Goal: Task Accomplishment & Management: Use online tool/utility

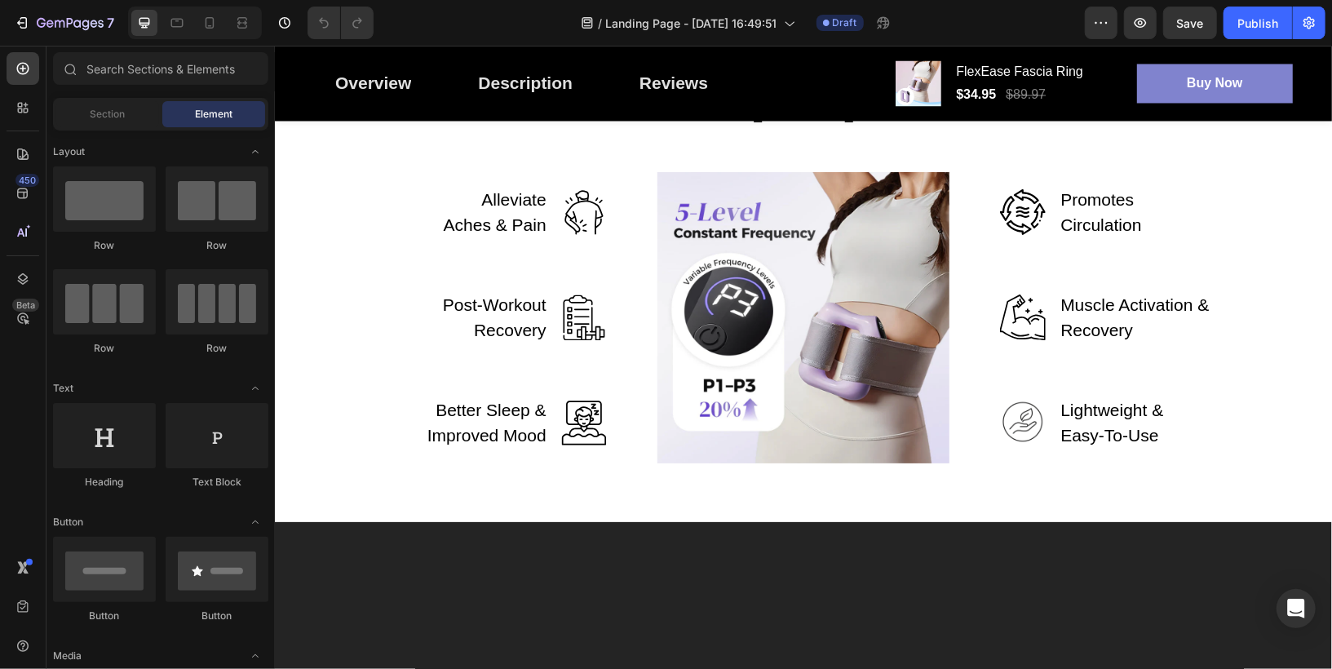
scroll to position [1937, 0]
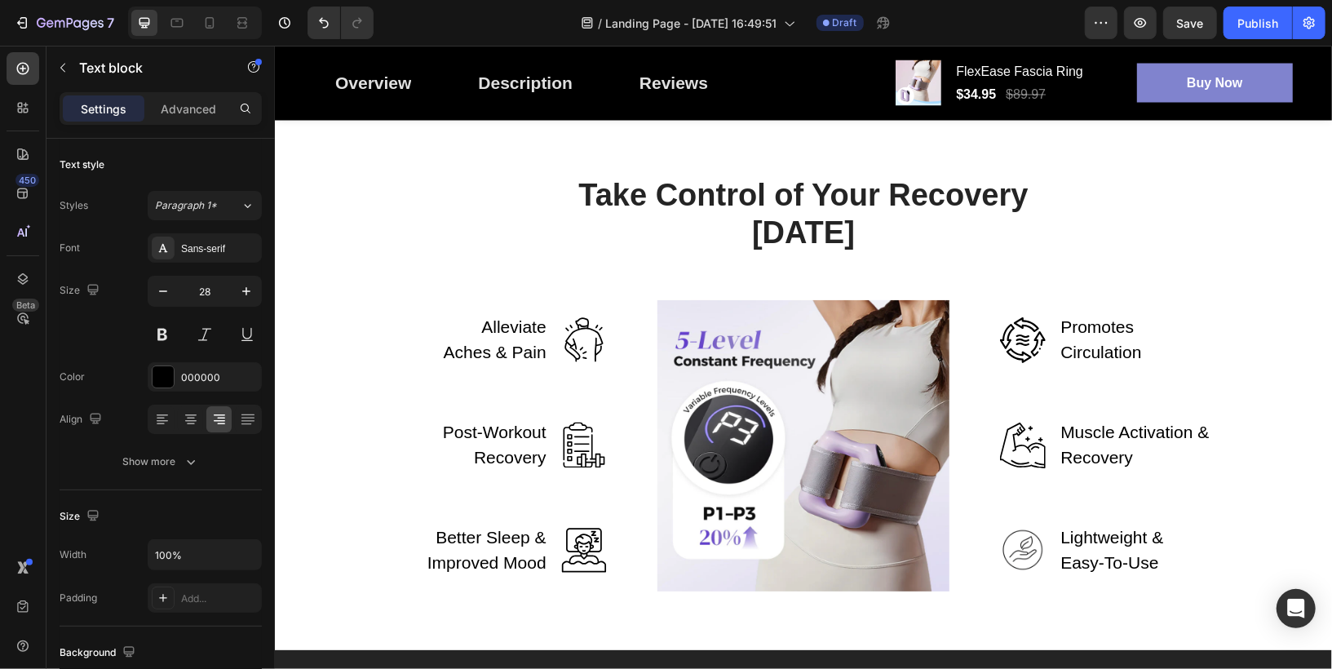
click at [582, 56] on p "Massage guns increase blood flow, which shuttles nutrients into the muscle whil…" at bounding box center [535, 9] width 351 height 94
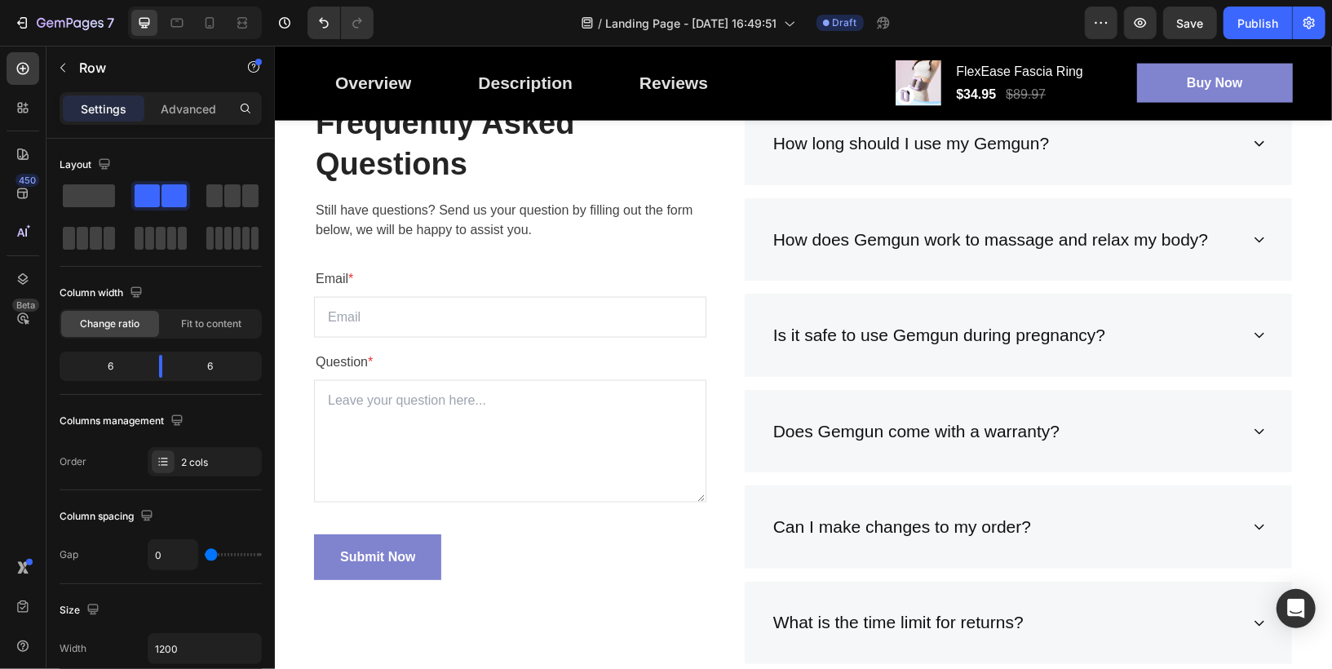
scroll to position [5343, 0]
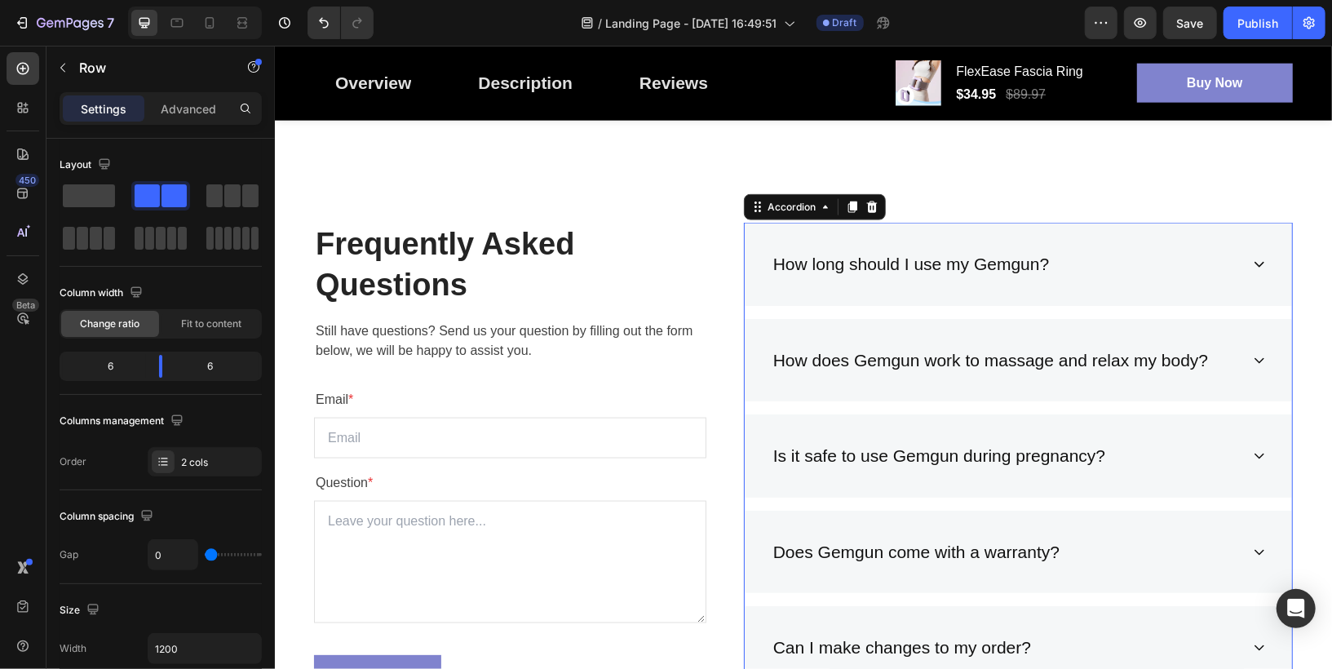
click at [887, 284] on div "How long should I use my Gemgun?" at bounding box center [1017, 263] width 547 height 83
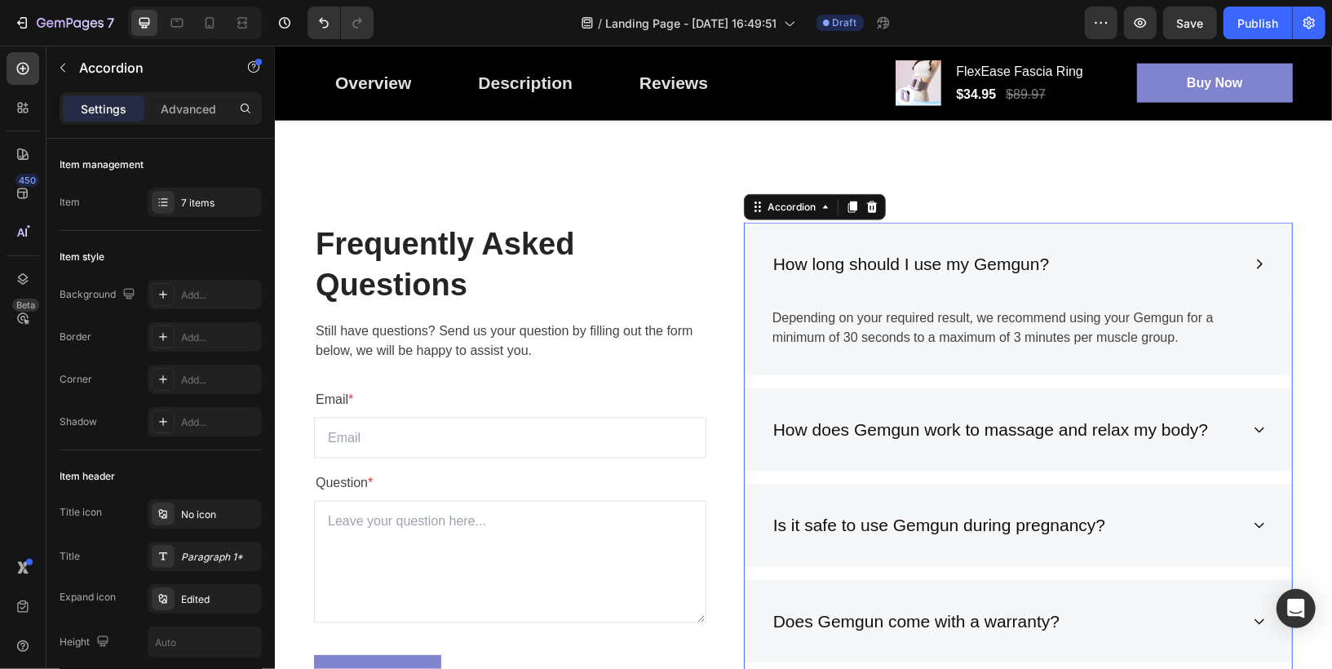
click at [899, 261] on div "How long should I use my Gemgun?" at bounding box center [910, 263] width 281 height 31
click at [899, 261] on p "How long should I use my Gemgun?" at bounding box center [910, 263] width 276 height 26
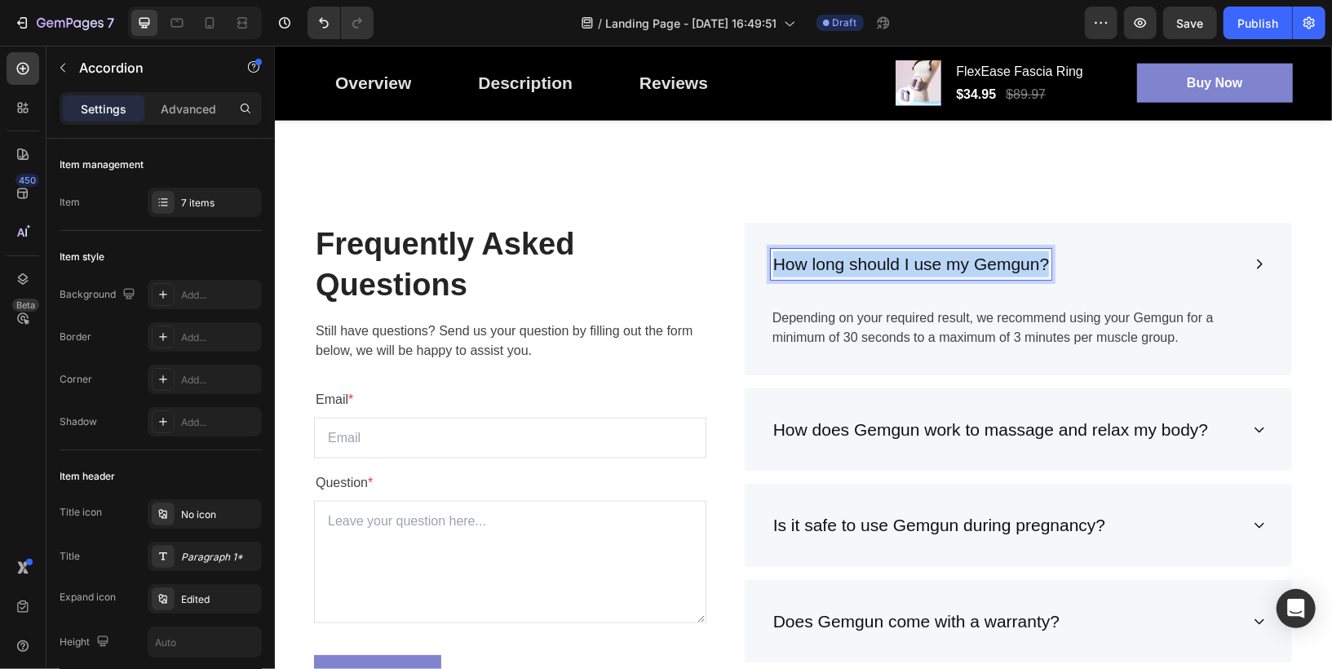
click at [899, 261] on p "How long should I use my Gemgun?" at bounding box center [910, 263] width 276 height 26
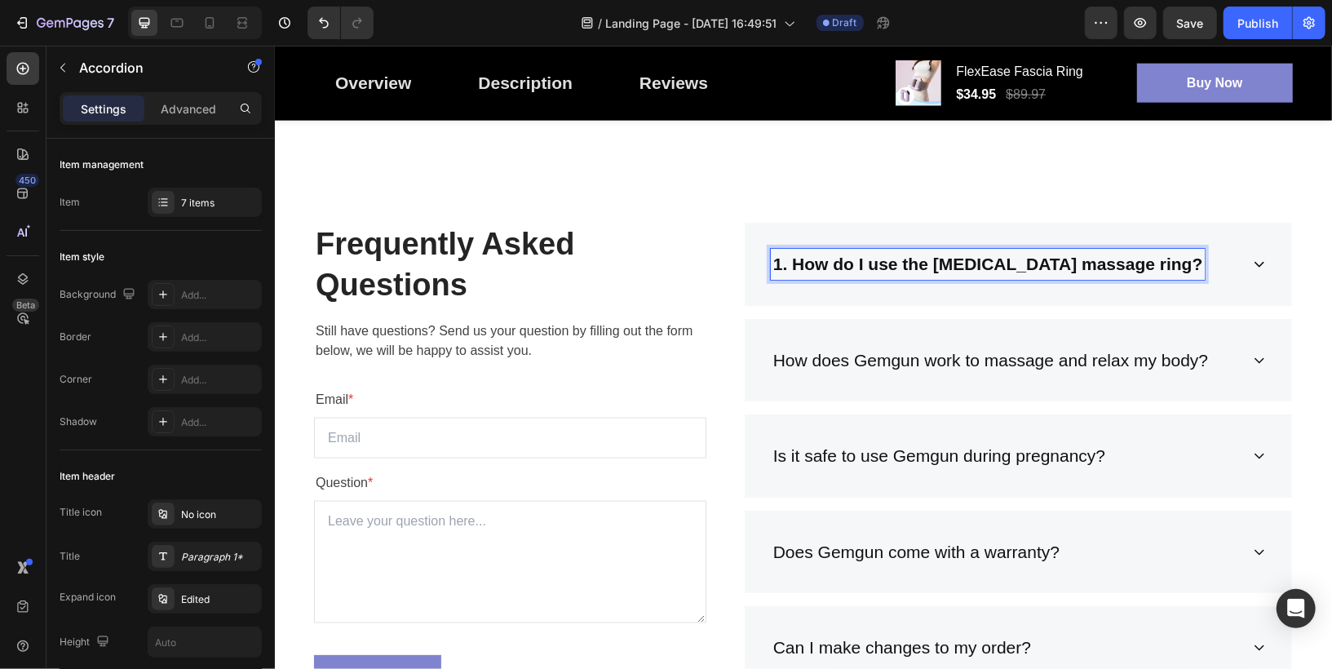
click at [792, 264] on strong "1. How do I use the fascia massage ring?" at bounding box center [987, 263] width 430 height 19
click at [1155, 281] on div "How do I use the [MEDICAL_DATA] massage ring?" at bounding box center [1017, 263] width 547 height 83
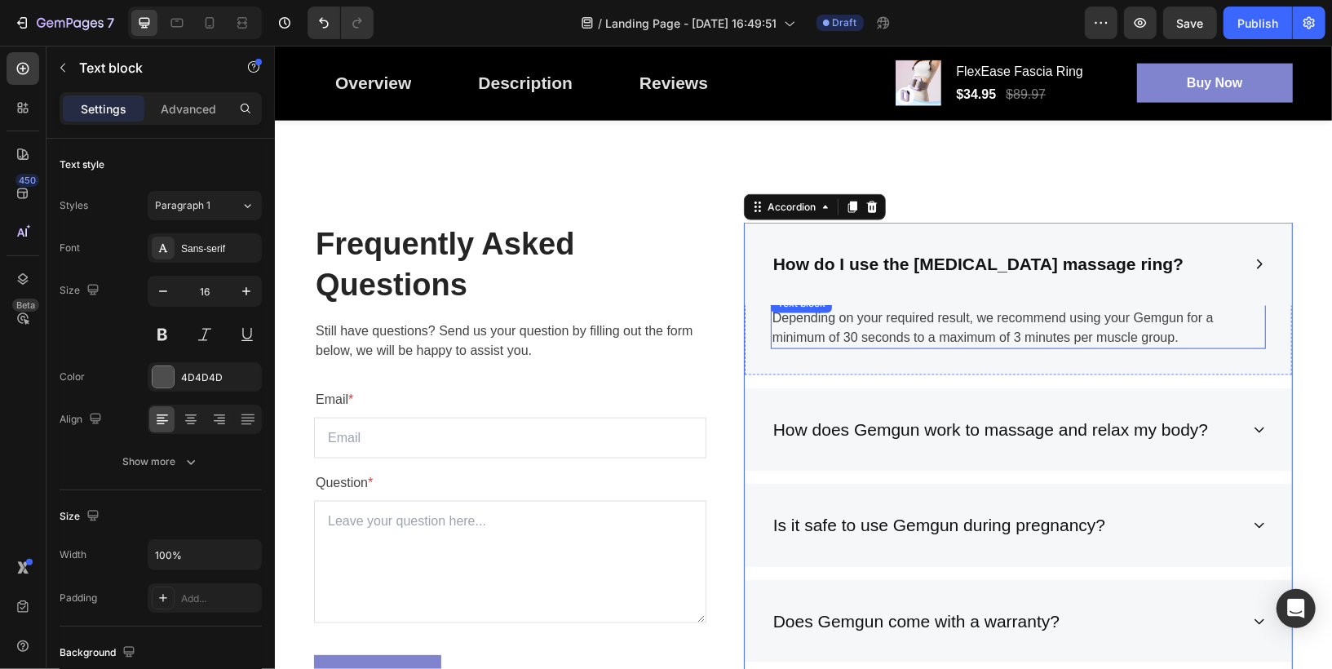
click at [1068, 323] on p "Depending on your required result, we recommend using your Gemgun for a minimum…" at bounding box center [1017, 326] width 492 height 39
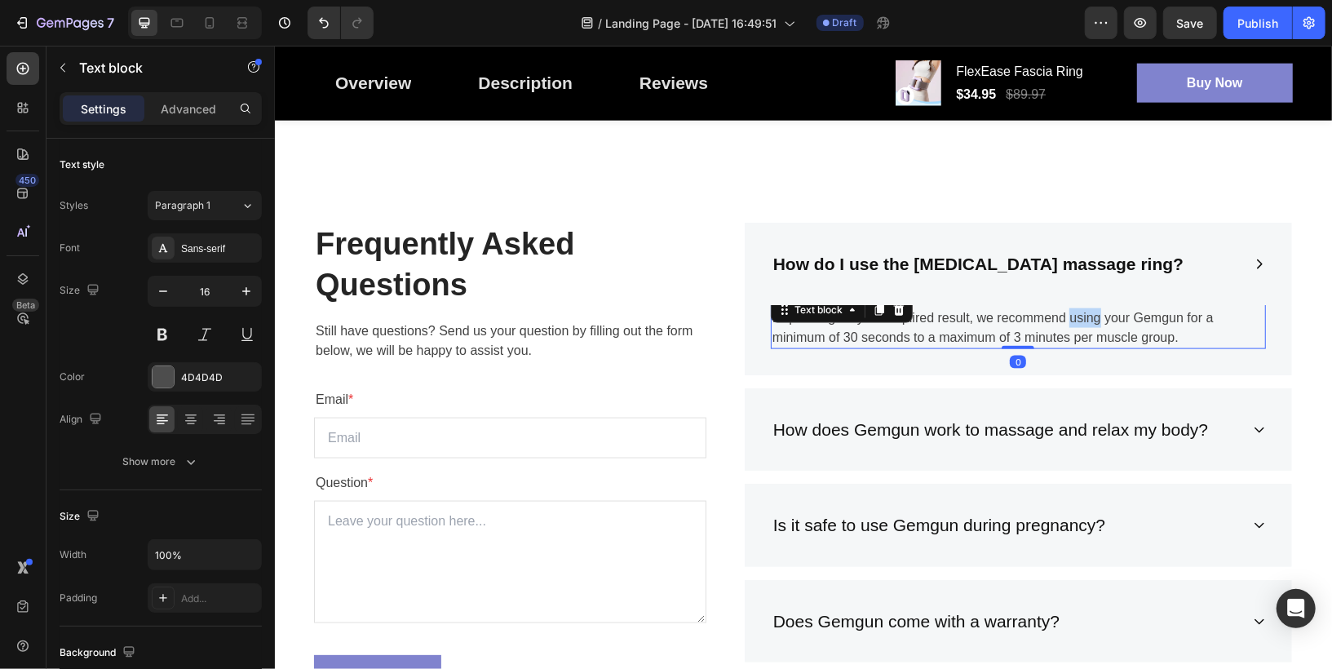
click at [1068, 323] on p "Depending on your required result, we recommend using your Gemgun for a minimum…" at bounding box center [1017, 326] width 492 height 39
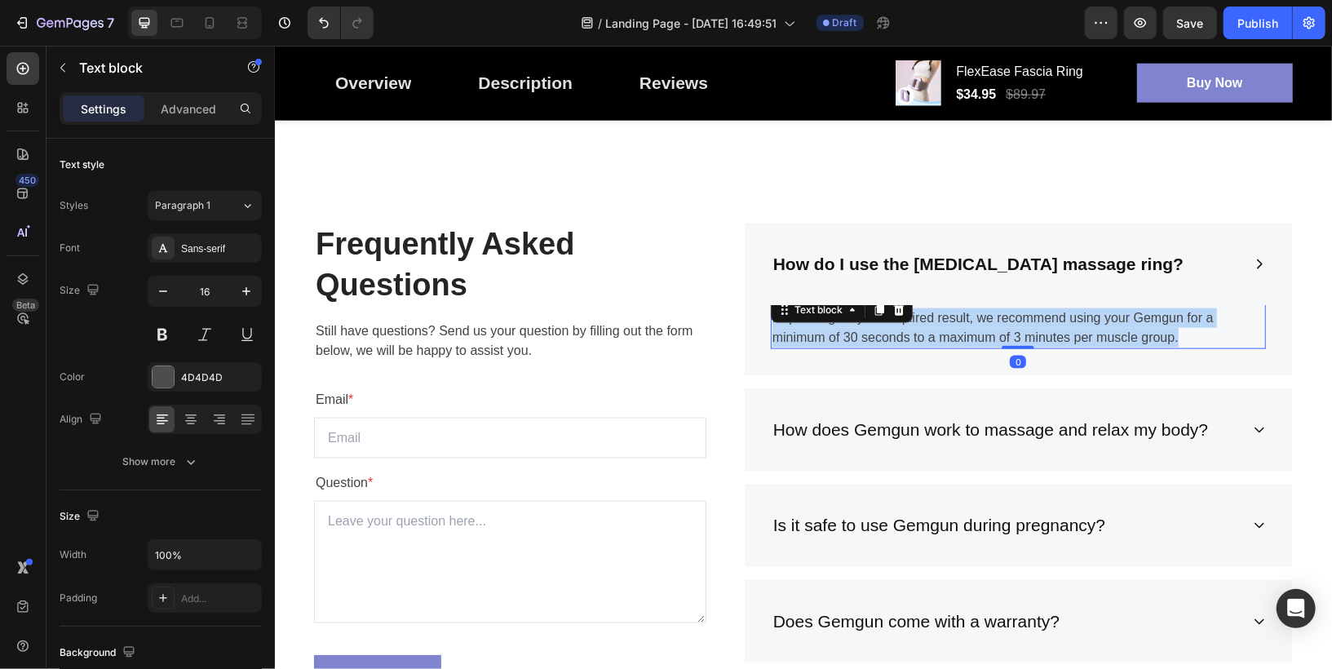
click at [1068, 323] on p "Depending on your required result, we recommend using your Gemgun for a minimum…" at bounding box center [1017, 326] width 492 height 39
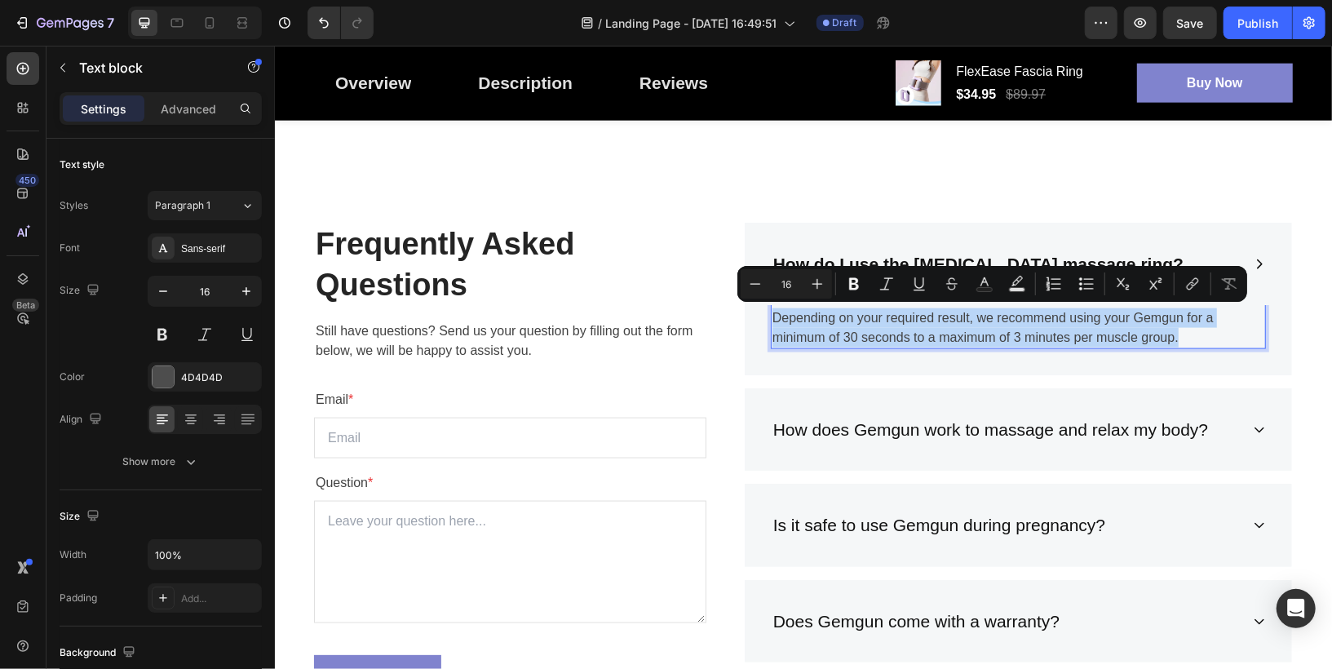
click at [874, 333] on p "Depending on your required result, we recommend using your Gemgun for a minimum…" at bounding box center [1017, 326] width 492 height 39
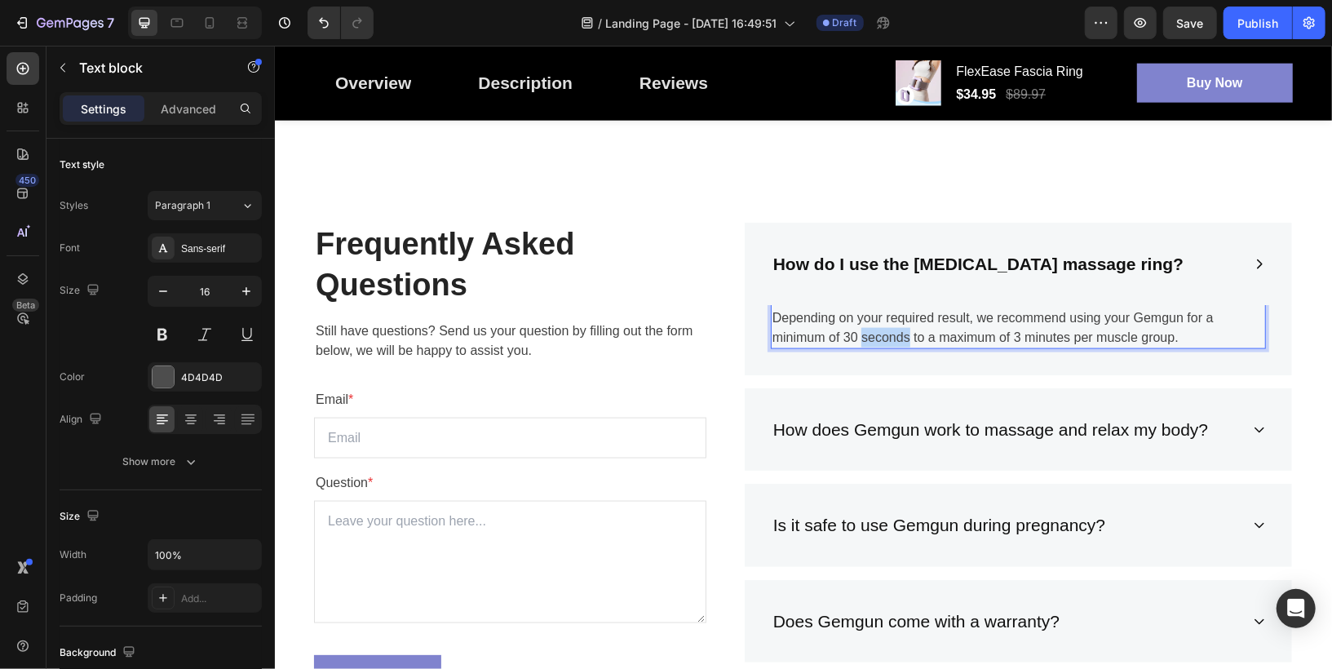
click at [874, 333] on p "Depending on your required result, we recommend using your Gemgun for a minimum…" at bounding box center [1017, 326] width 492 height 39
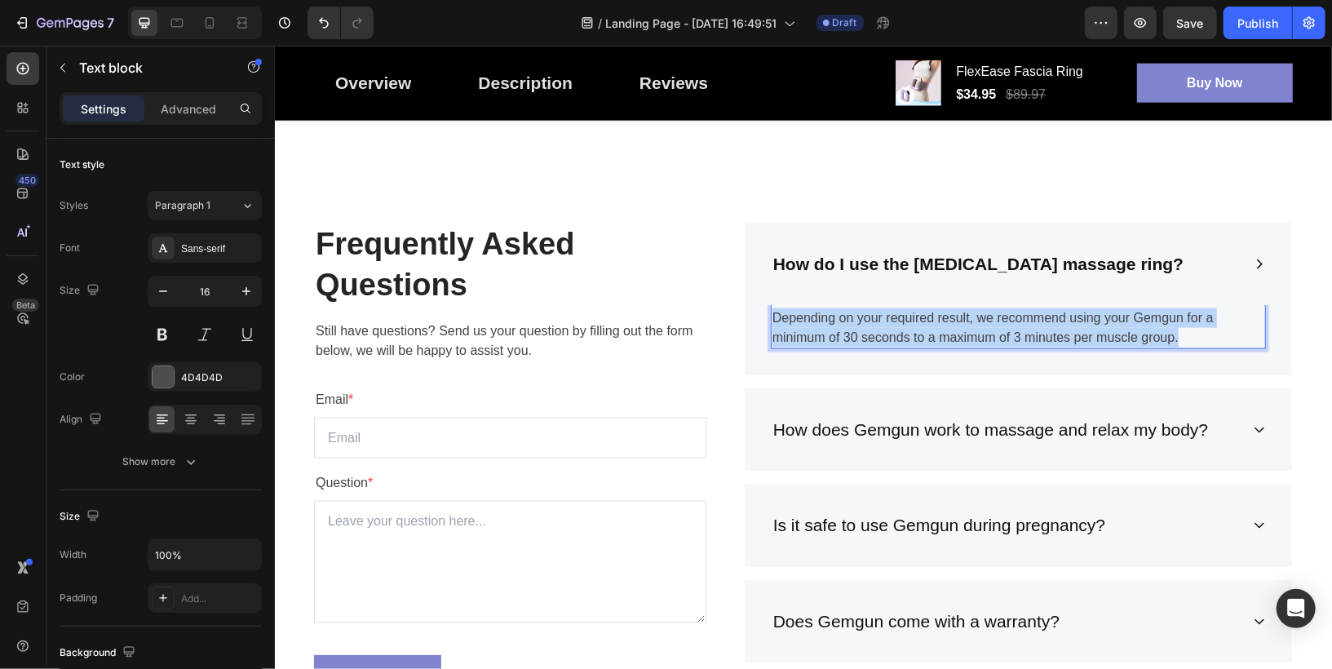
click at [874, 333] on p "Depending on your required result, we recommend using your Gemgun for a minimum…" at bounding box center [1017, 326] width 492 height 39
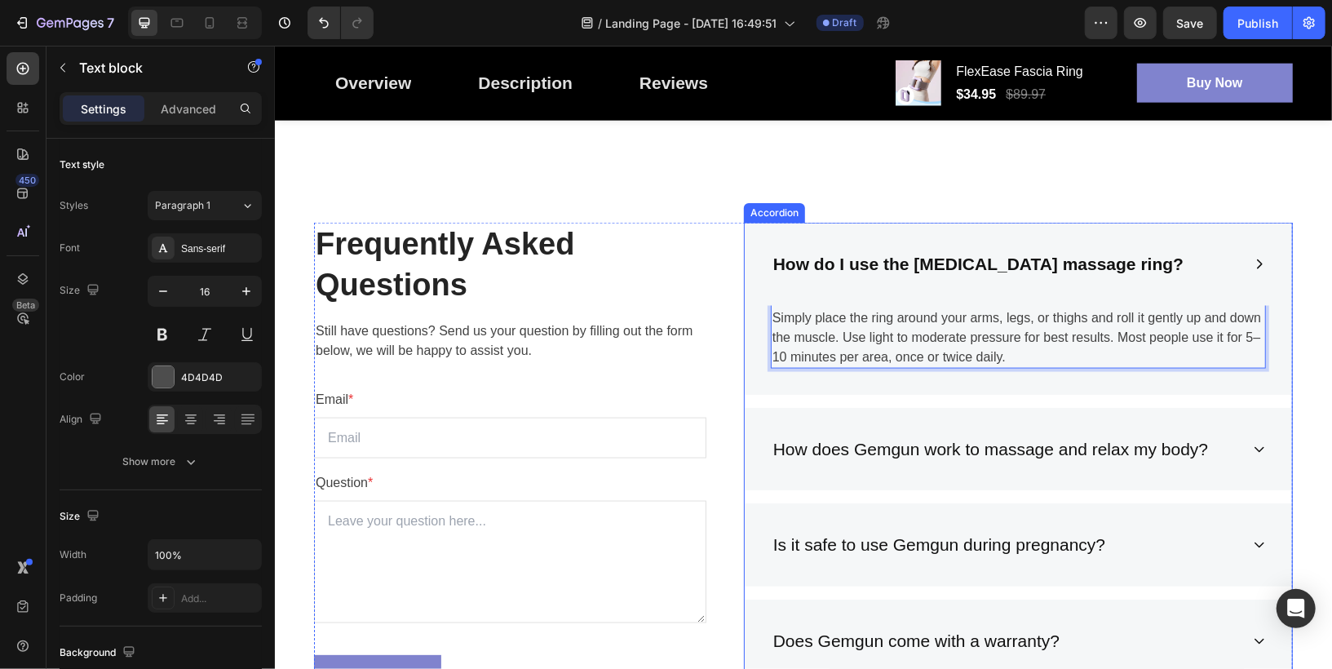
click at [1147, 260] on div "How do I use the [MEDICAL_DATA] massage ring?" at bounding box center [1004, 263] width 469 height 31
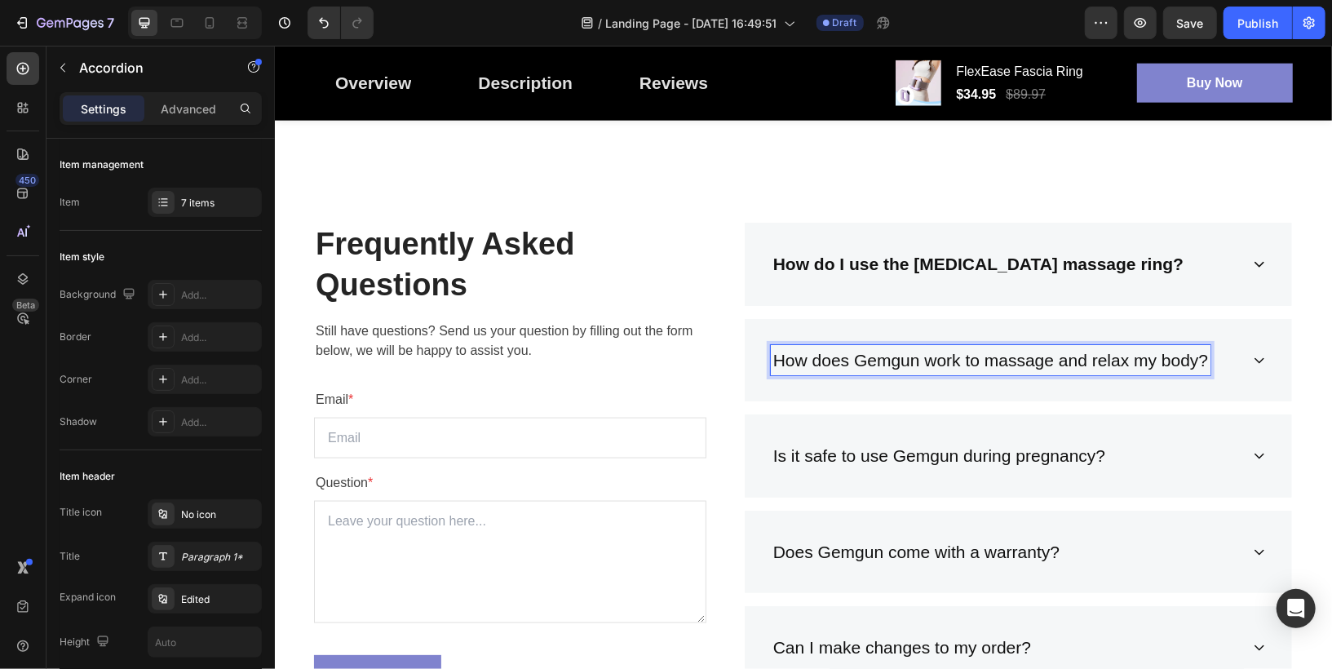
click at [917, 347] on p "How does Gemgun work to massage and relax my body?" at bounding box center [989, 360] width 435 height 26
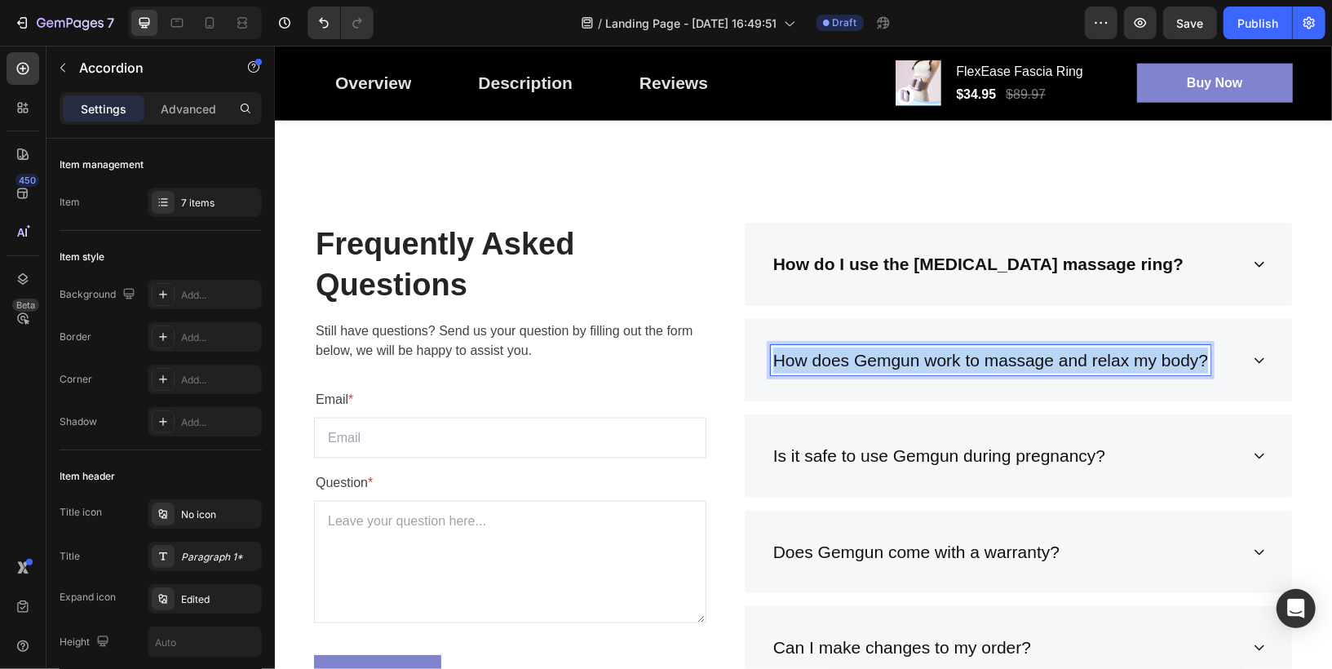
click at [917, 347] on p "How does Gemgun work to massage and relax my body?" at bounding box center [989, 360] width 435 height 26
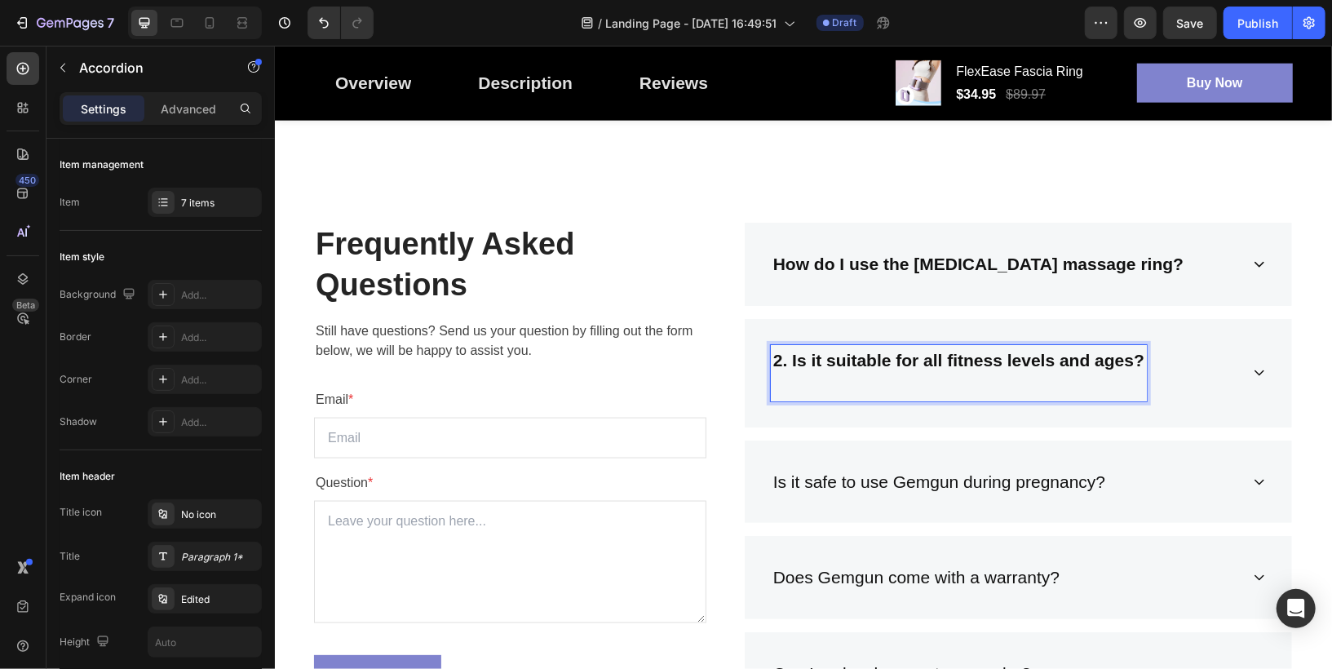
click at [790, 357] on strong "2. Is it suitable for all fitness levels and ages?" at bounding box center [957, 359] width 371 height 19
click at [812, 382] on p "Rich Text Editor. Editing area: main" at bounding box center [948, 385] width 352 height 26
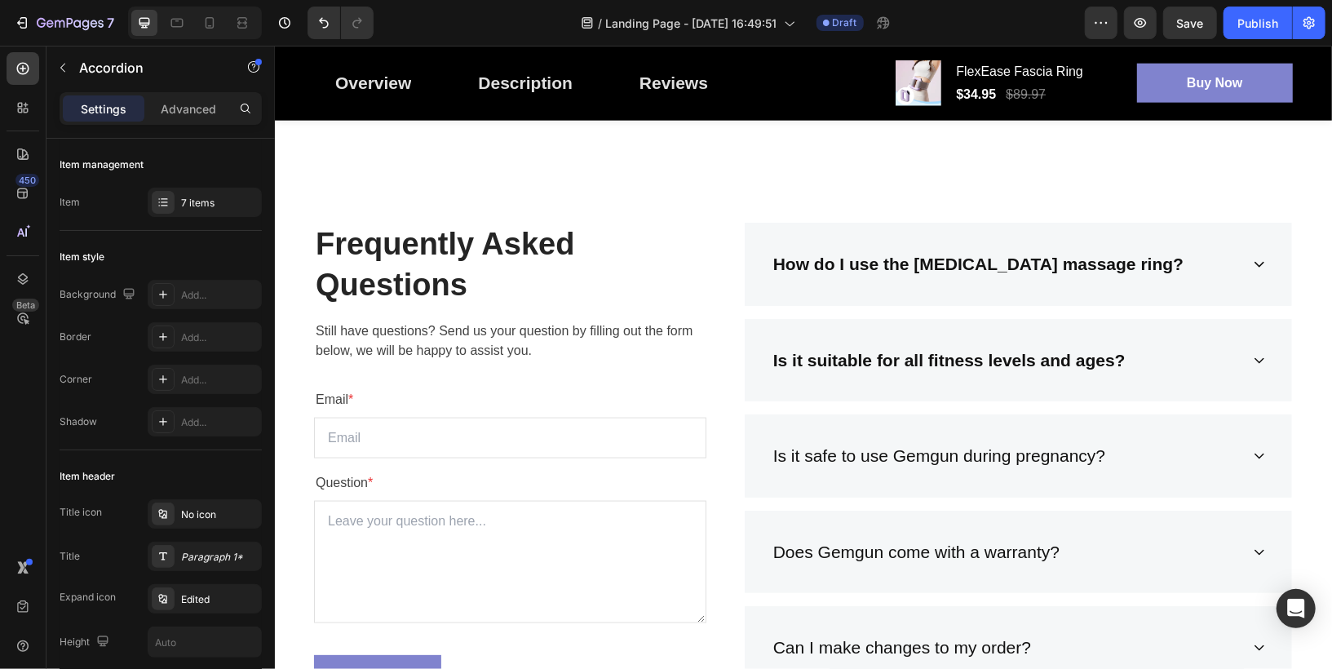
click at [1173, 355] on div "Is it suitable for all fitness levels and ages?" at bounding box center [1004, 359] width 469 height 31
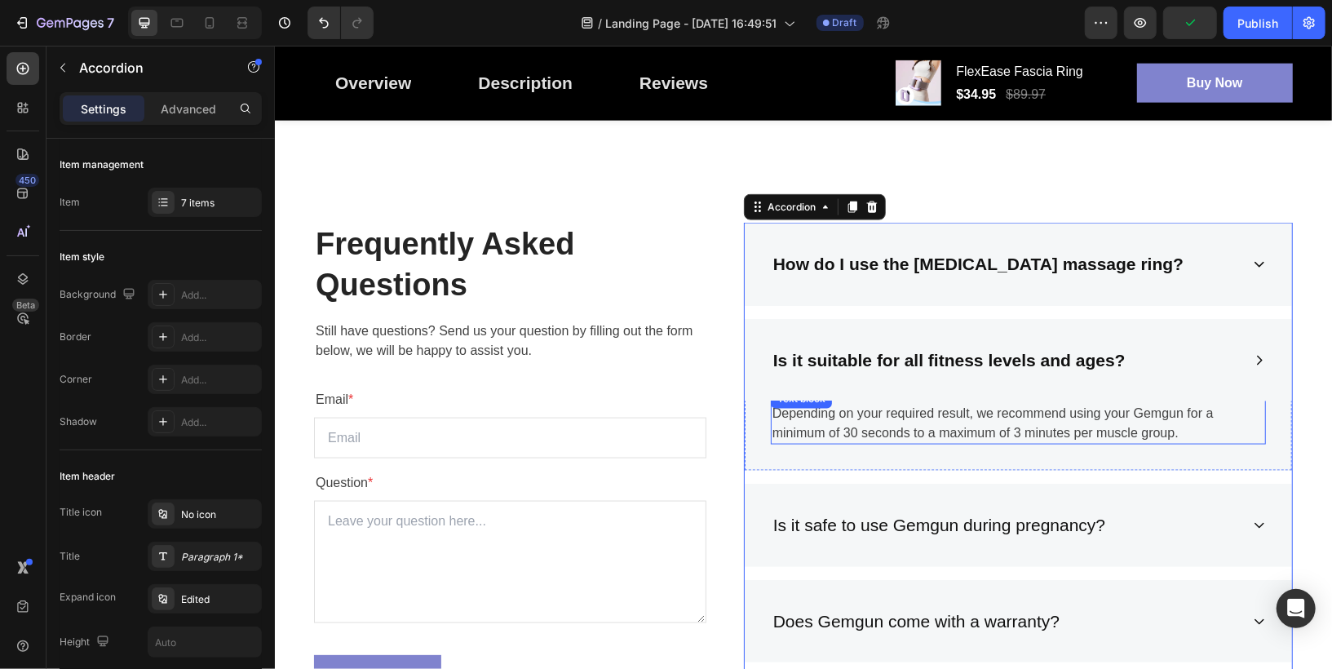
click at [859, 419] on p "Depending on your required result, we recommend using your Gemgun for a minimum…" at bounding box center [1017, 422] width 492 height 39
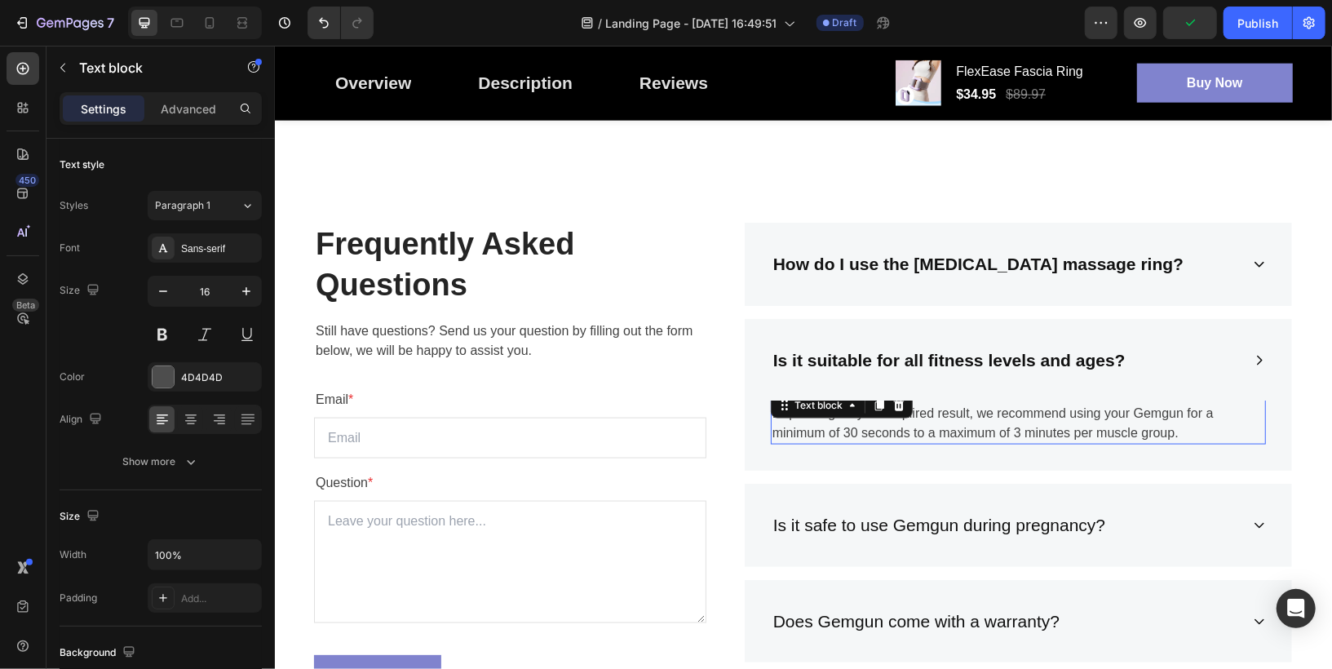
click at [859, 419] on p "Depending on your required result, we recommend using your Gemgun for a minimum…" at bounding box center [1017, 422] width 492 height 39
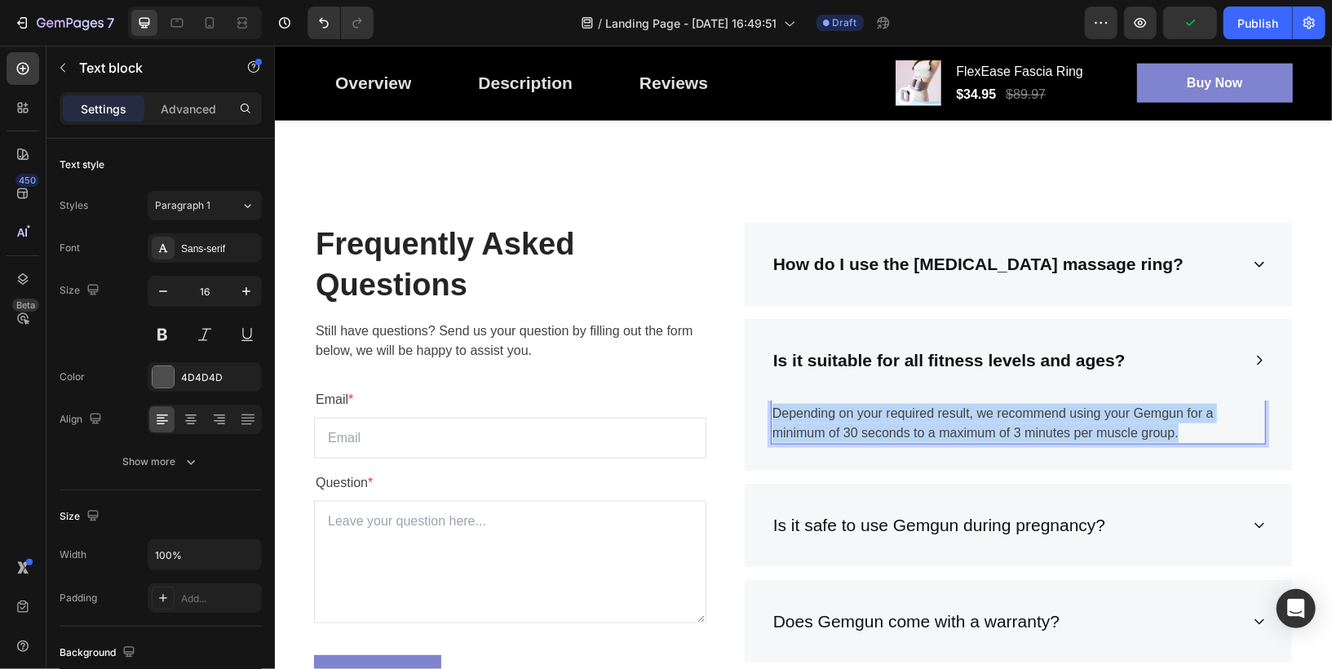
click at [859, 419] on p "Depending on your required result, we recommend using your Gemgun for a minimum…" at bounding box center [1017, 422] width 492 height 39
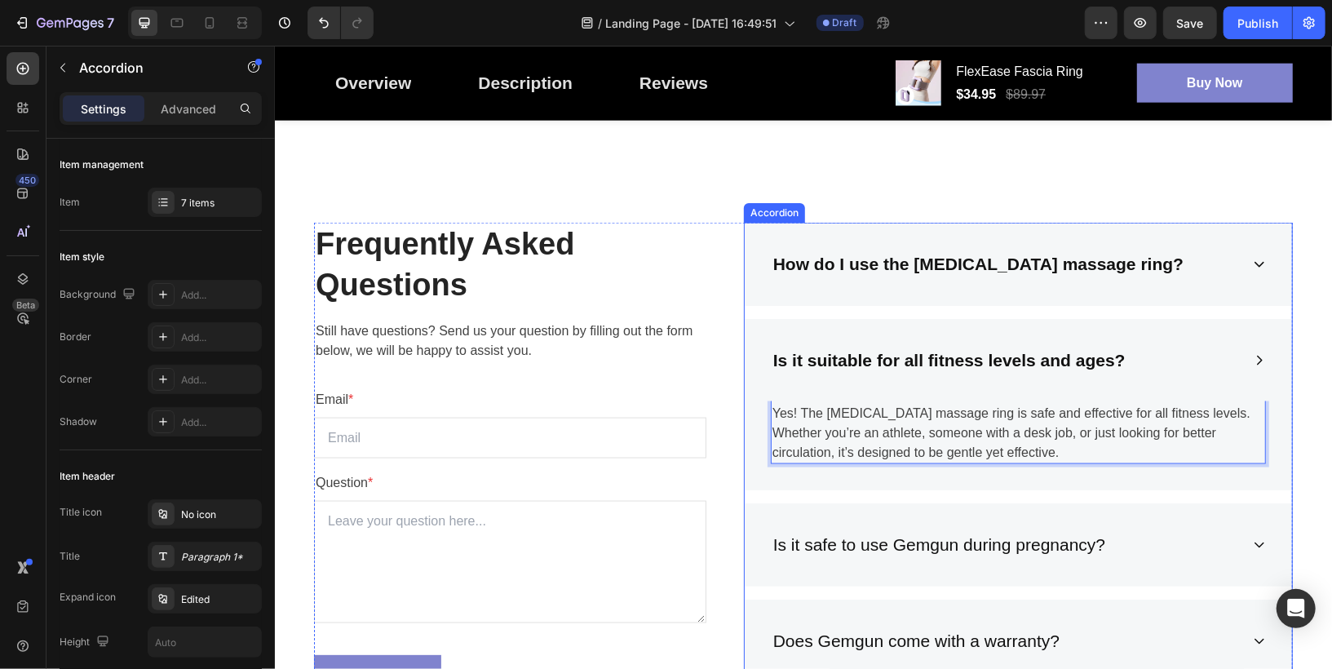
click at [1177, 356] on div "Is it suitable for all fitness levels and ages?" at bounding box center [1004, 359] width 469 height 31
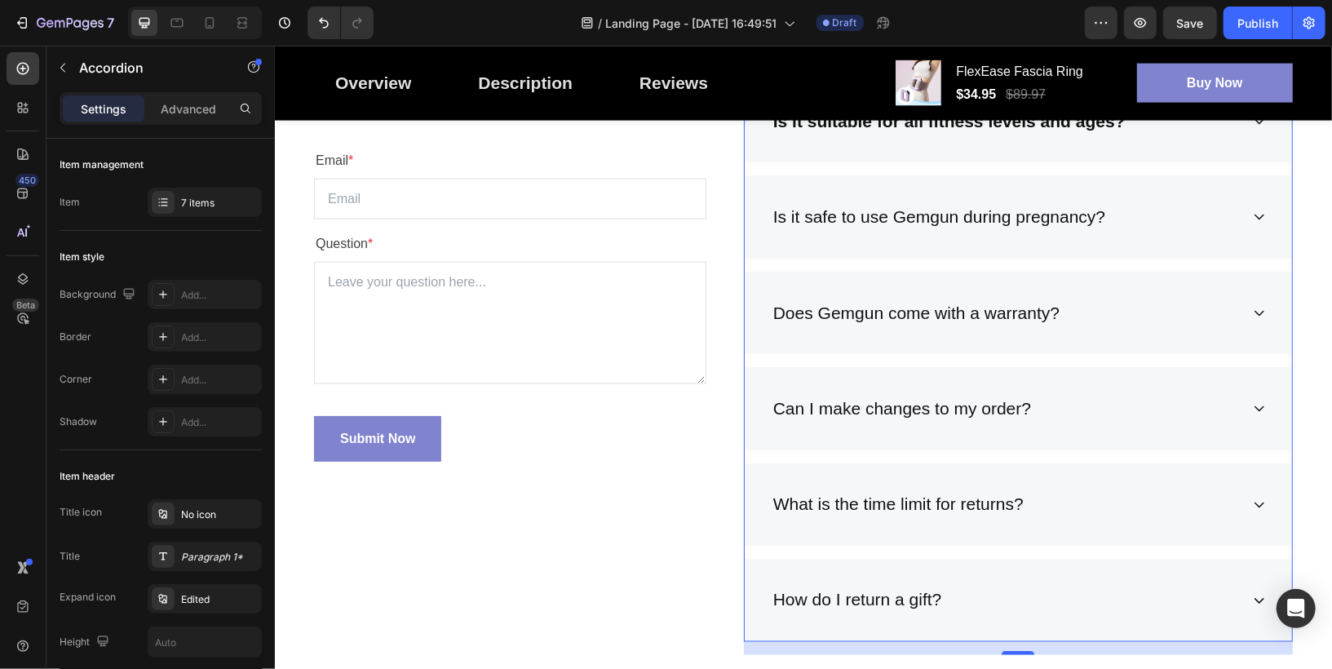
scroll to position [5546, 0]
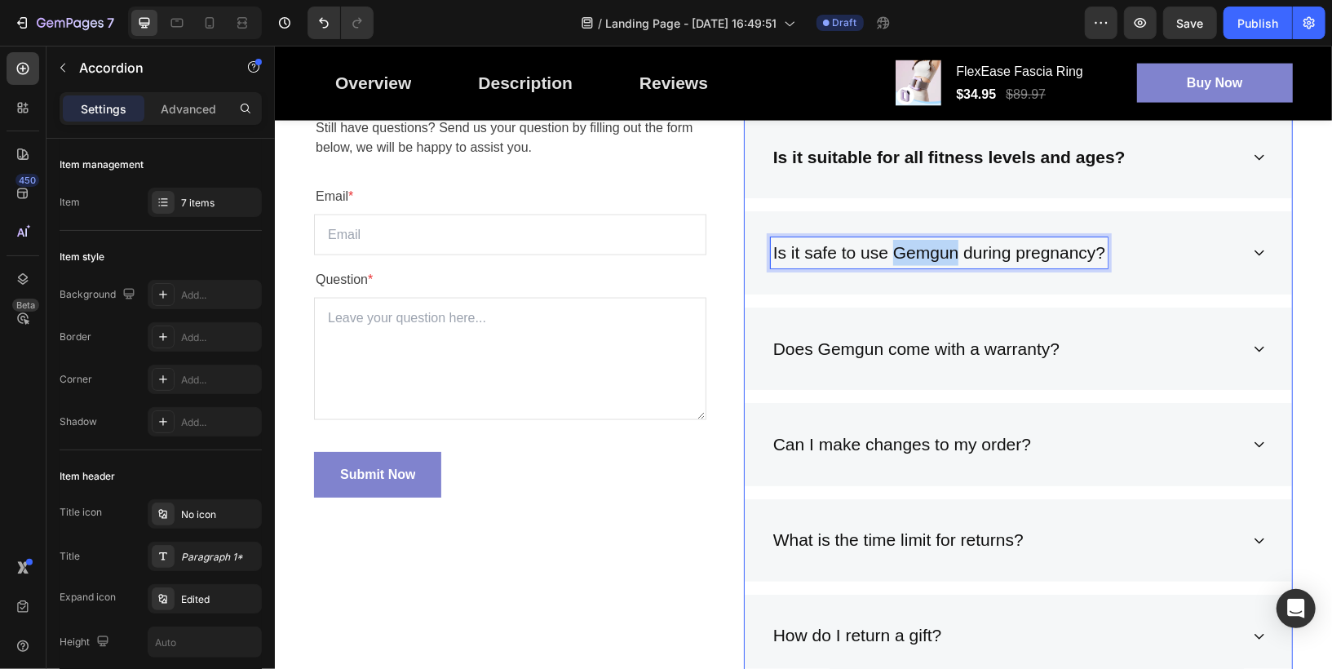
click at [919, 249] on p "Is it safe to use Gemgun during pregnancy?" at bounding box center [938, 252] width 332 height 26
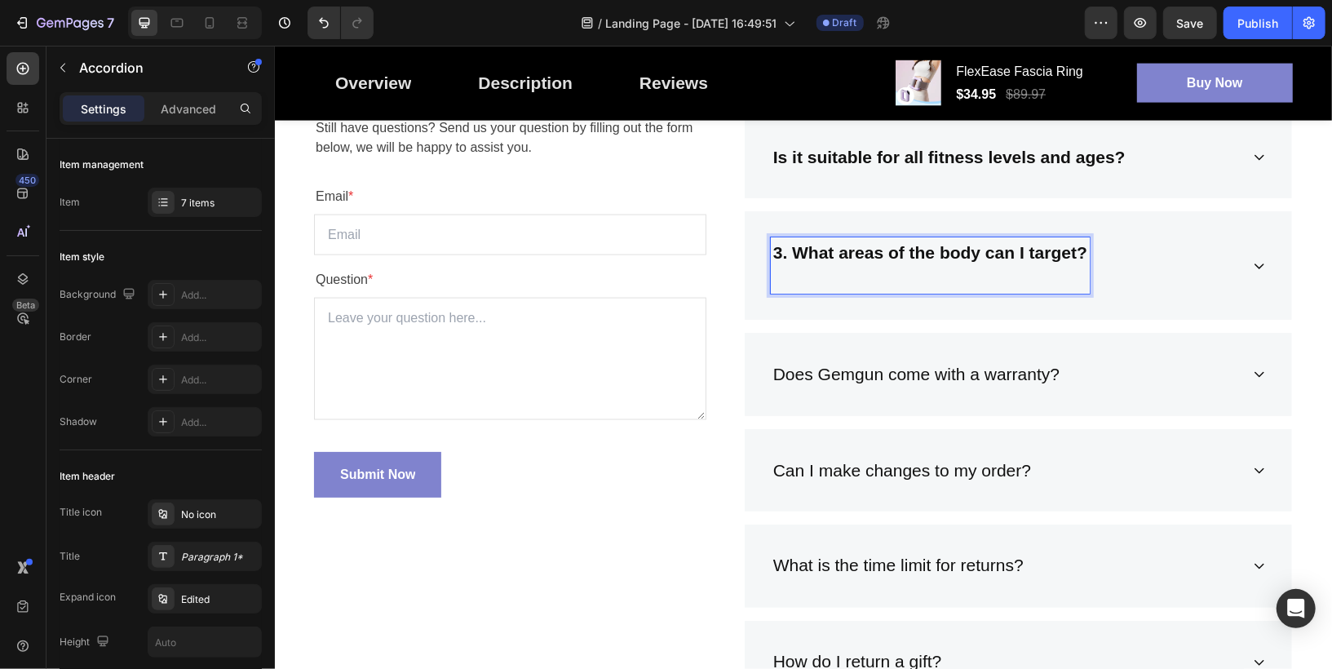
click at [797, 250] on strong "3. What areas of the body can I target?" at bounding box center [929, 251] width 314 height 19
click at [1148, 257] on div "What areas of the body can I target?" at bounding box center [1004, 264] width 469 height 56
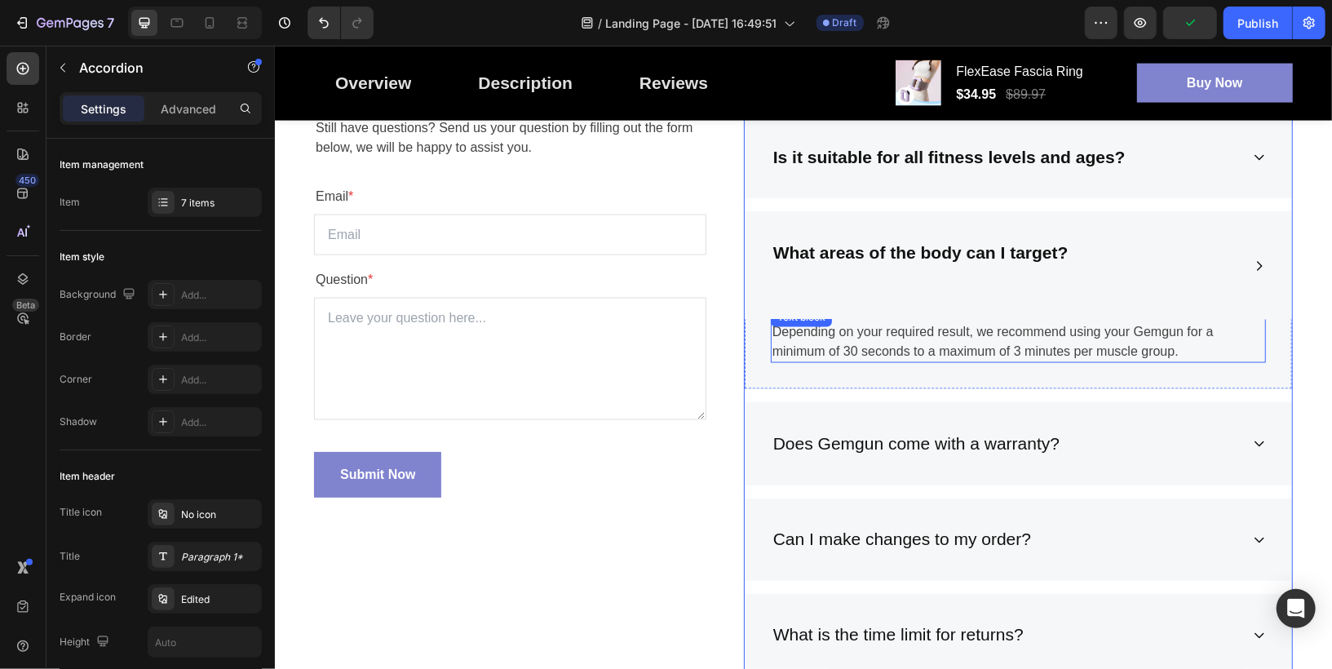
click at [864, 329] on div "Depending on your required result, we recommend using your Gemgun for a minimum…" at bounding box center [1017, 334] width 495 height 56
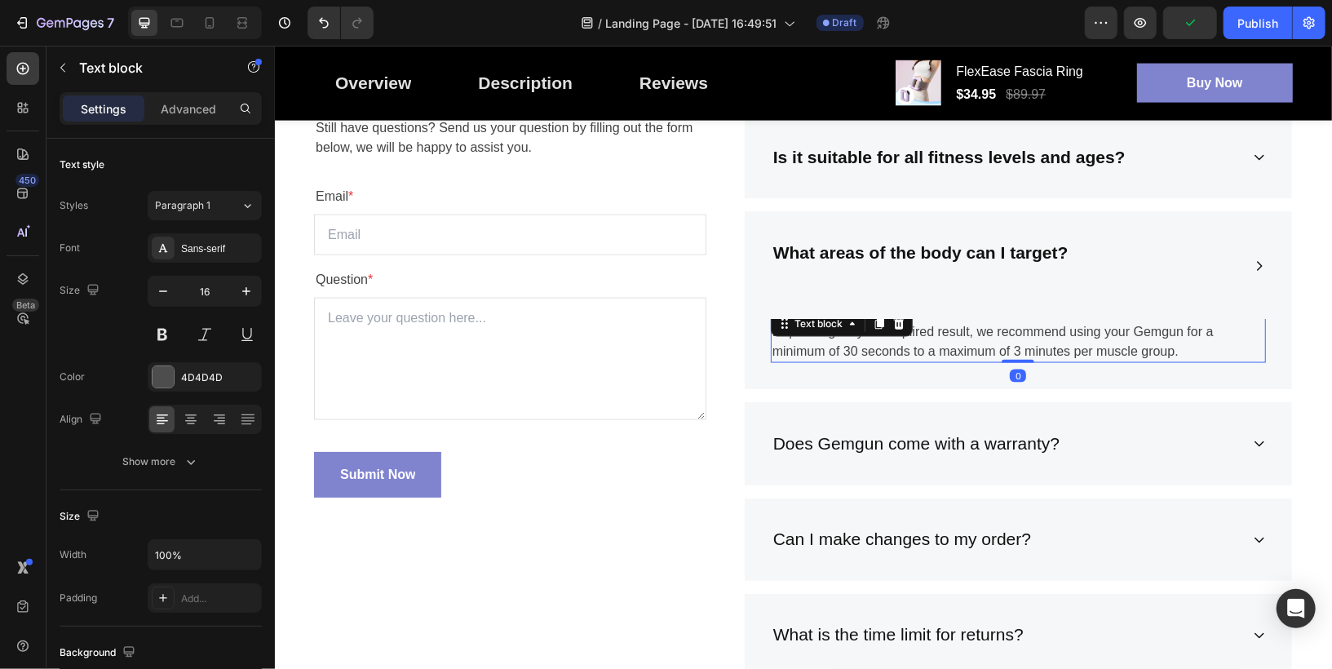
click at [864, 329] on div "Text block" at bounding box center [841, 323] width 142 height 26
click at [925, 340] on p "Depending on your required result, we recommend using your Gemgun for a minimum…" at bounding box center [1017, 340] width 492 height 39
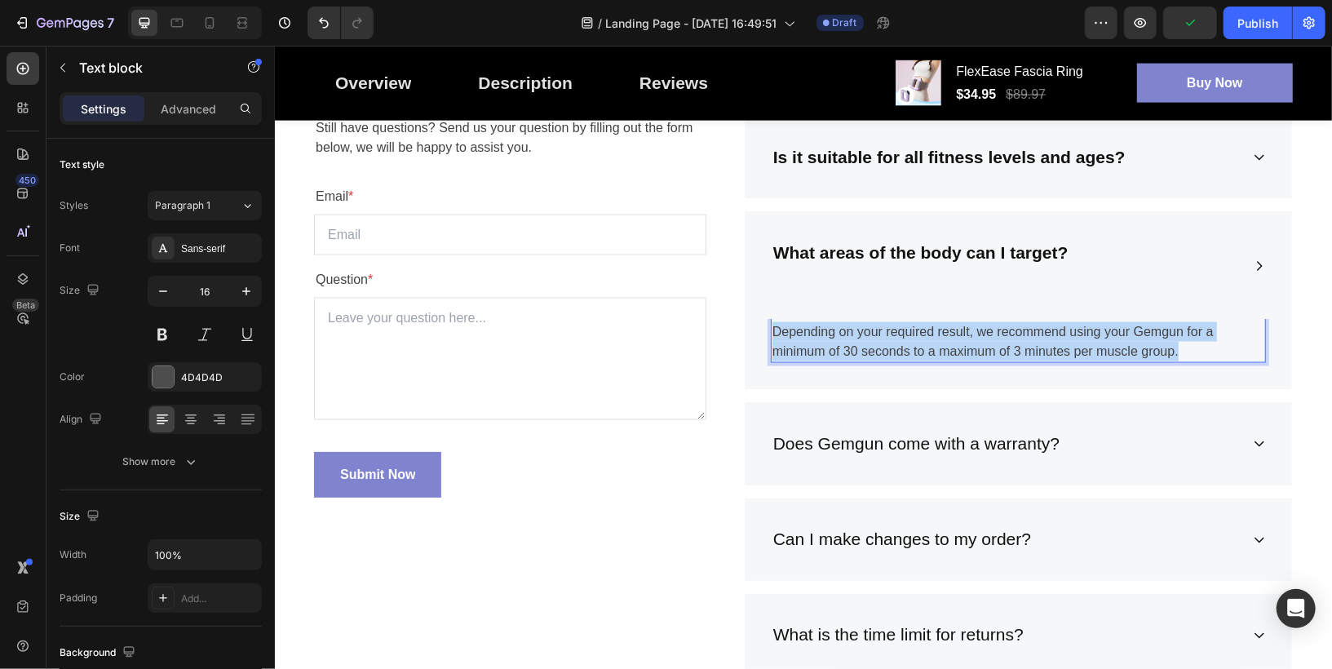
click at [925, 340] on p "Depending on your required result, we recommend using your Gemgun for a minimum…" at bounding box center [1017, 340] width 492 height 39
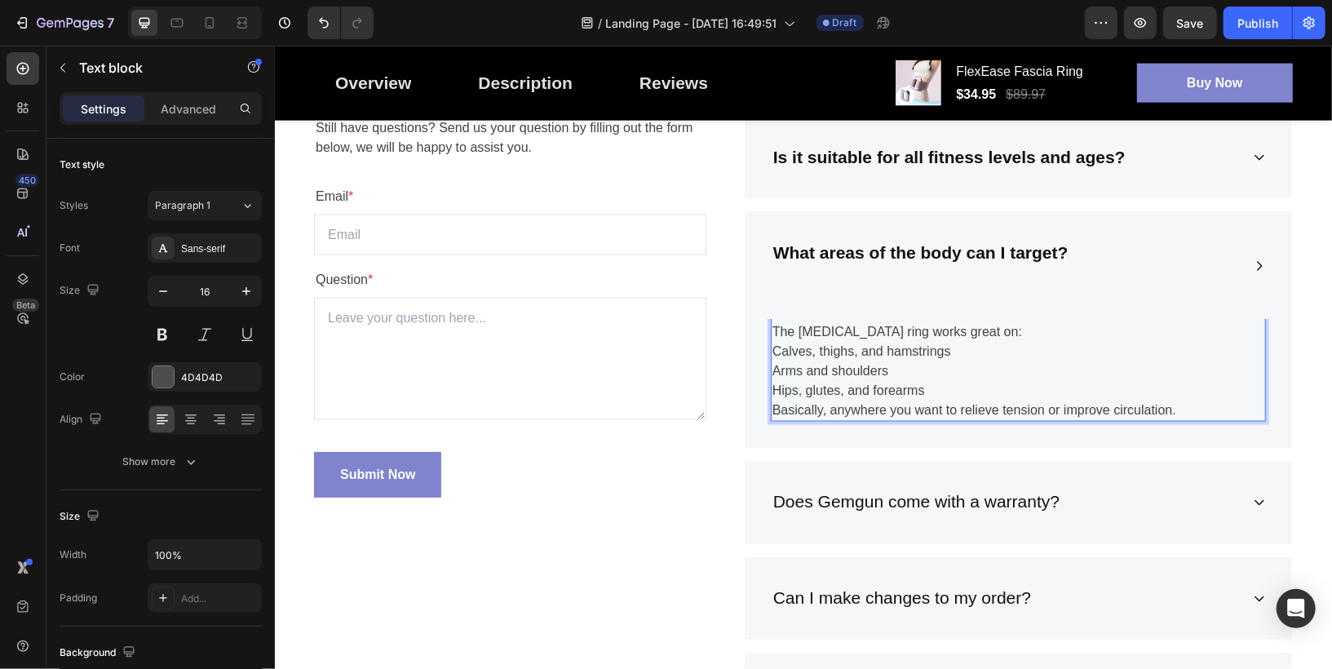
click at [918, 363] on p "Arms and shoulders" at bounding box center [1017, 370] width 492 height 20
click at [1193, 248] on div "What areas of the body can I target?" at bounding box center [1004, 264] width 469 height 56
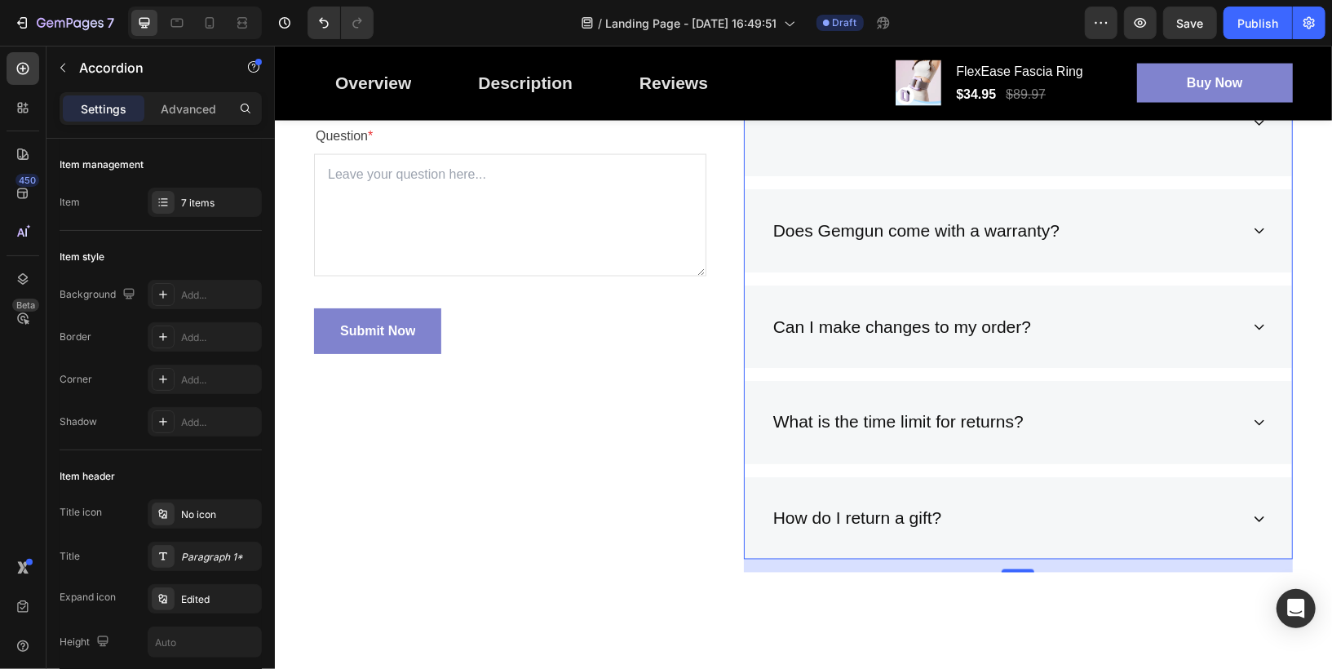
scroll to position [5561, 0]
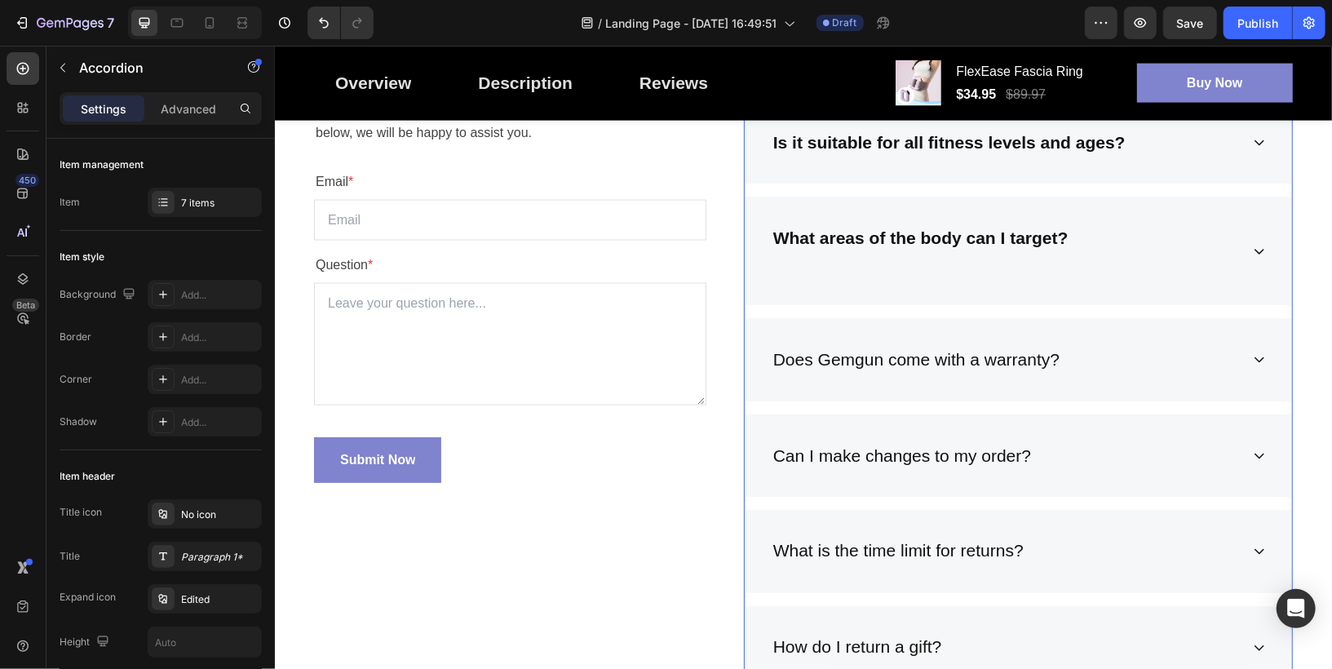
click at [1111, 250] on div "What areas of the body can I target?" at bounding box center [1004, 250] width 469 height 56
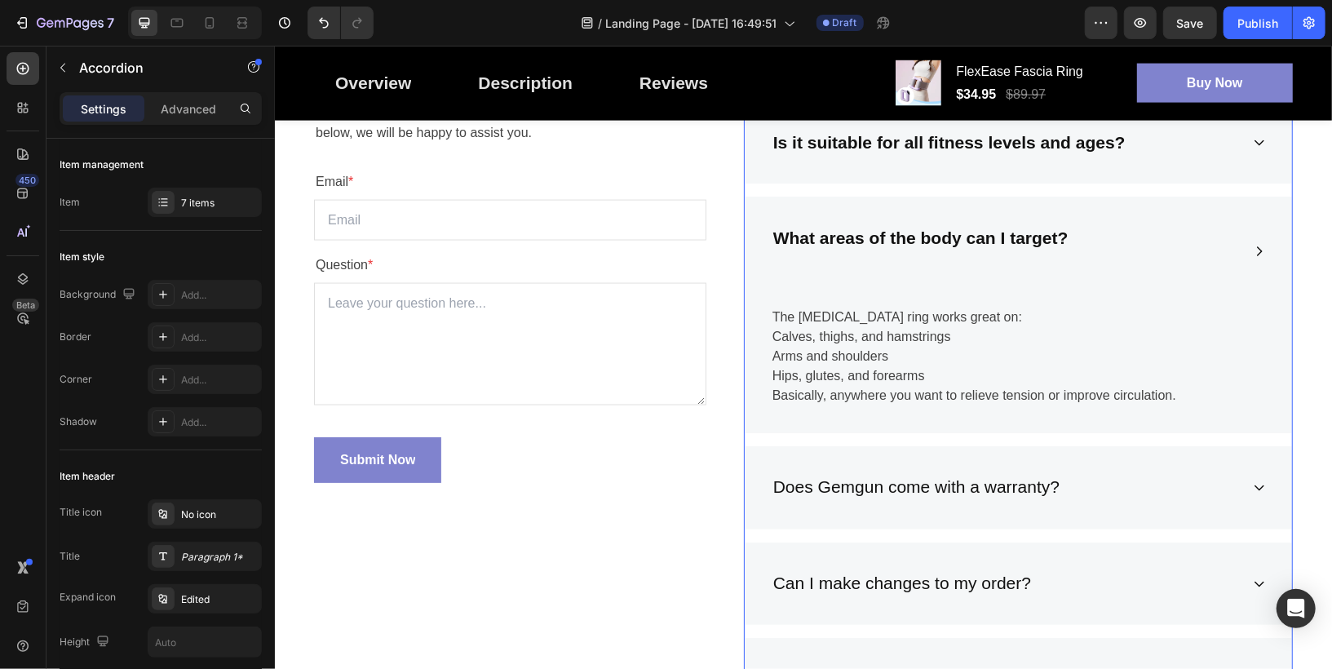
click at [1111, 250] on div "What areas of the body can I target?" at bounding box center [1004, 250] width 469 height 56
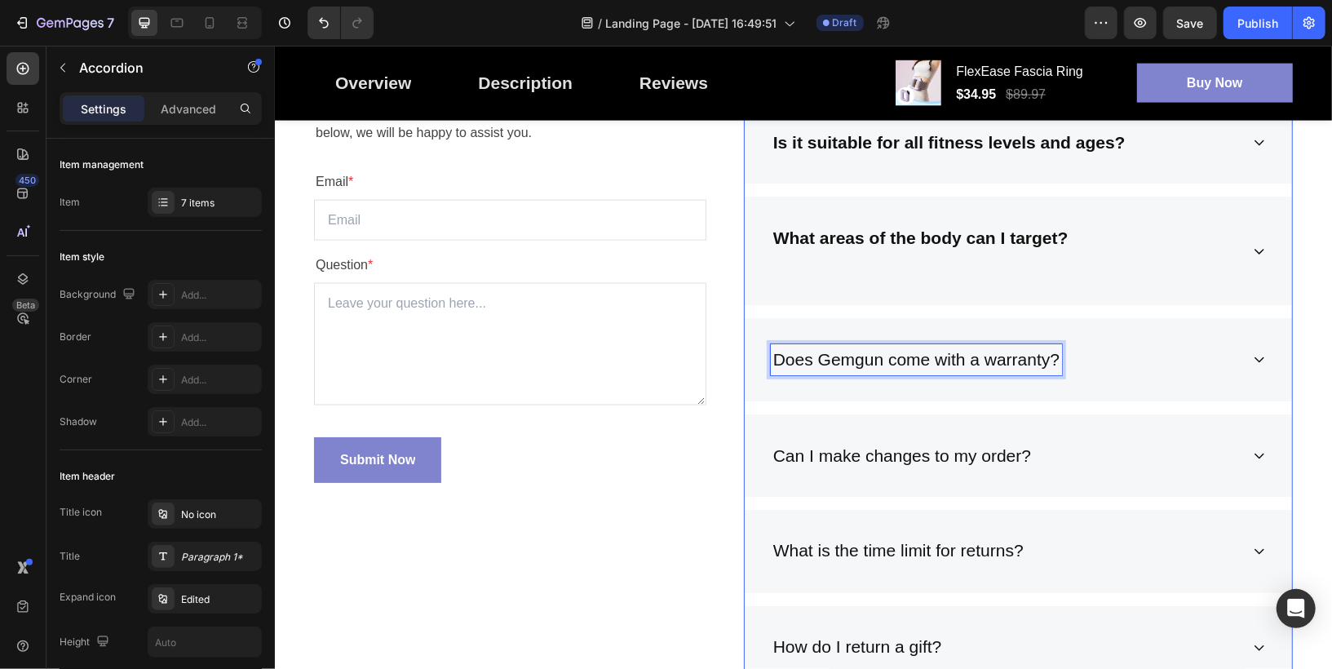
click at [911, 351] on p "Does Gemgun come with a warranty?" at bounding box center [915, 359] width 286 height 26
click at [793, 353] on strong "4. Does it really help with recovery?" at bounding box center [917, 358] width 291 height 19
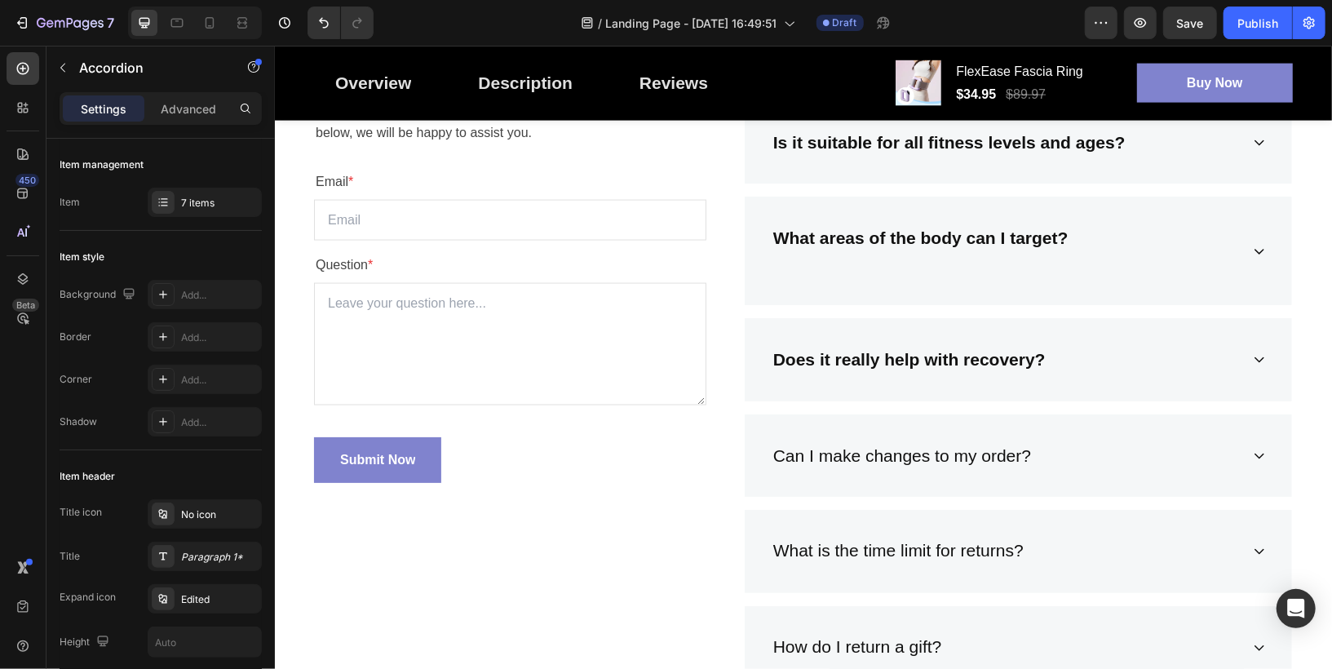
click at [1122, 347] on div "Does it really help with recovery?" at bounding box center [1004, 358] width 469 height 31
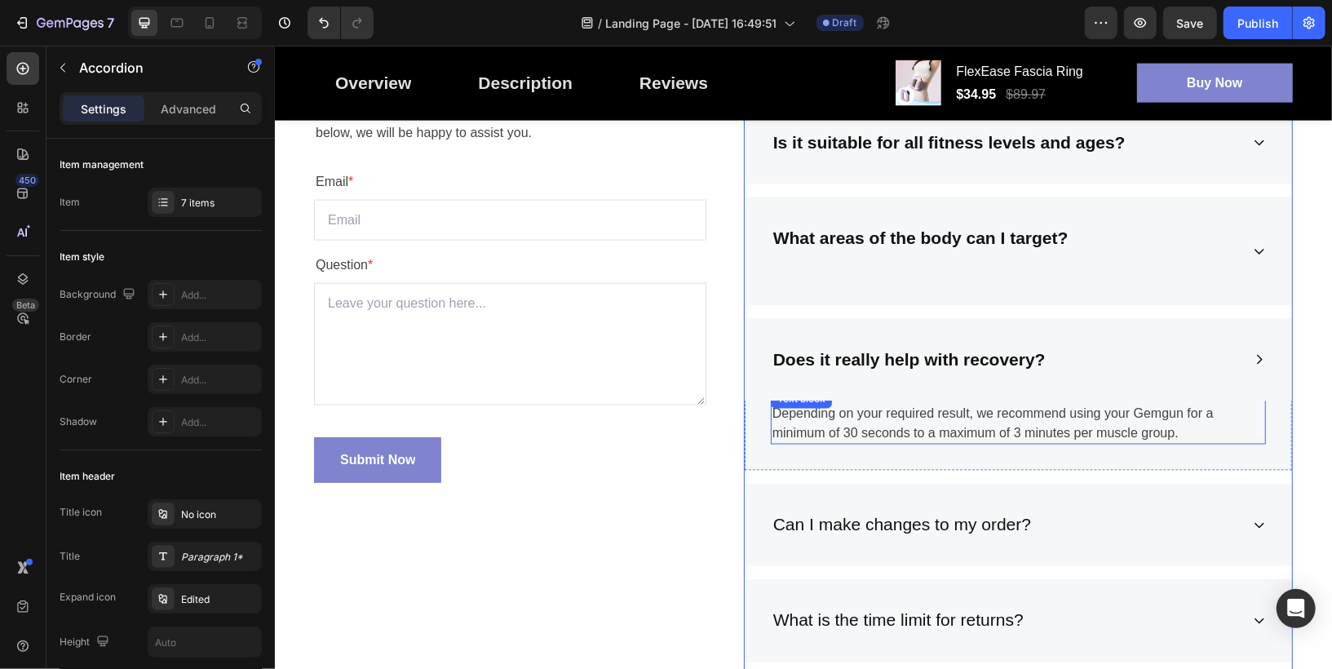
click at [957, 417] on p "Depending on your required result, we recommend using your Gemgun for a minimum…" at bounding box center [1017, 422] width 492 height 39
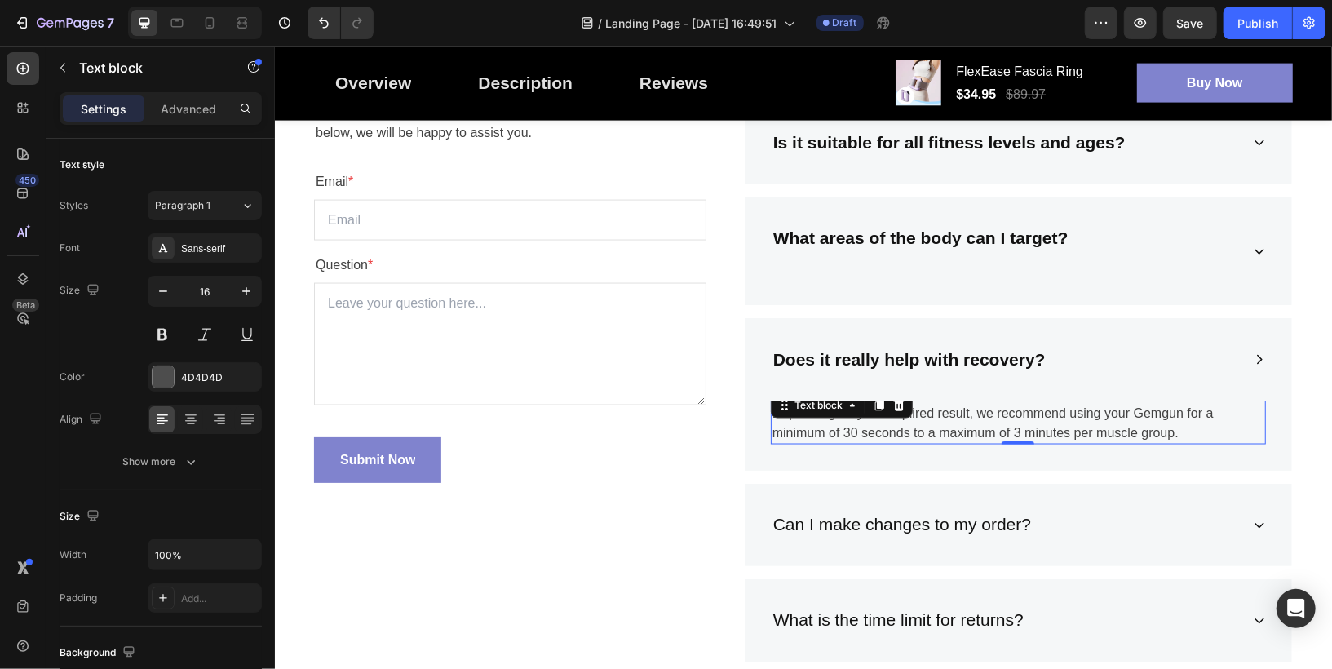
click at [957, 417] on p "Depending on your required result, we recommend using your Gemgun for a minimum…" at bounding box center [1017, 422] width 492 height 39
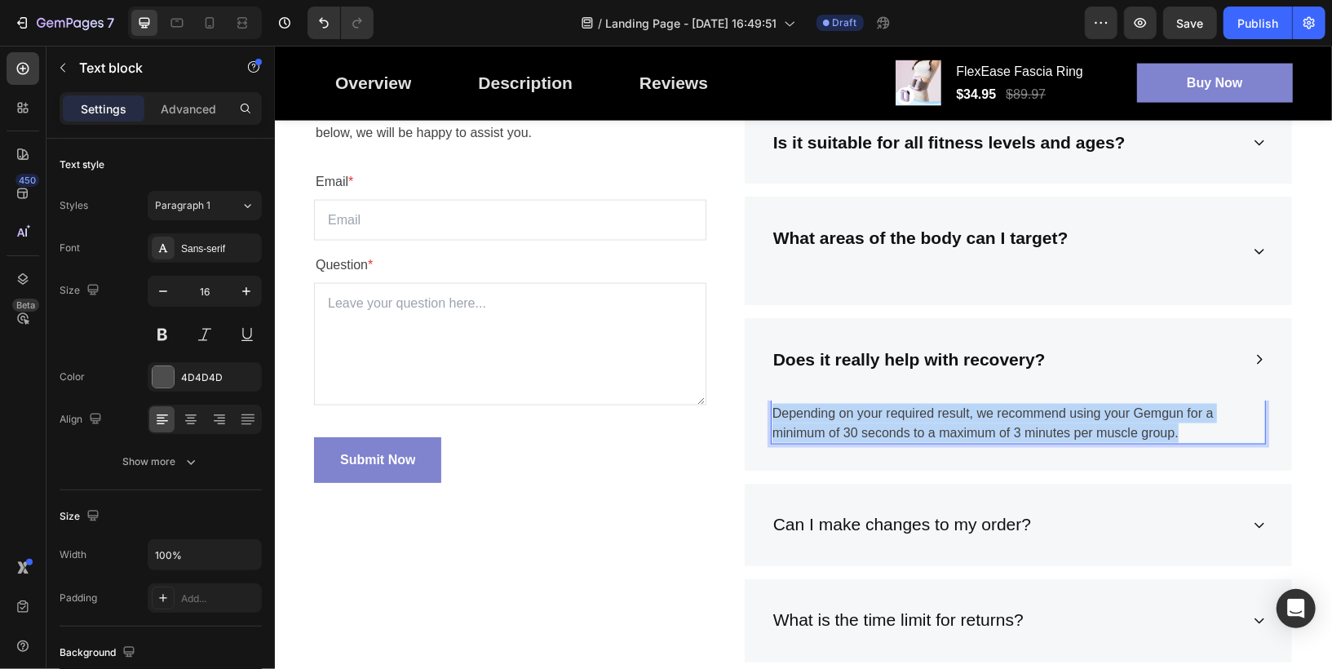
click at [957, 417] on p "Depending on your required result, we recommend using your Gemgun for a minimum…" at bounding box center [1017, 422] width 492 height 39
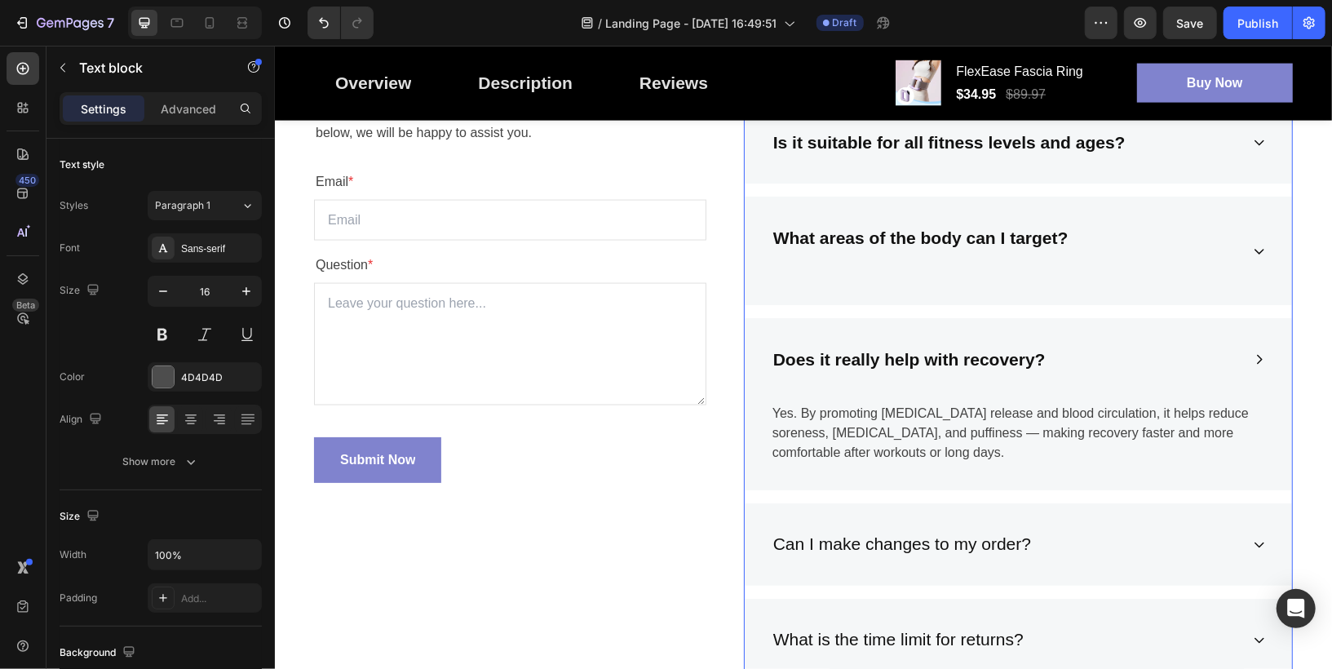
click at [1111, 356] on div "Does it really help with recovery?" at bounding box center [1004, 358] width 469 height 31
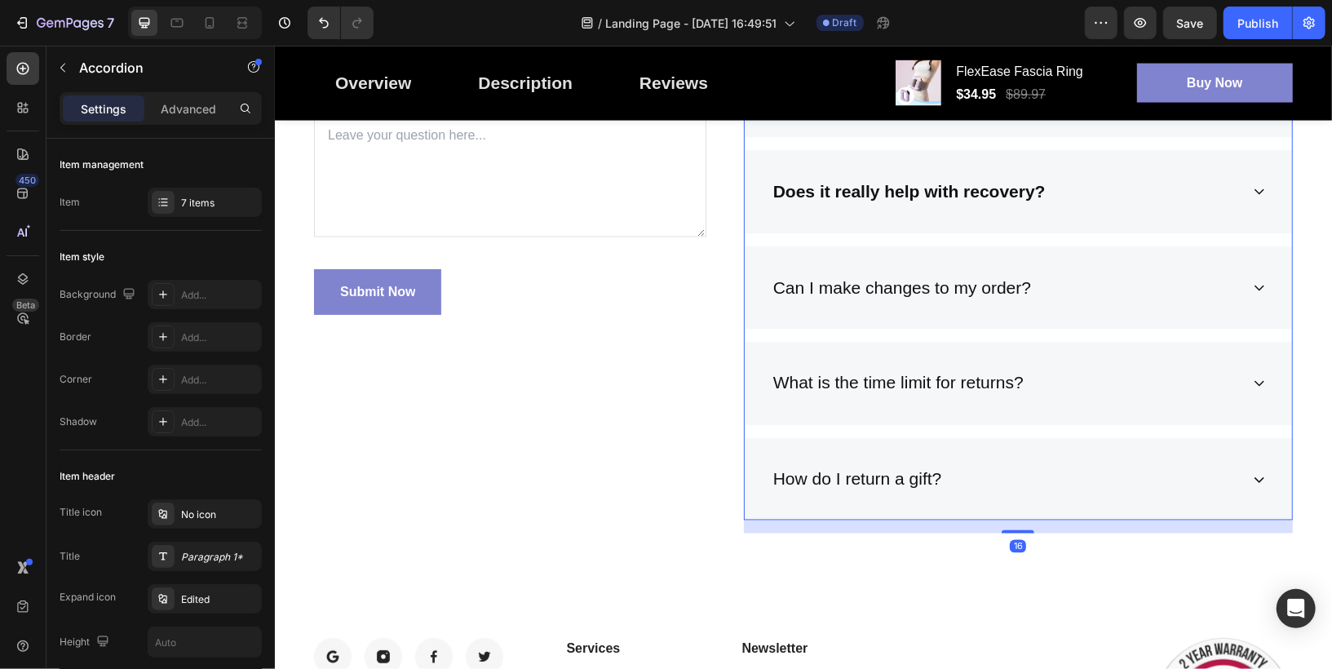
scroll to position [5709, 0]
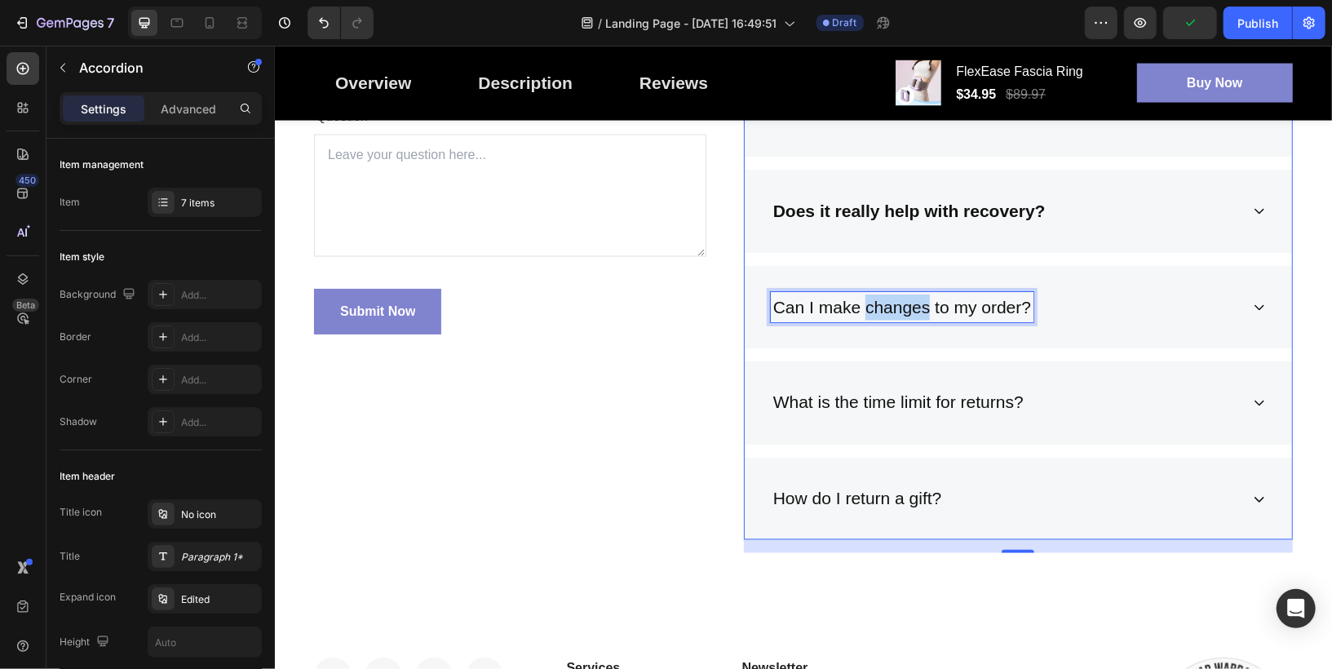
click at [899, 305] on p "Can I make changes to my order?" at bounding box center [901, 307] width 258 height 26
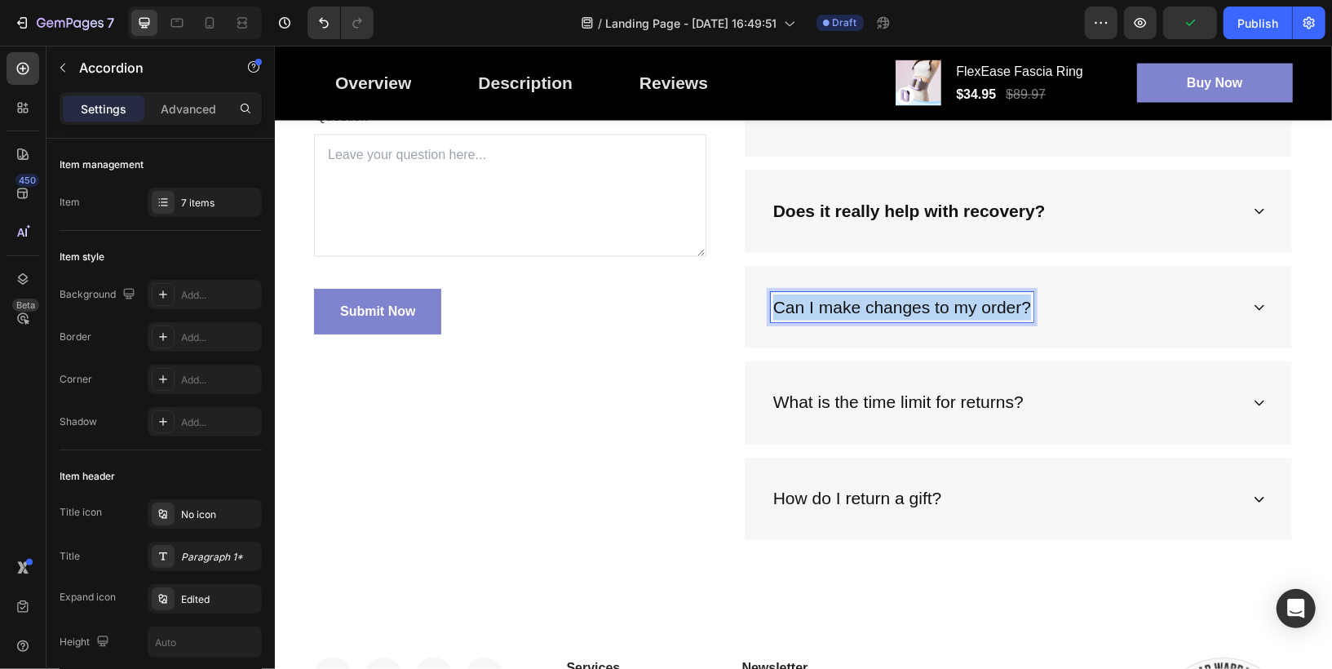
click at [899, 305] on p "Can I make changes to my order?" at bounding box center [901, 307] width 258 height 26
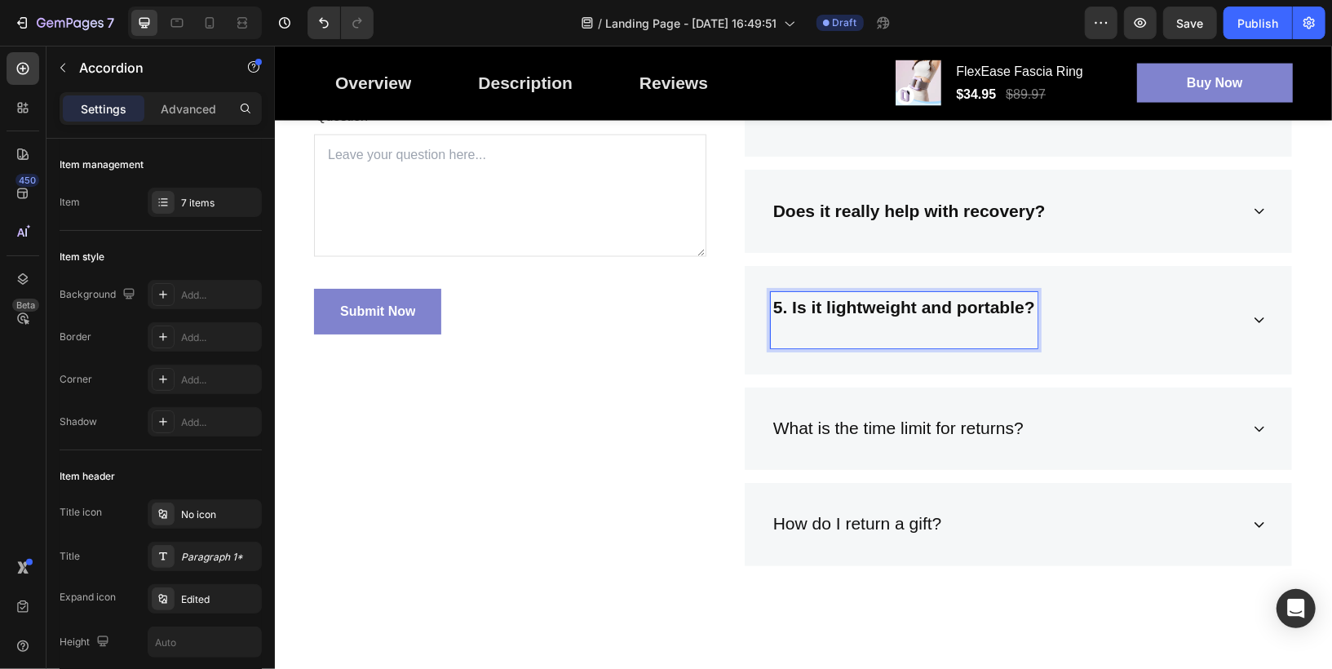
click at [791, 302] on strong "5. Is it lightweight and portable?" at bounding box center [903, 306] width 262 height 19
click at [802, 332] on p "Rich Text Editor. Editing area: main" at bounding box center [893, 332] width 243 height 26
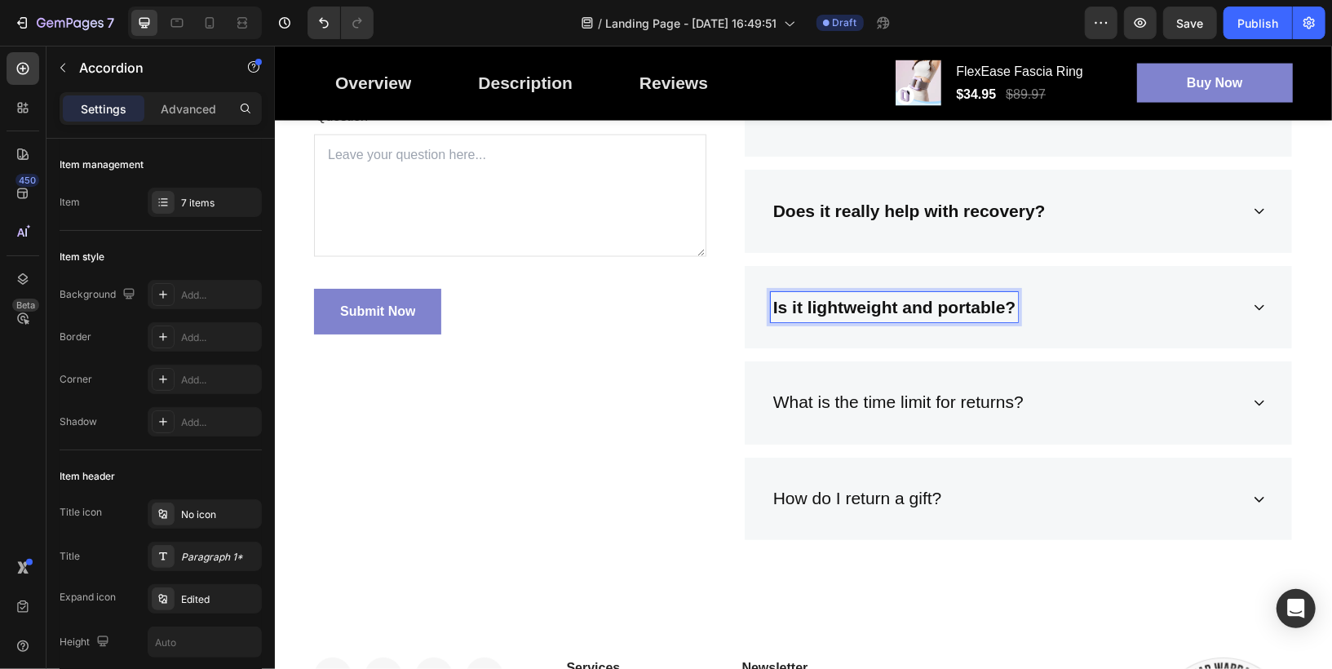
click at [1124, 307] on div "Is it lightweight and portable?" at bounding box center [1004, 306] width 469 height 31
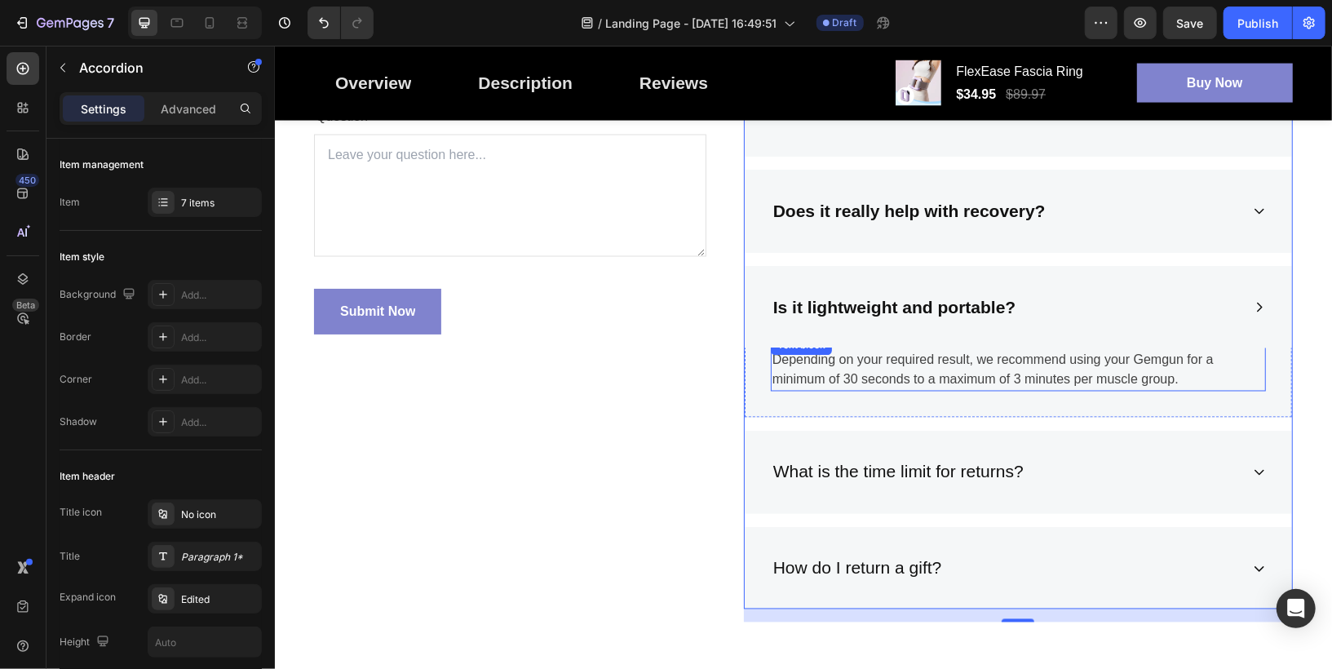
click at [866, 356] on p "Depending on your required result, we recommend using your Gemgun for a minimum…" at bounding box center [1017, 369] width 492 height 39
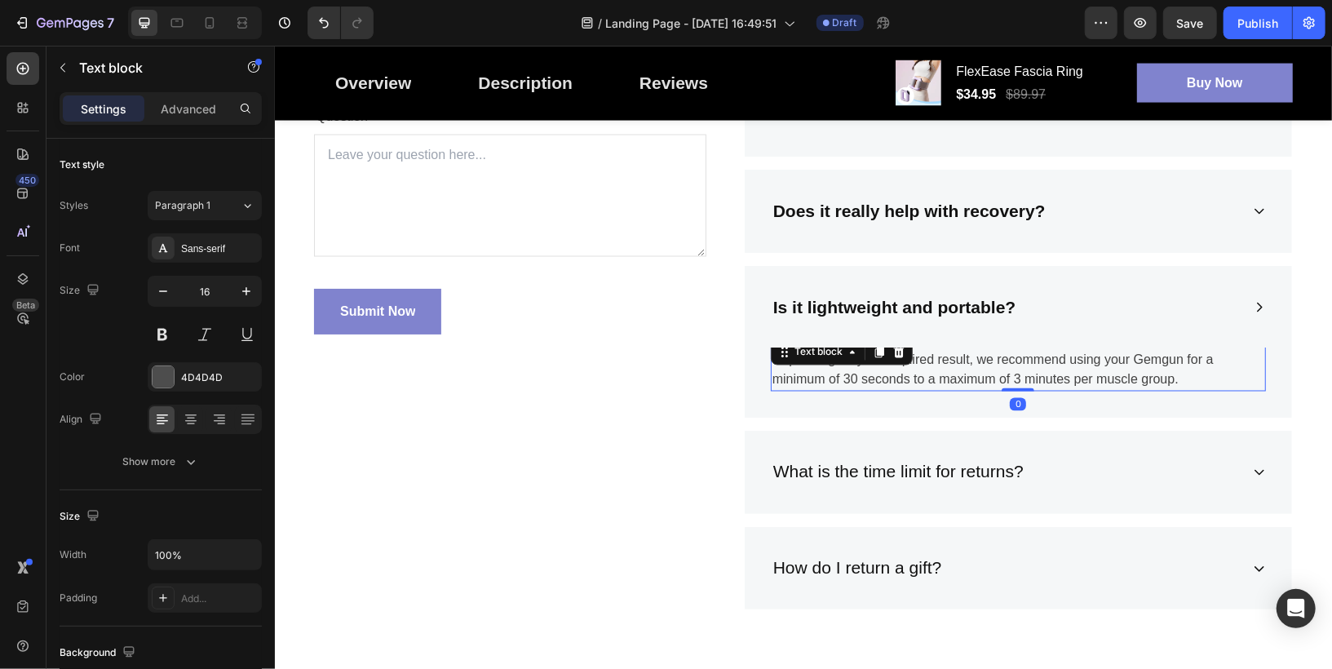
click at [866, 356] on div "Text block" at bounding box center [841, 351] width 142 height 26
click at [919, 367] on p "Depending on your required result, we recommend using your Gemgun for a minimum…" at bounding box center [1017, 369] width 492 height 39
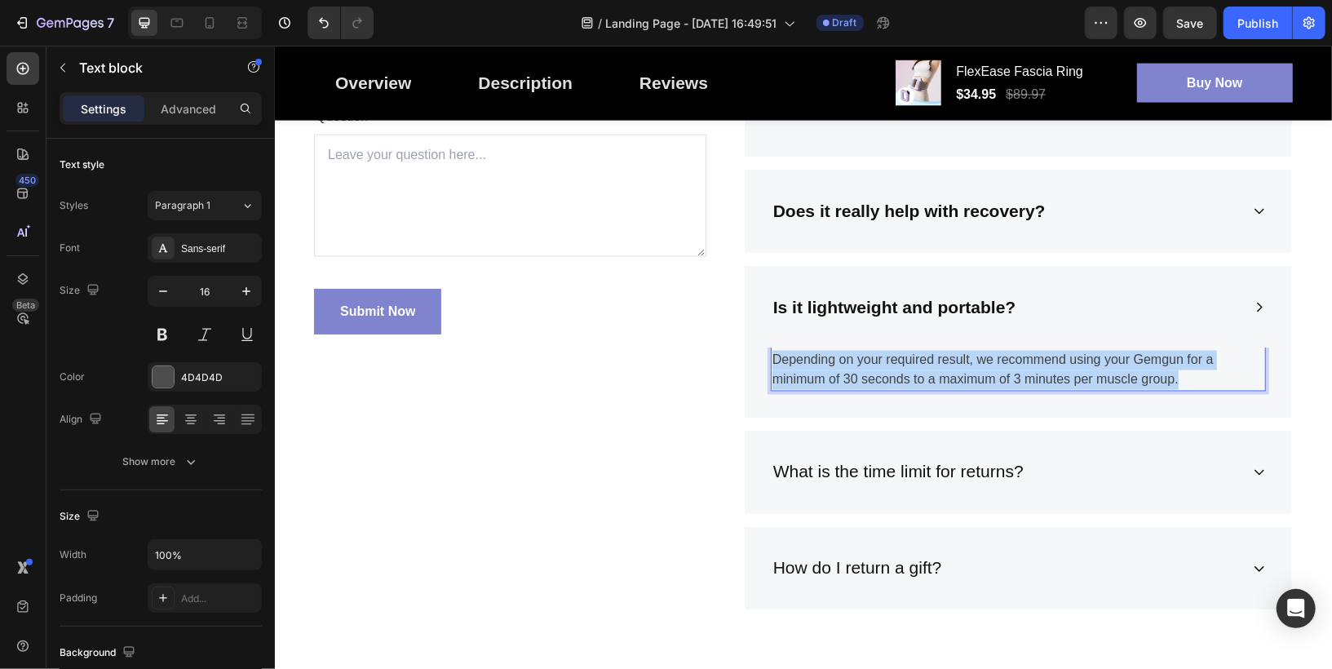
click at [919, 367] on p "Depending on your required result, we recommend using your Gemgun for a minimum…" at bounding box center [1017, 369] width 492 height 39
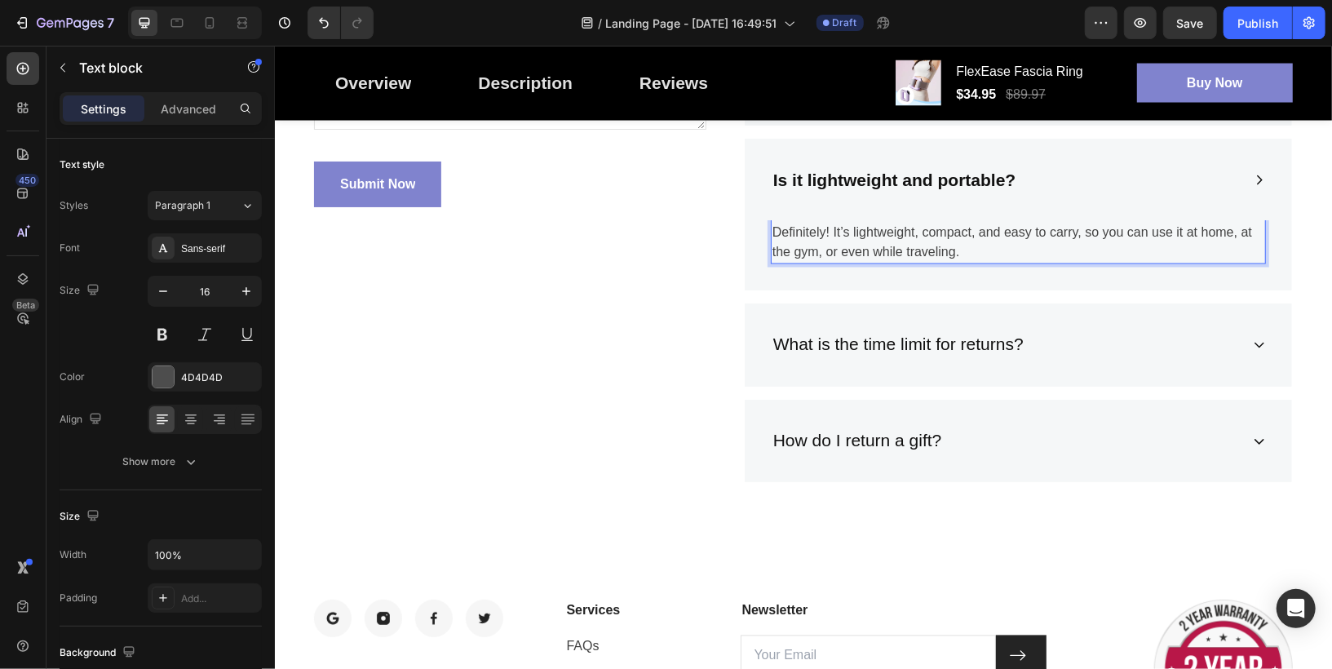
scroll to position [5838, 0]
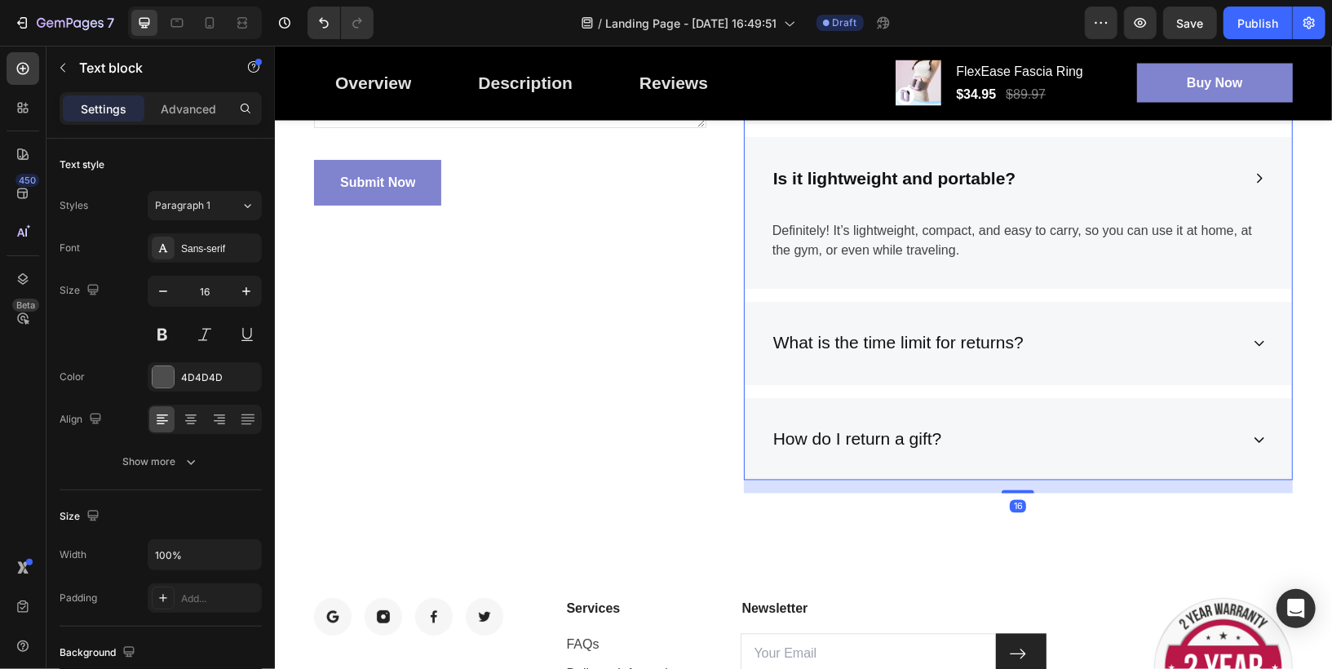
click at [1040, 176] on div "Is it lightweight and portable?" at bounding box center [1004, 177] width 469 height 31
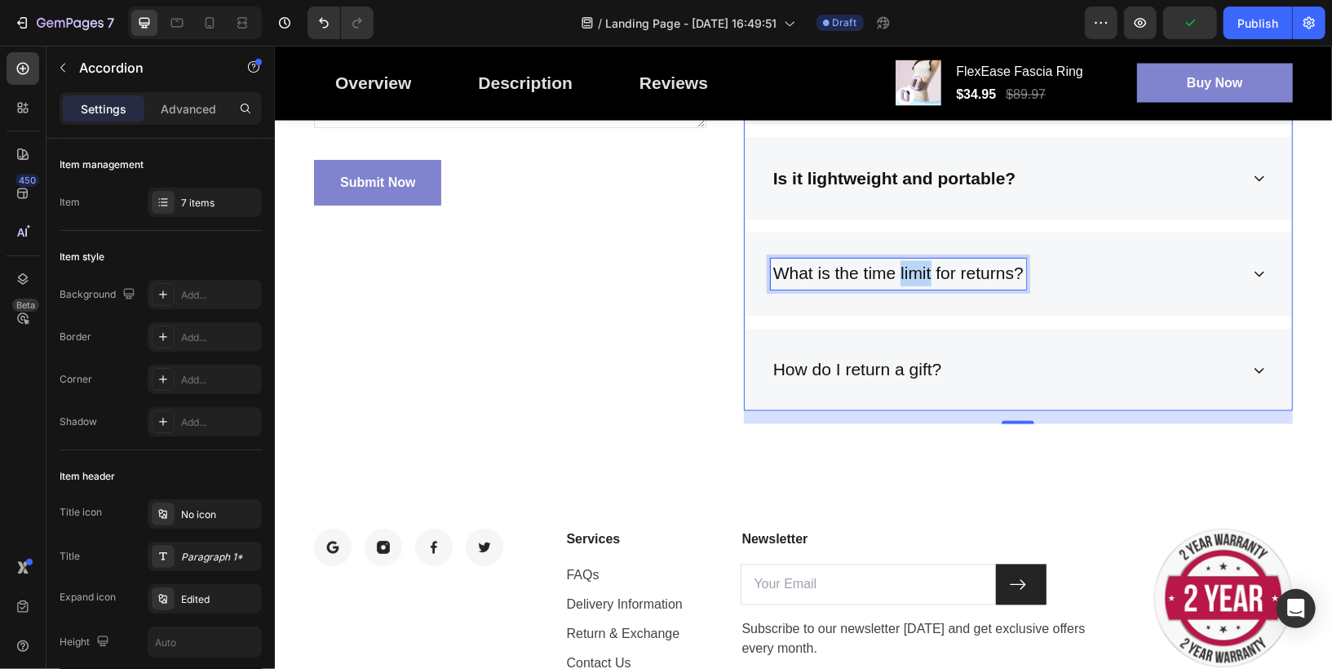
click at [905, 274] on p "What is the time limit for returns?" at bounding box center [897, 273] width 250 height 26
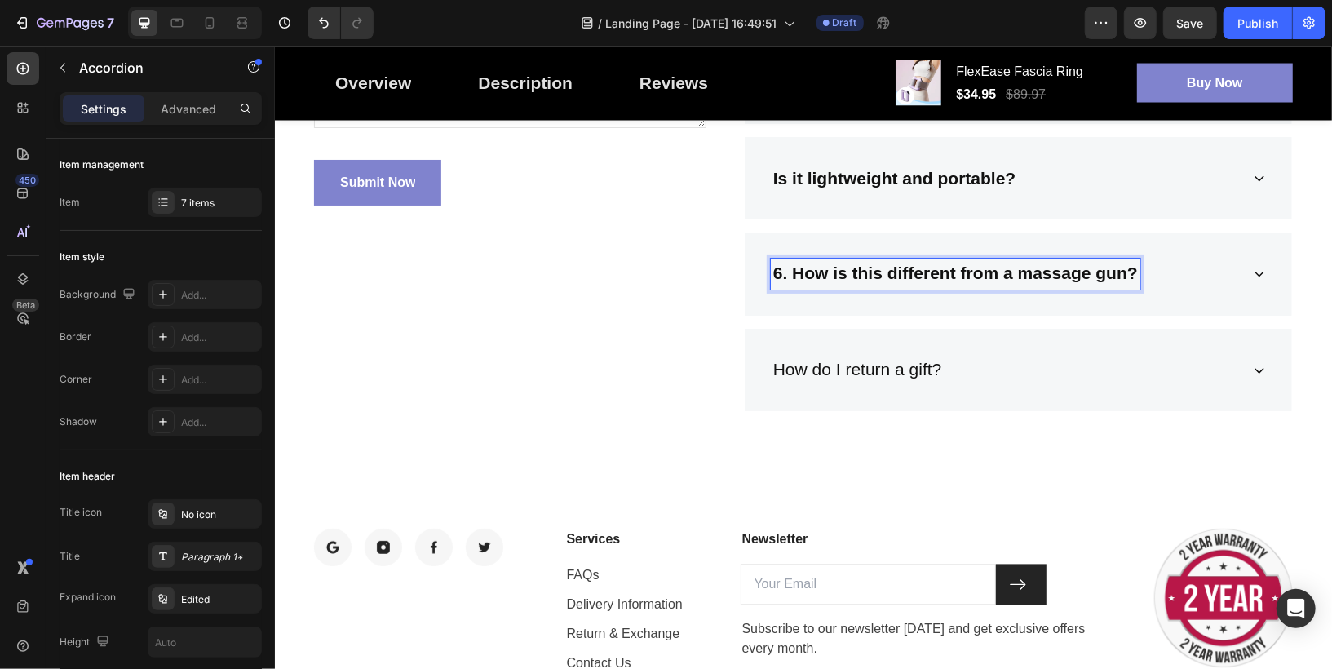
click at [789, 266] on strong "6. How is this different from a massage gun?" at bounding box center [954, 272] width 364 height 19
click at [1212, 272] on div "How is this different from a massage gun?" at bounding box center [1004, 273] width 469 height 31
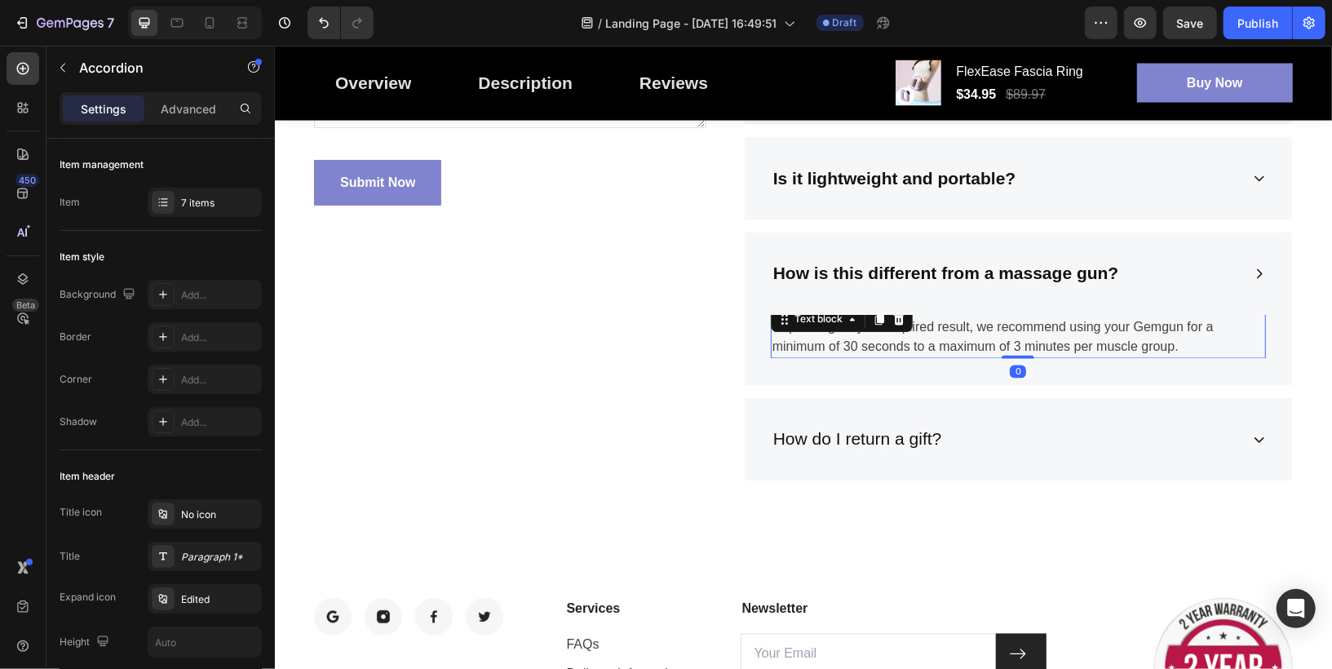
click at [977, 331] on p "Depending on your required result, we recommend using your Gemgun for a minimum…" at bounding box center [1017, 336] width 492 height 39
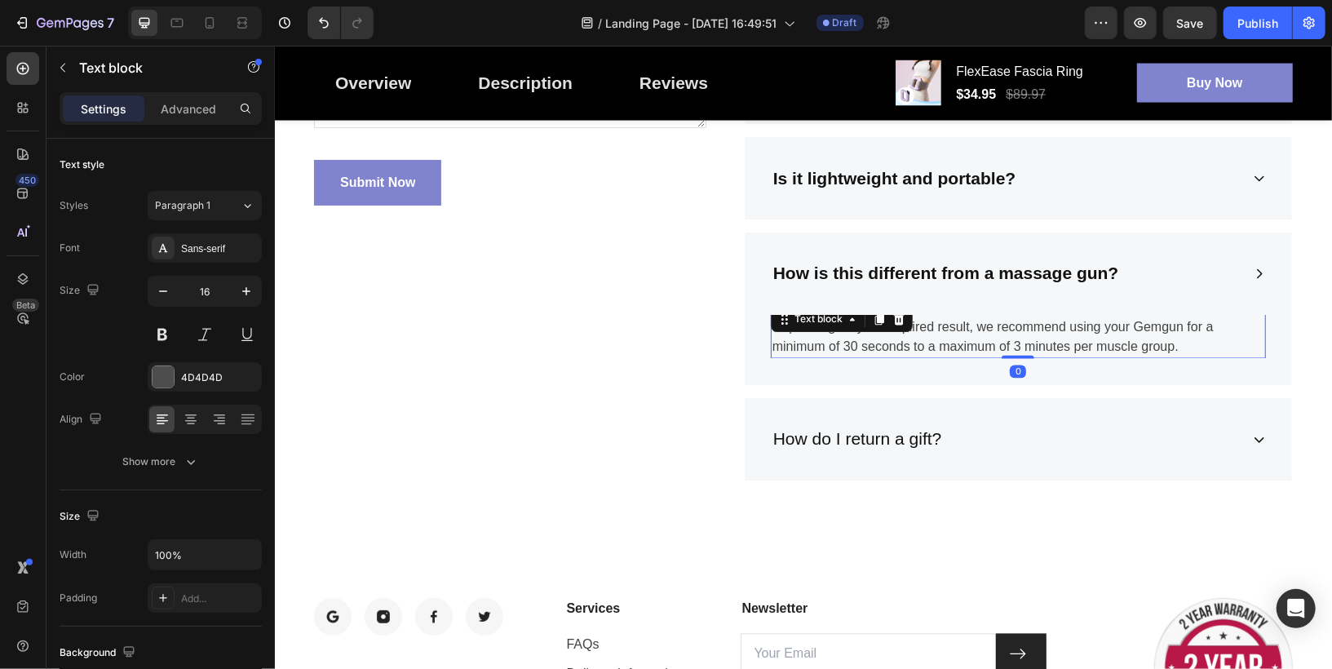
click at [977, 331] on p "Depending on your required result, we recommend using your Gemgun for a minimum…" at bounding box center [1017, 336] width 492 height 39
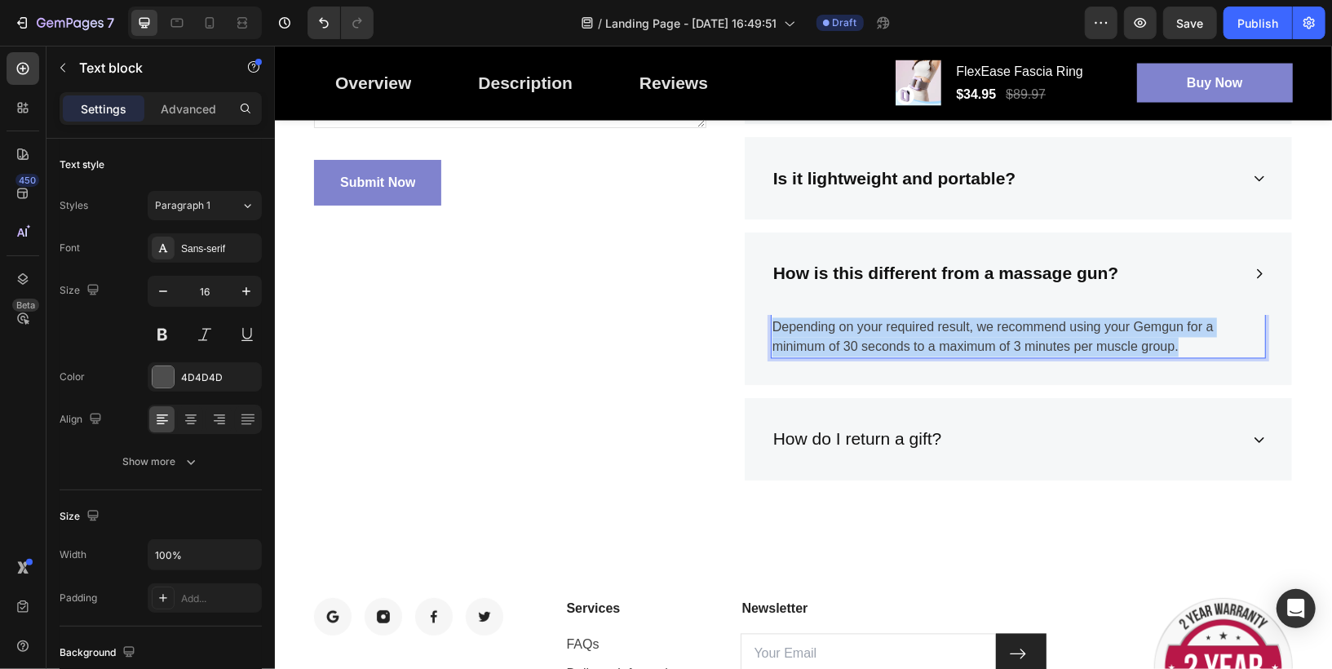
click at [977, 331] on p "Depending on your required result, we recommend using your Gemgun for a minimum…" at bounding box center [1017, 336] width 492 height 39
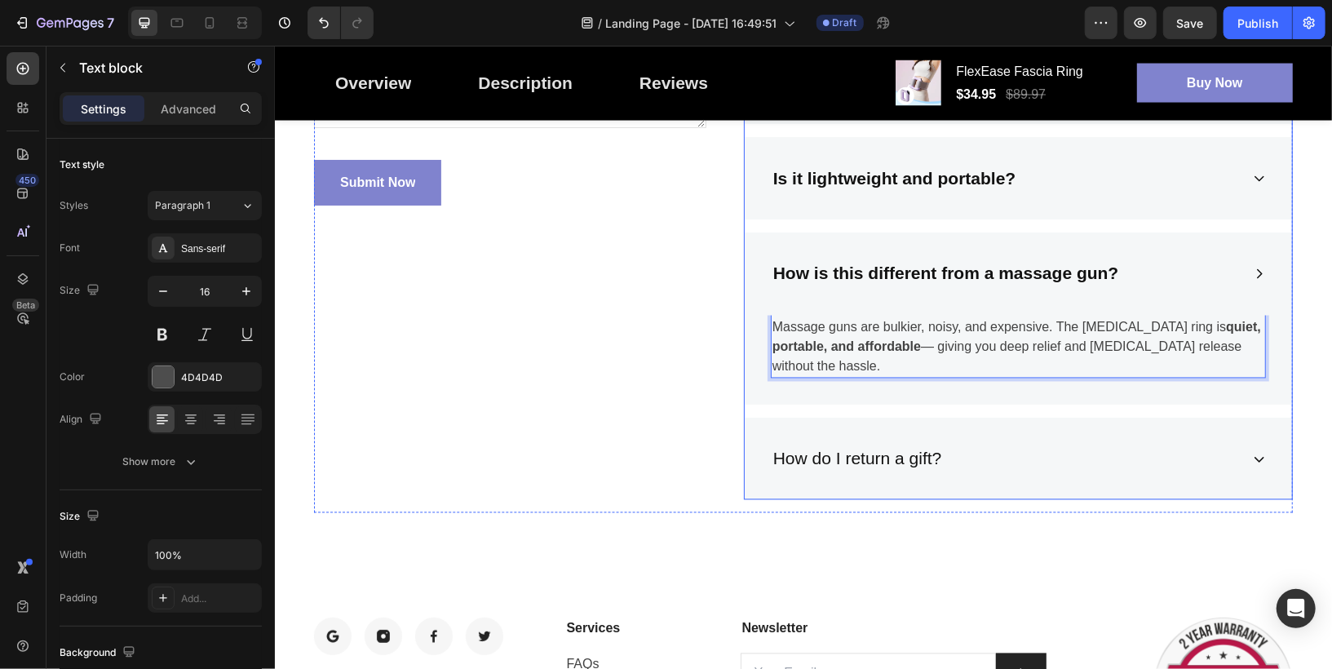
click at [1232, 267] on div "How is this different from a massage gun?" at bounding box center [1004, 273] width 469 height 31
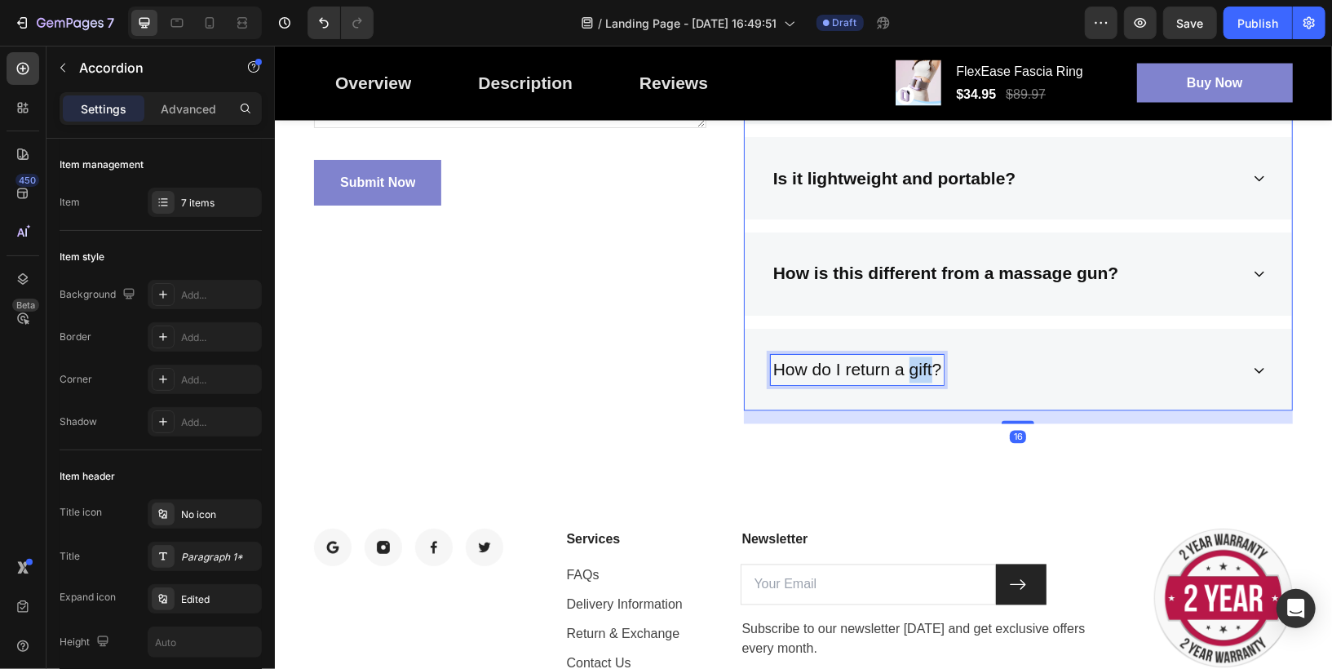
click at [911, 358] on p "How do I return a gift?" at bounding box center [856, 369] width 169 height 26
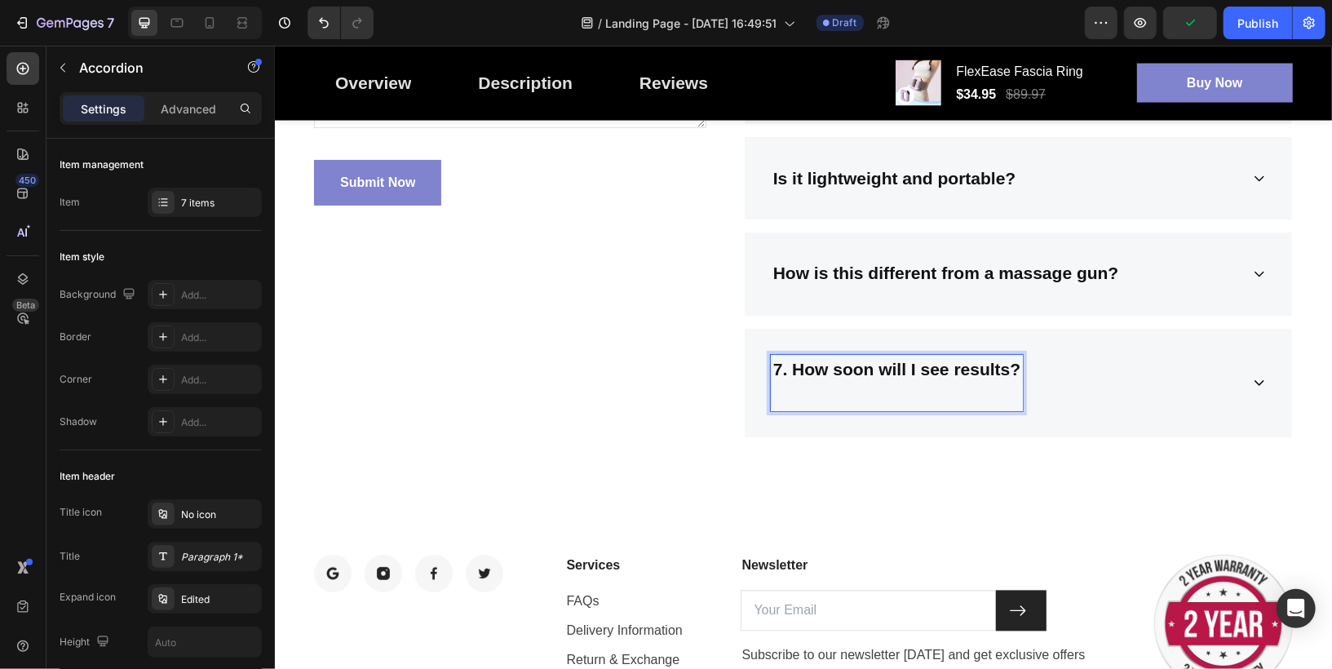
click at [789, 364] on strong "7. How soon will I see results?" at bounding box center [895, 369] width 247 height 19
click at [1099, 376] on div "How soon will I see results?" at bounding box center [1004, 382] width 469 height 56
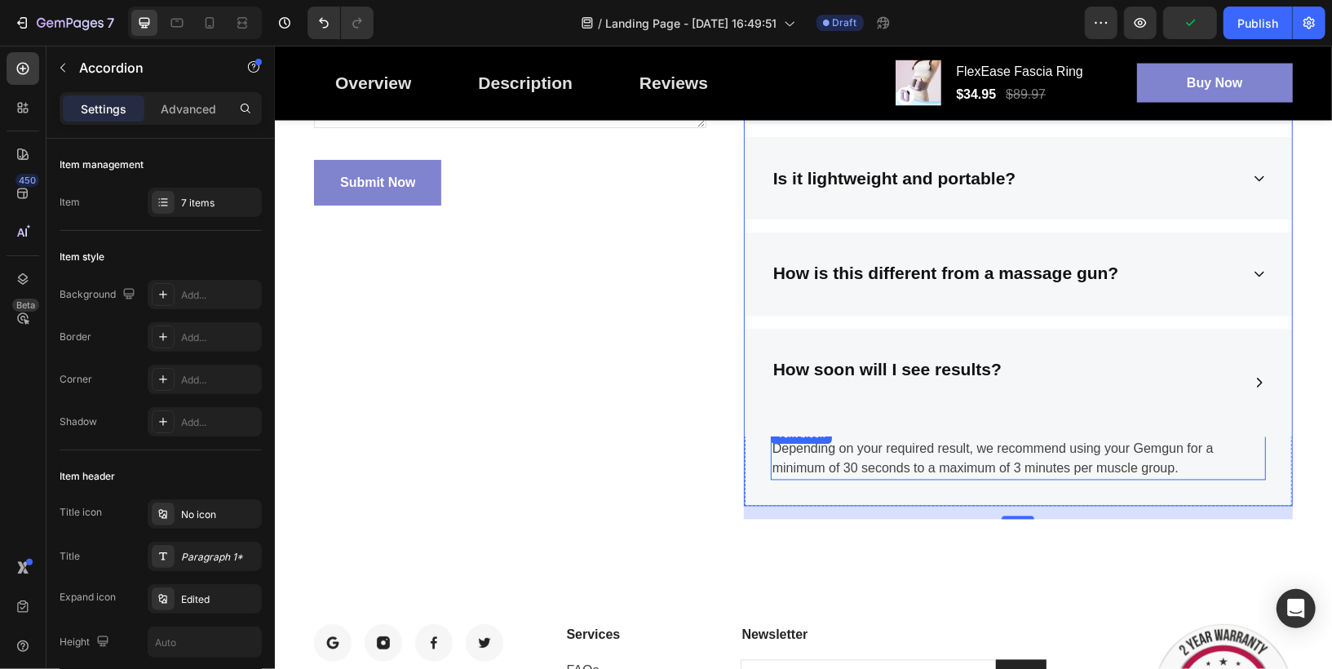
click at [916, 439] on p "Depending on your required result, we recommend using your Gemgun for a minimum…" at bounding box center [1017, 458] width 492 height 39
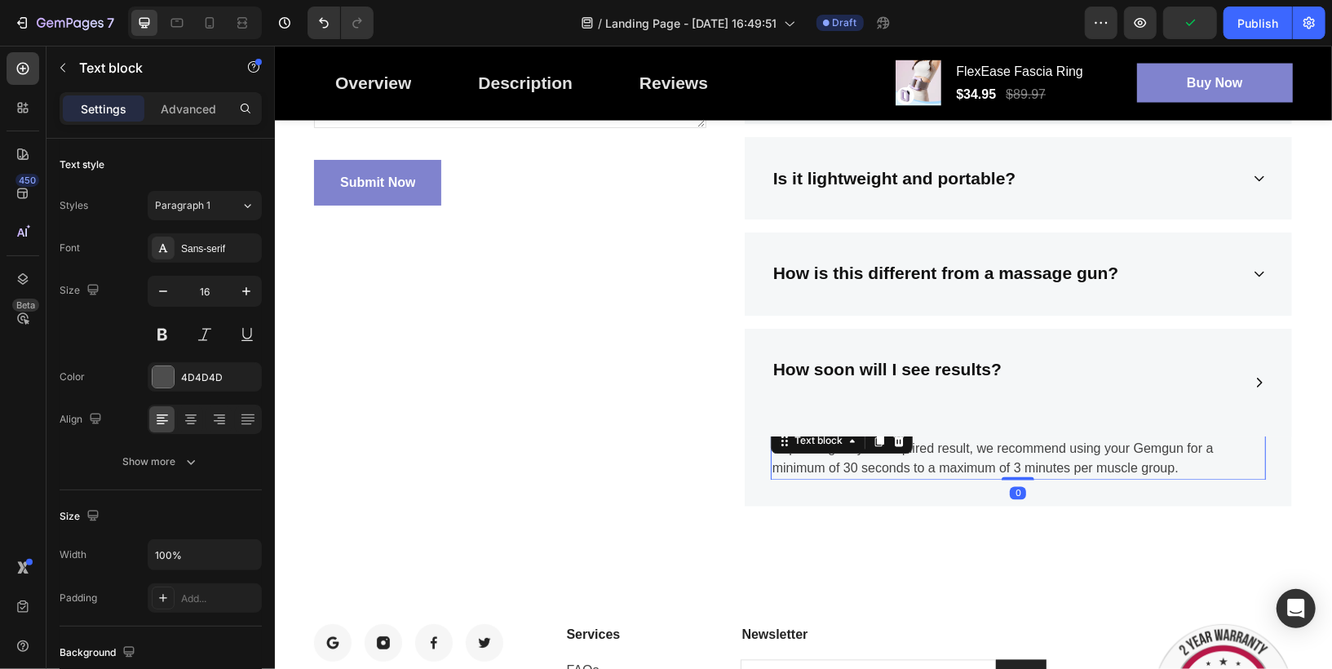
click at [916, 439] on p "Depending on your required result, we recommend using your Gemgun for a minimum…" at bounding box center [1017, 458] width 492 height 39
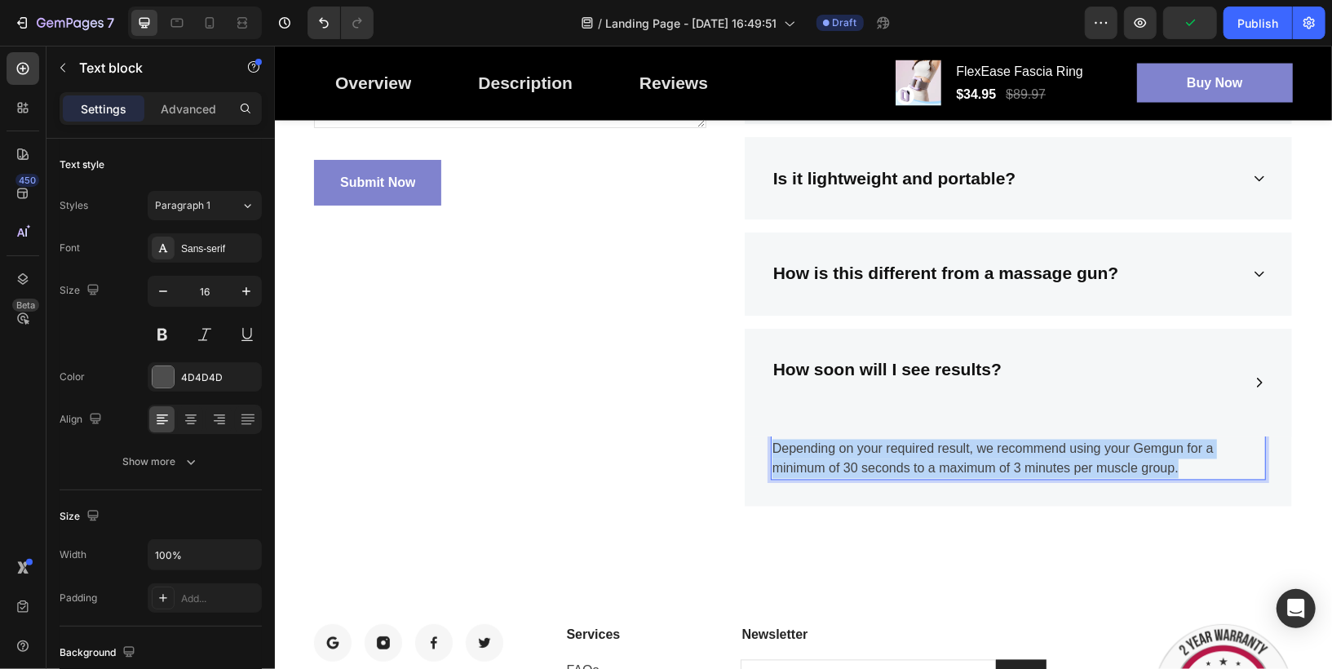
click at [916, 439] on p "Depending on your required result, we recommend using your Gemgun for a minimum…" at bounding box center [1017, 458] width 492 height 39
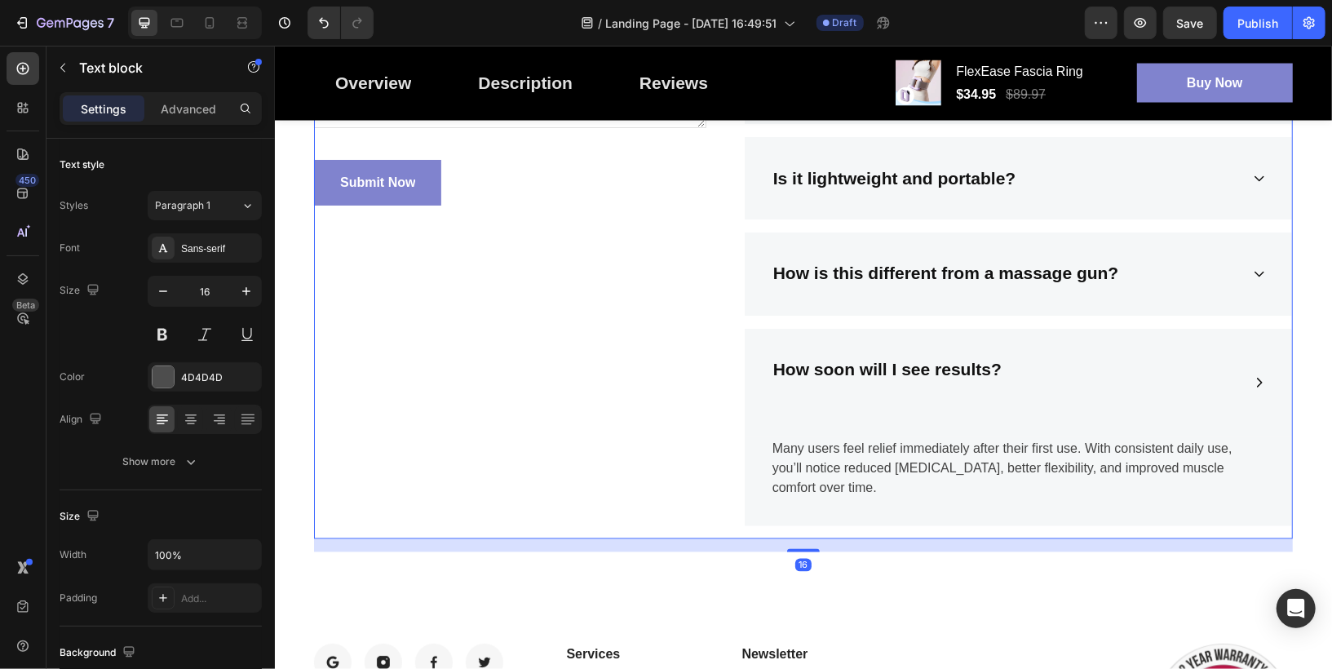
click at [544, 337] on div "Frequently Asked Questions Heading Still have questions? Send us your question …" at bounding box center [509, 132] width 392 height 811
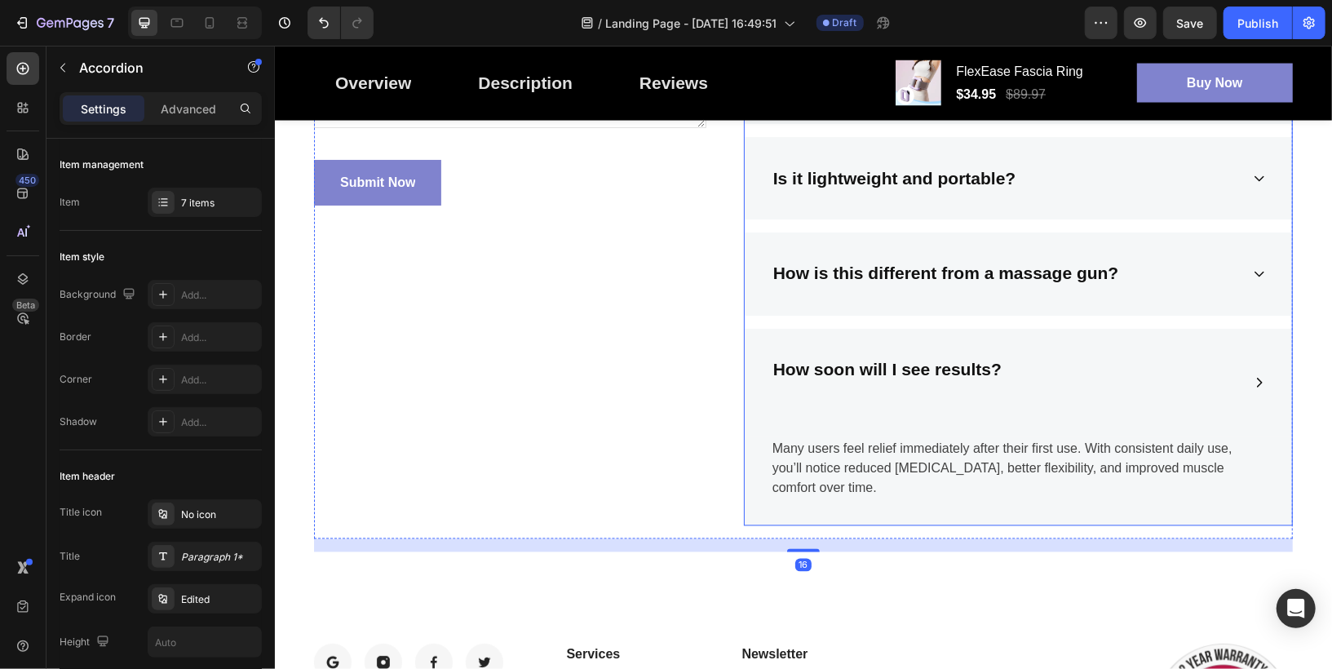
click at [1080, 354] on div "How soon will I see results?" at bounding box center [1004, 382] width 469 height 56
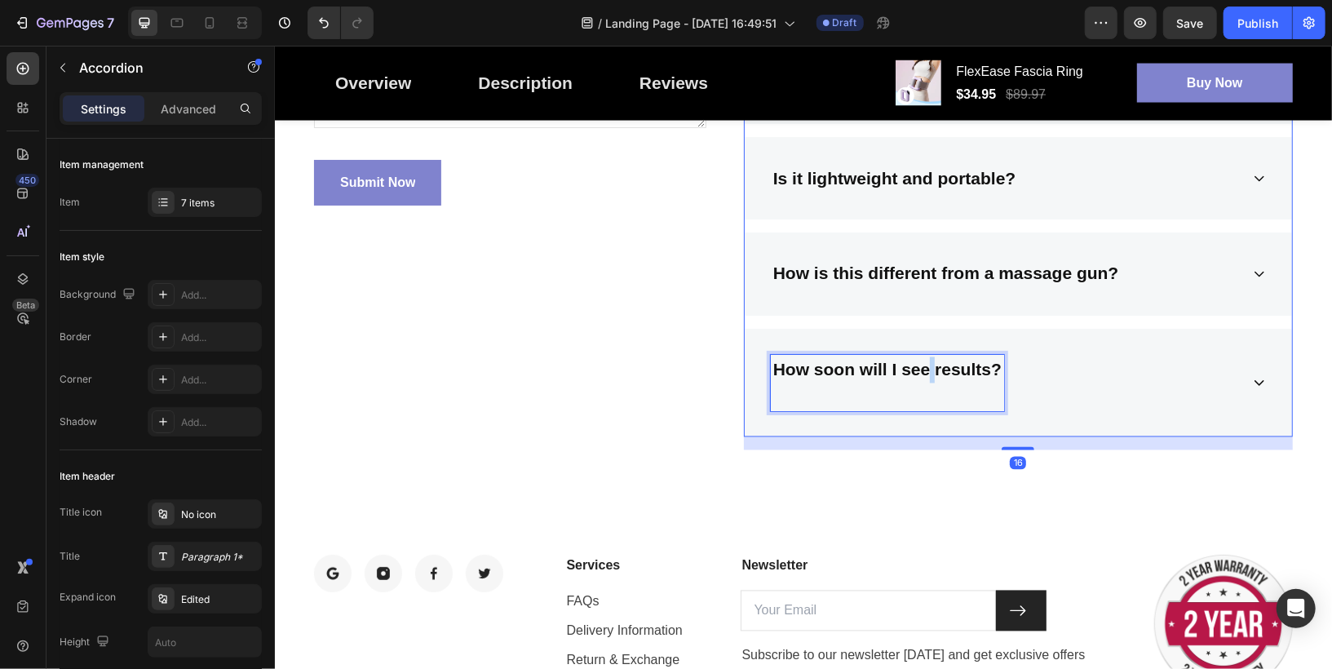
click at [925, 373] on strong "How soon will I see results?" at bounding box center [886, 369] width 228 height 19
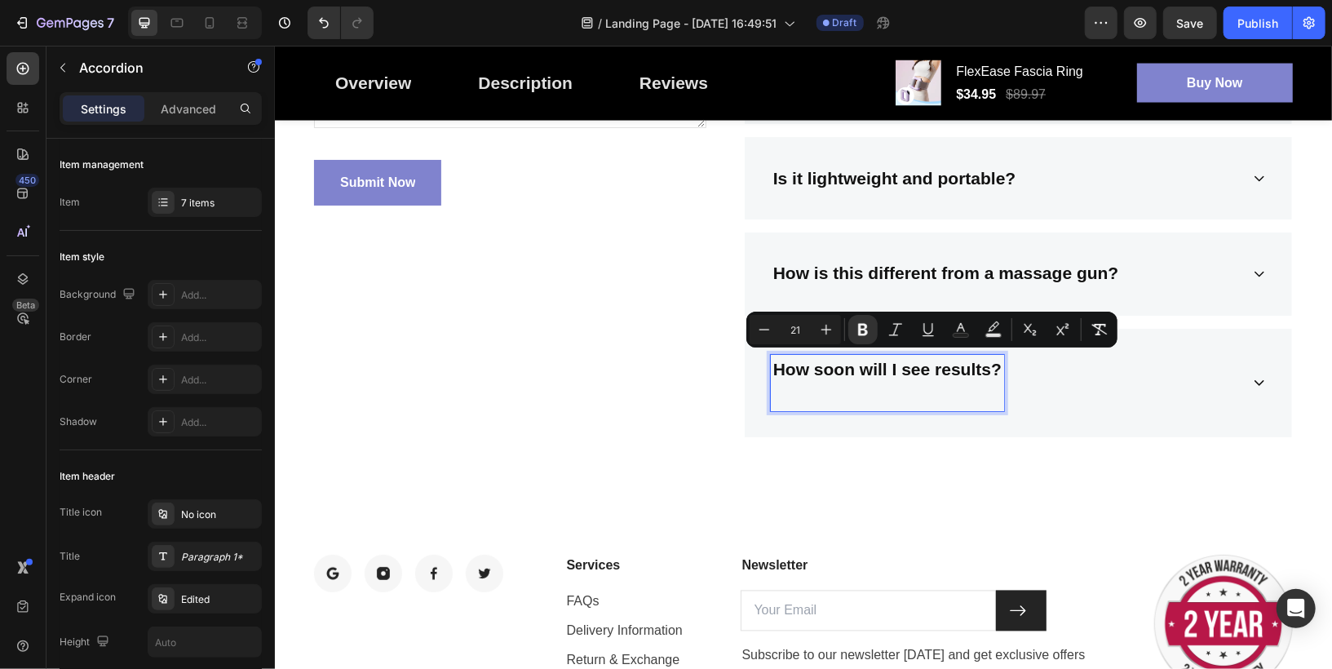
click at [906, 383] on p "Rich Text Editor. Editing area: main" at bounding box center [886, 395] width 228 height 26
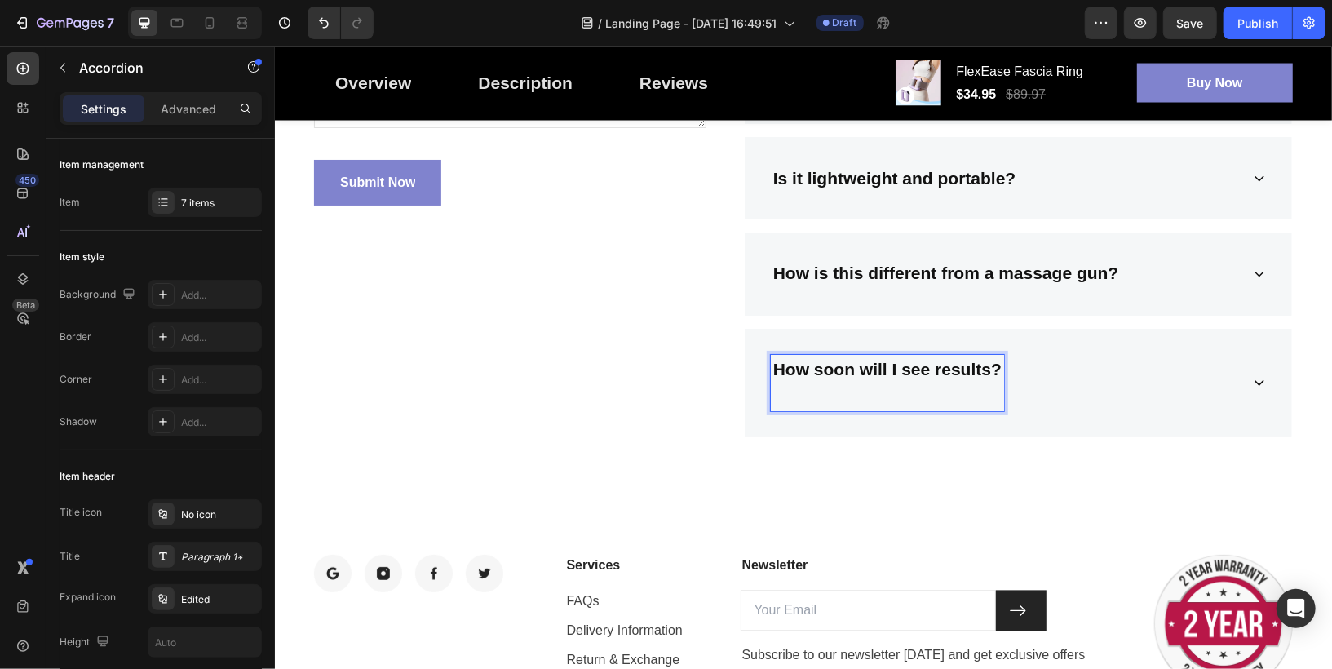
click at [906, 383] on p "Rich Text Editor. Editing area: main" at bounding box center [886, 395] width 228 height 26
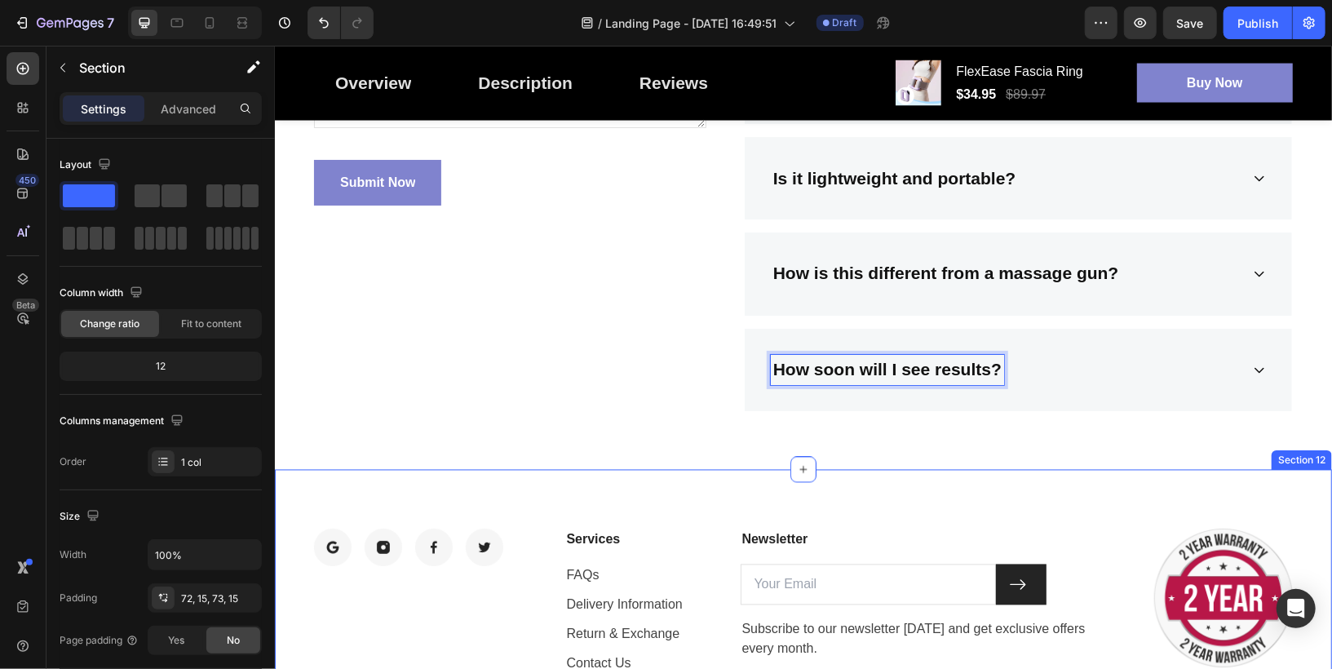
click at [1204, 496] on div "Image Image Image Image Row Services Text block FAQs Text block Delivery Inform…" at bounding box center [802, 610] width 1057 height 282
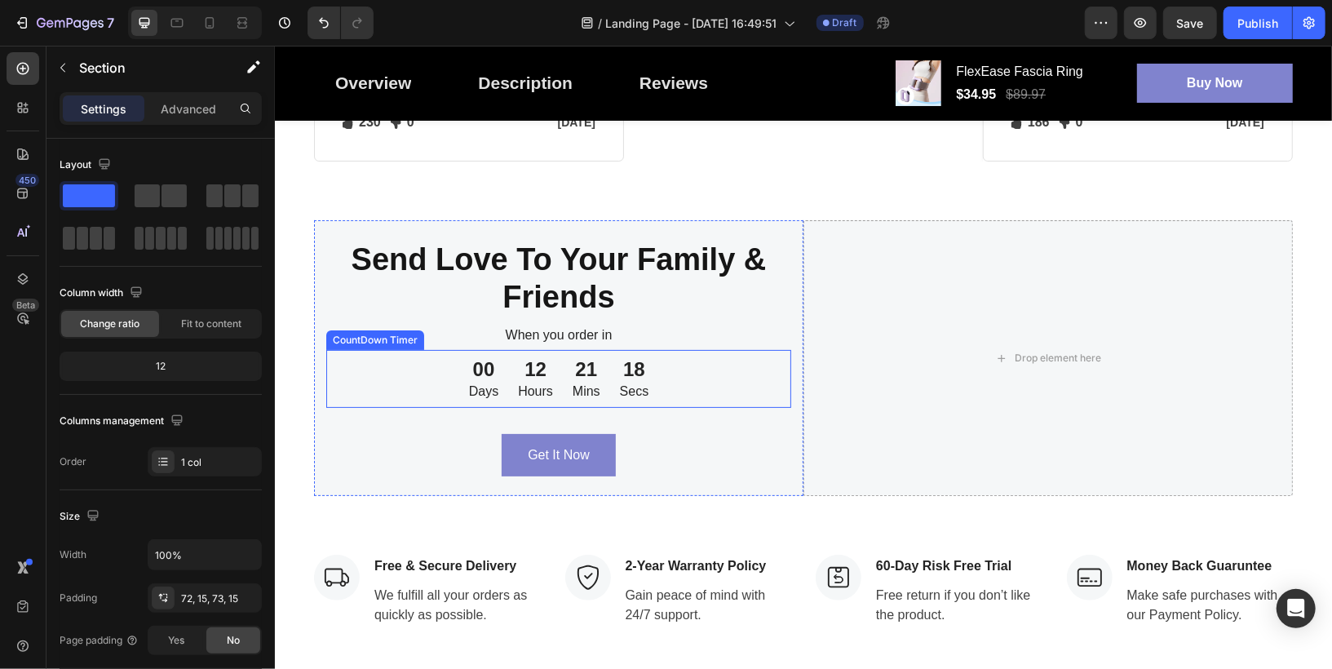
scroll to position [4097, 0]
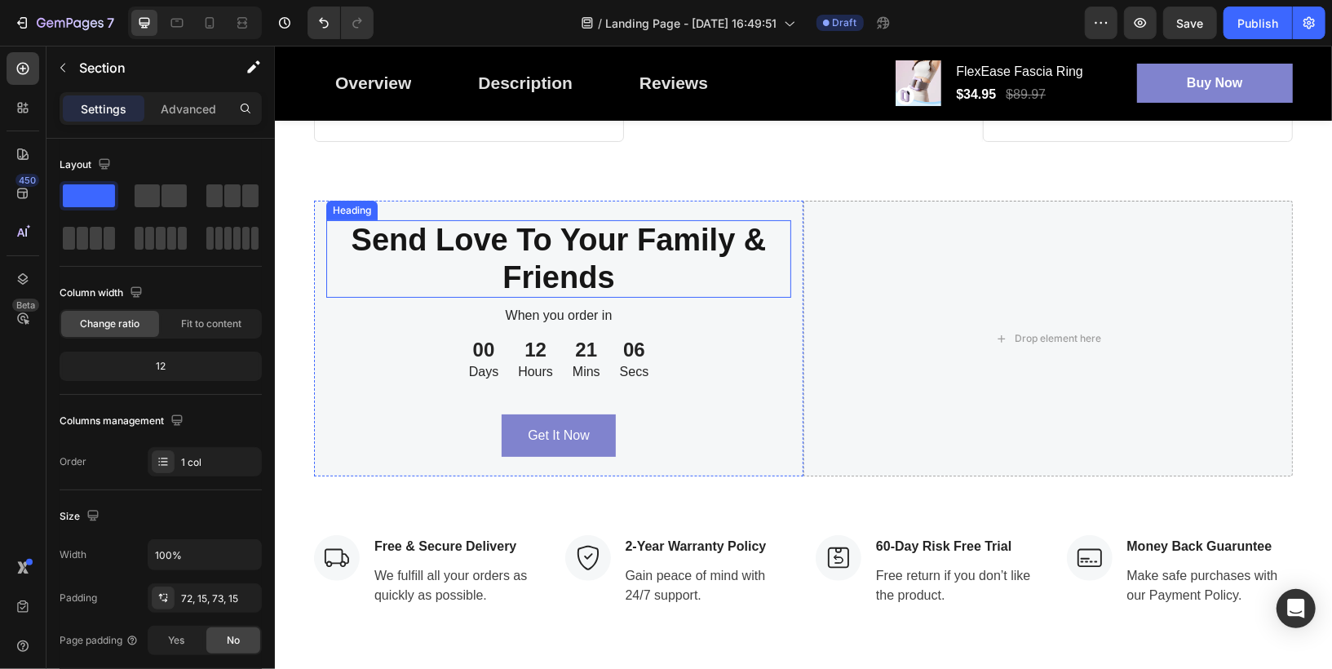
click at [524, 272] on span "Send Love To Your Family & Friends" at bounding box center [558, 258] width 415 height 72
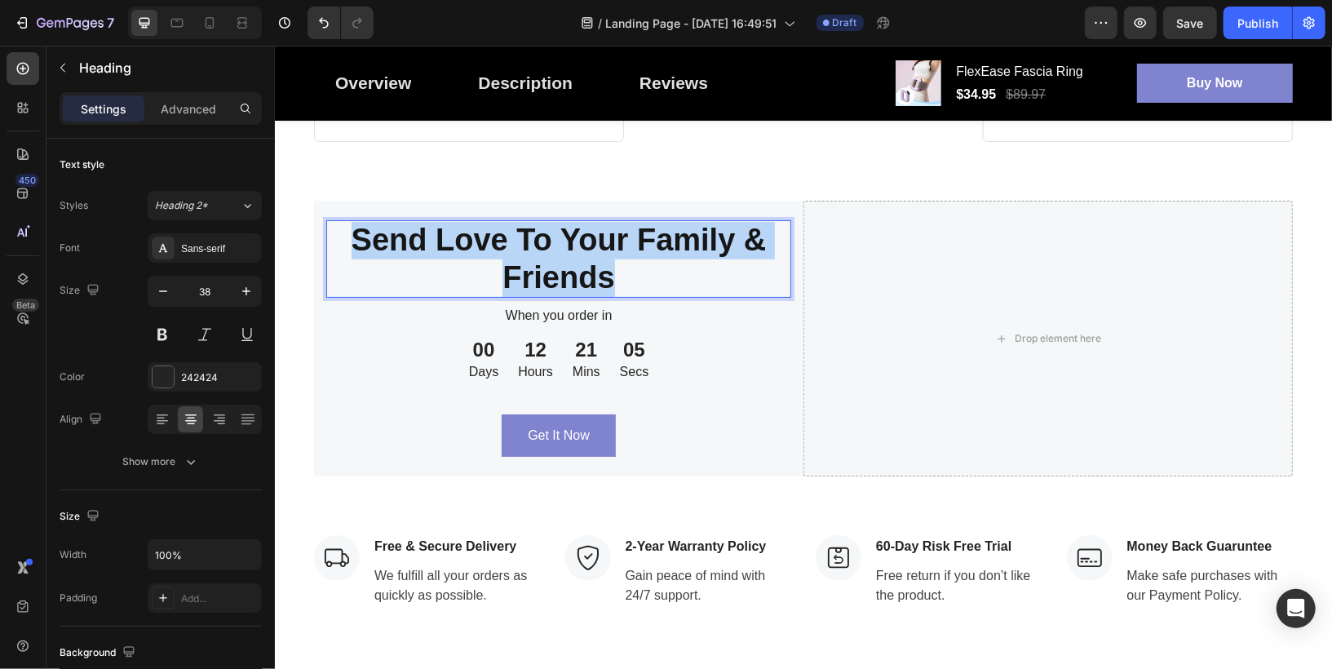
click at [524, 272] on span "Send Love To Your Family & Friends" at bounding box center [558, 258] width 415 height 72
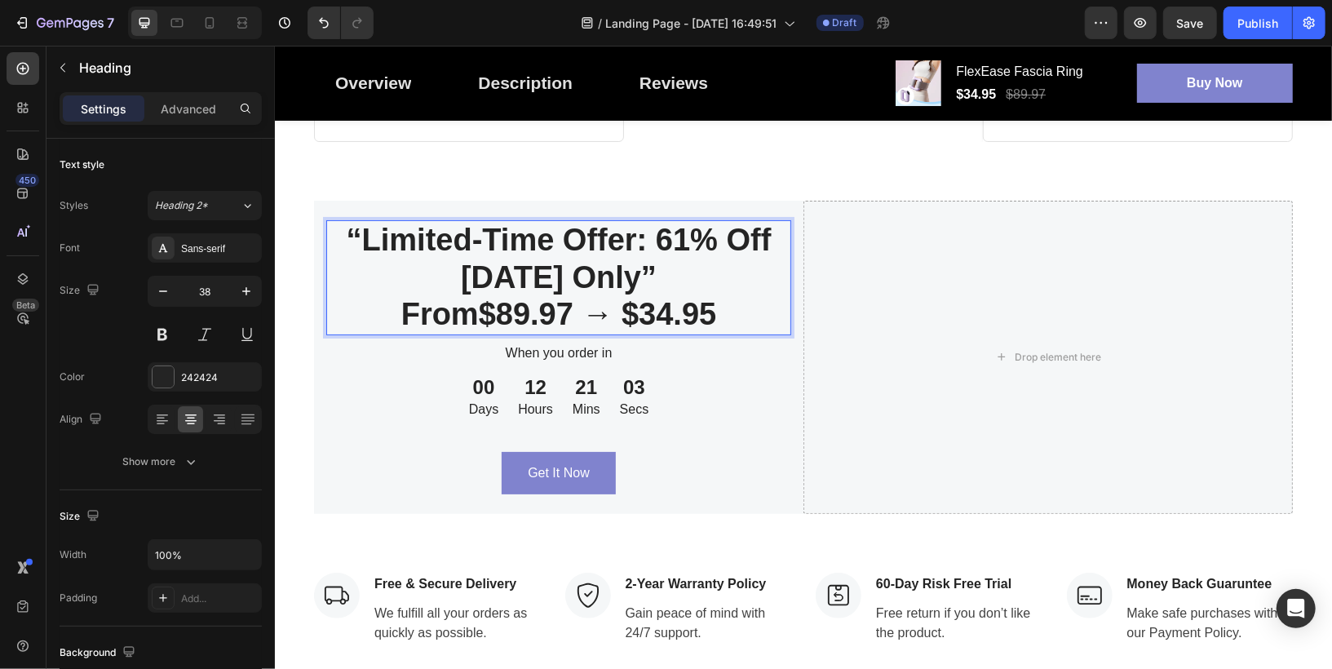
click at [362, 254] on strong "“Limited-Time Offer: 61% Off Today Only”" at bounding box center [558, 258] width 425 height 72
click at [646, 291] on strong "Limited-Time Offer: 61% Off Today Only”" at bounding box center [557, 258] width 409 height 72
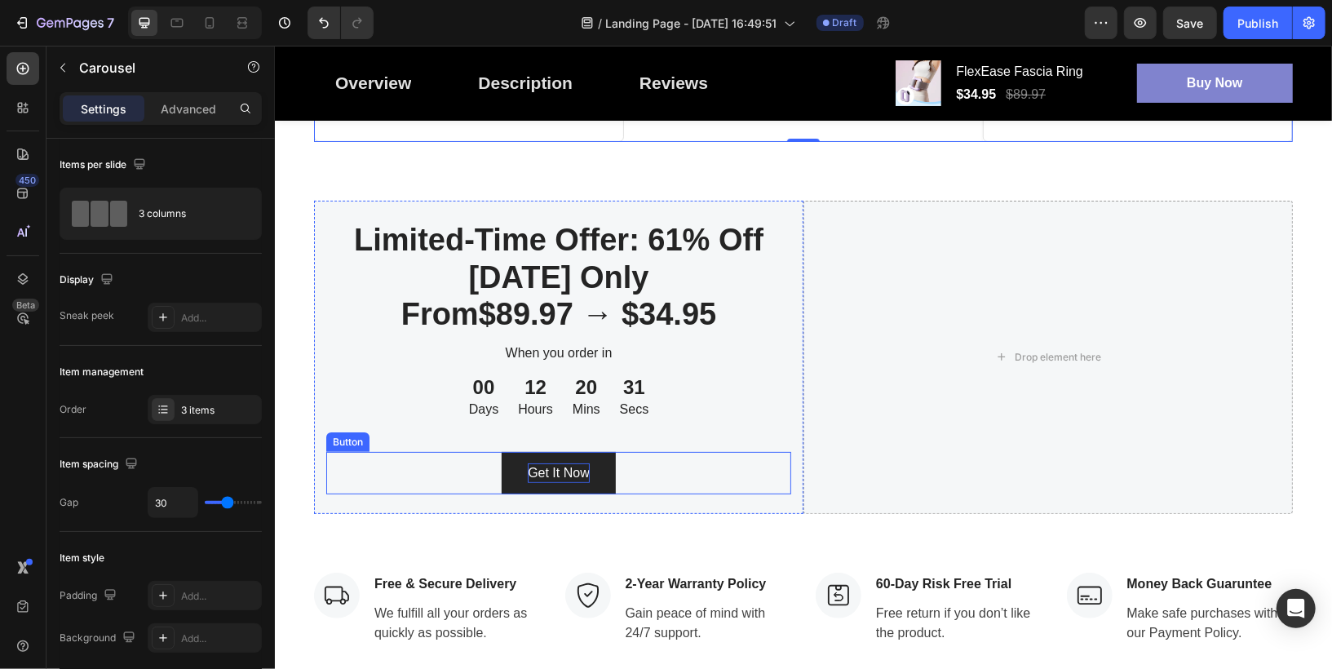
click at [545, 482] on div "Get It Now" at bounding box center [558, 472] width 62 height 20
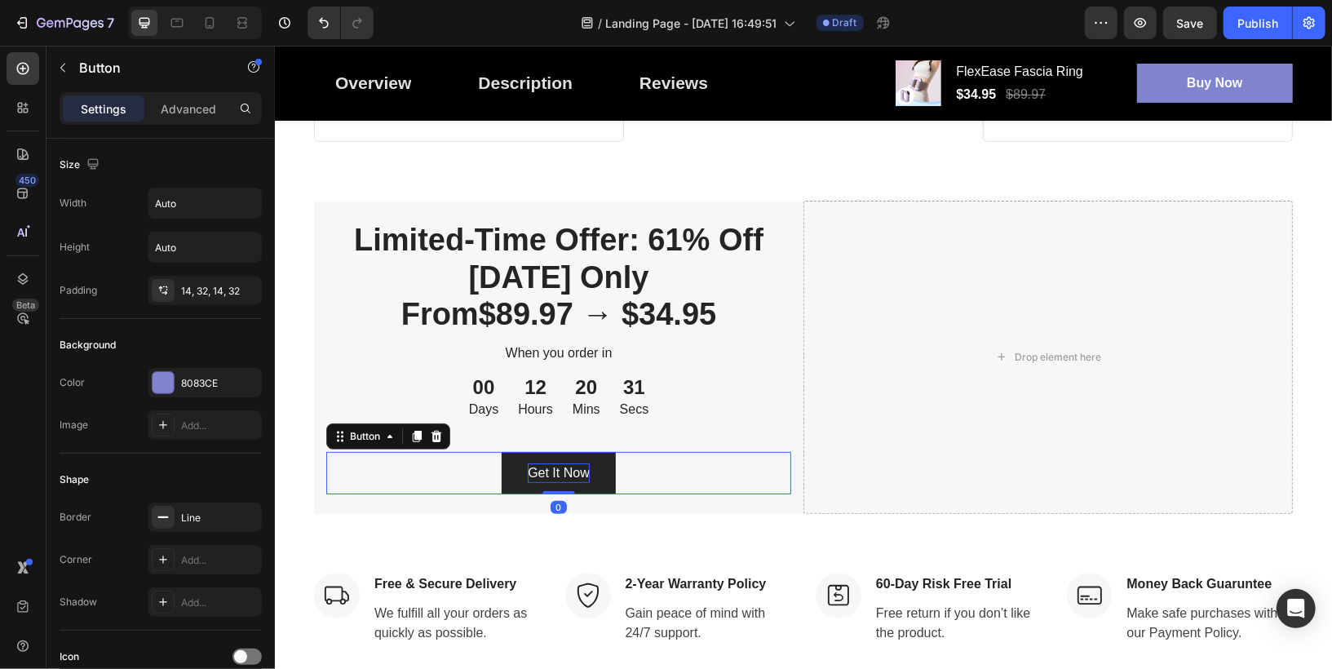
click at [545, 482] on div "Get It Now" at bounding box center [558, 472] width 62 height 20
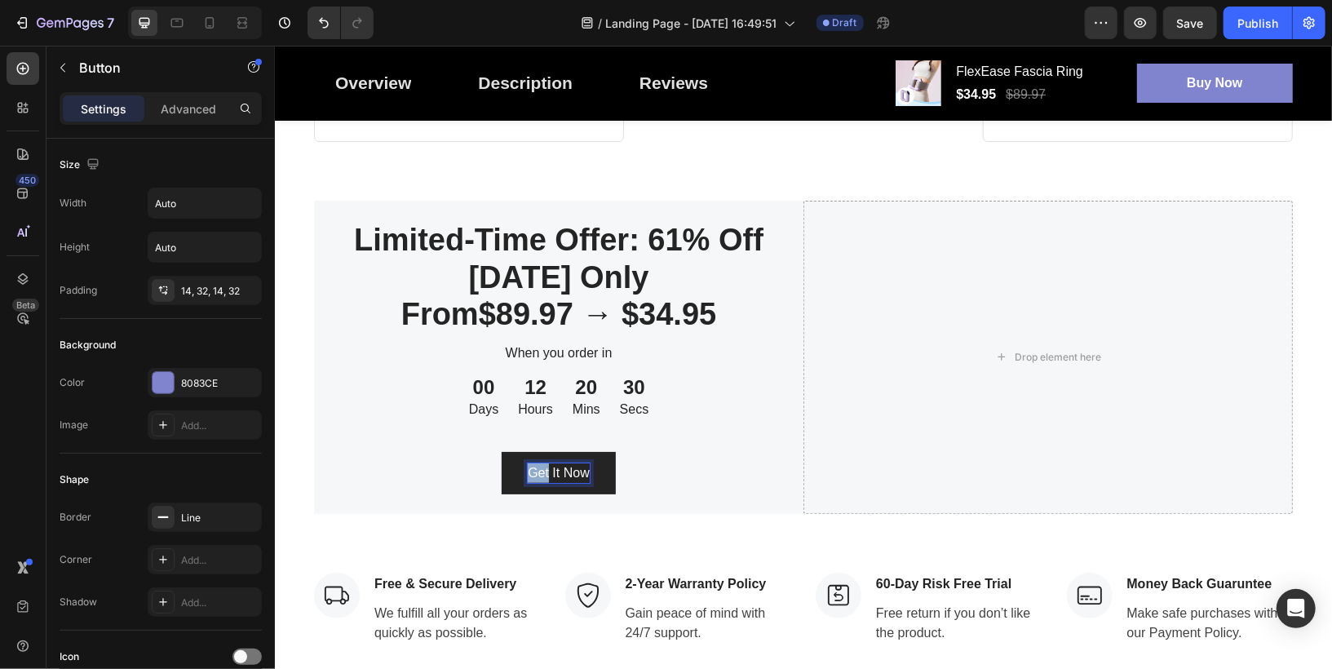
click at [545, 482] on p "Get It Now" at bounding box center [558, 472] width 62 height 20
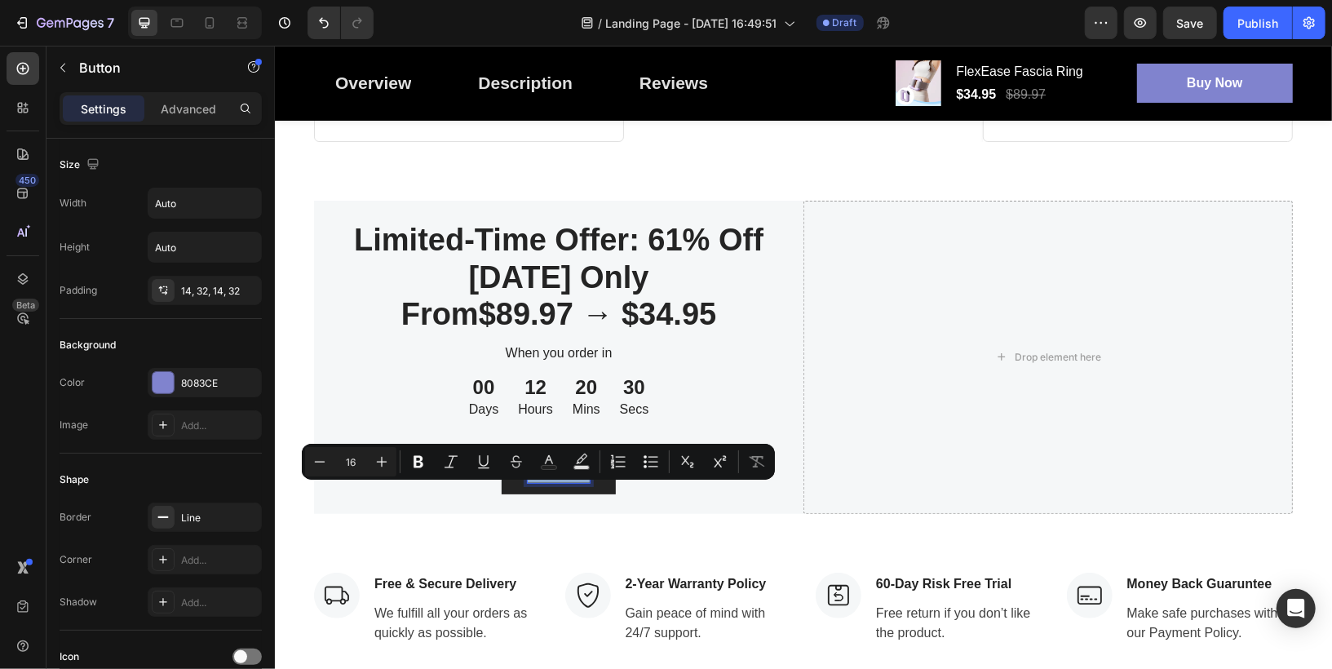
click at [545, 482] on p "Get It Now" at bounding box center [558, 472] width 62 height 20
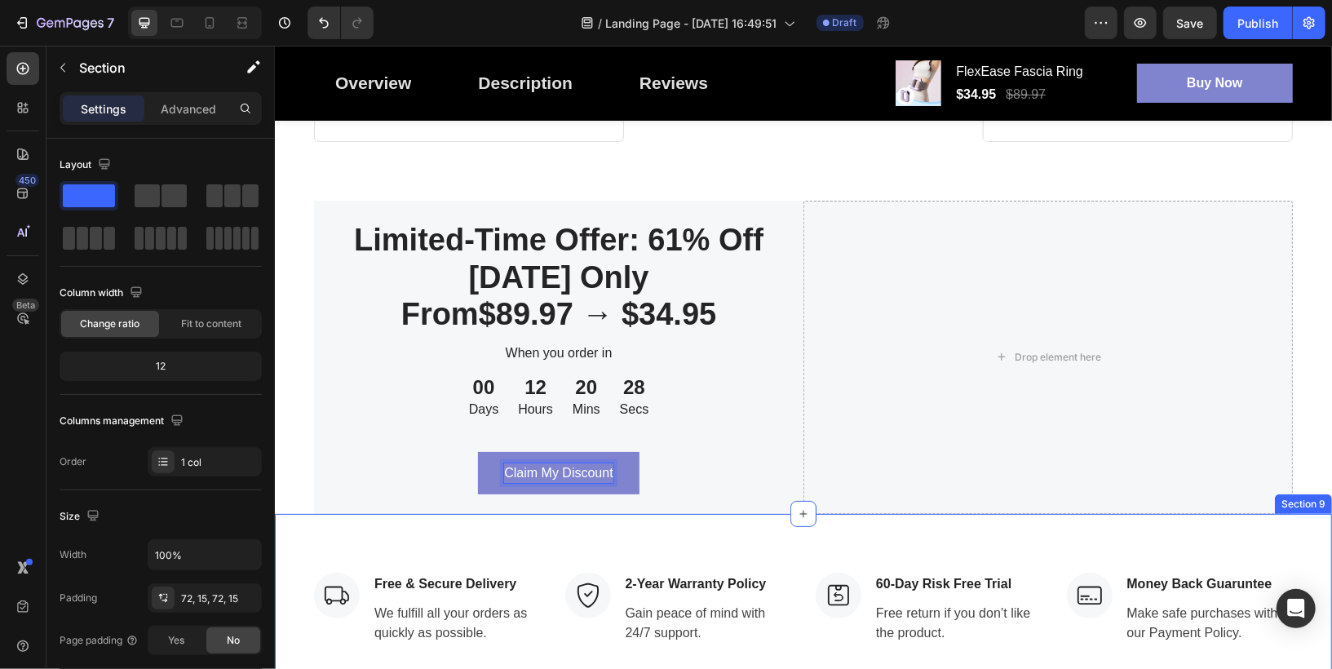
click at [561, 549] on div "Image Free & Secure Delivery Text block We fulfill all your orders as quickly a…" at bounding box center [802, 607] width 1057 height 189
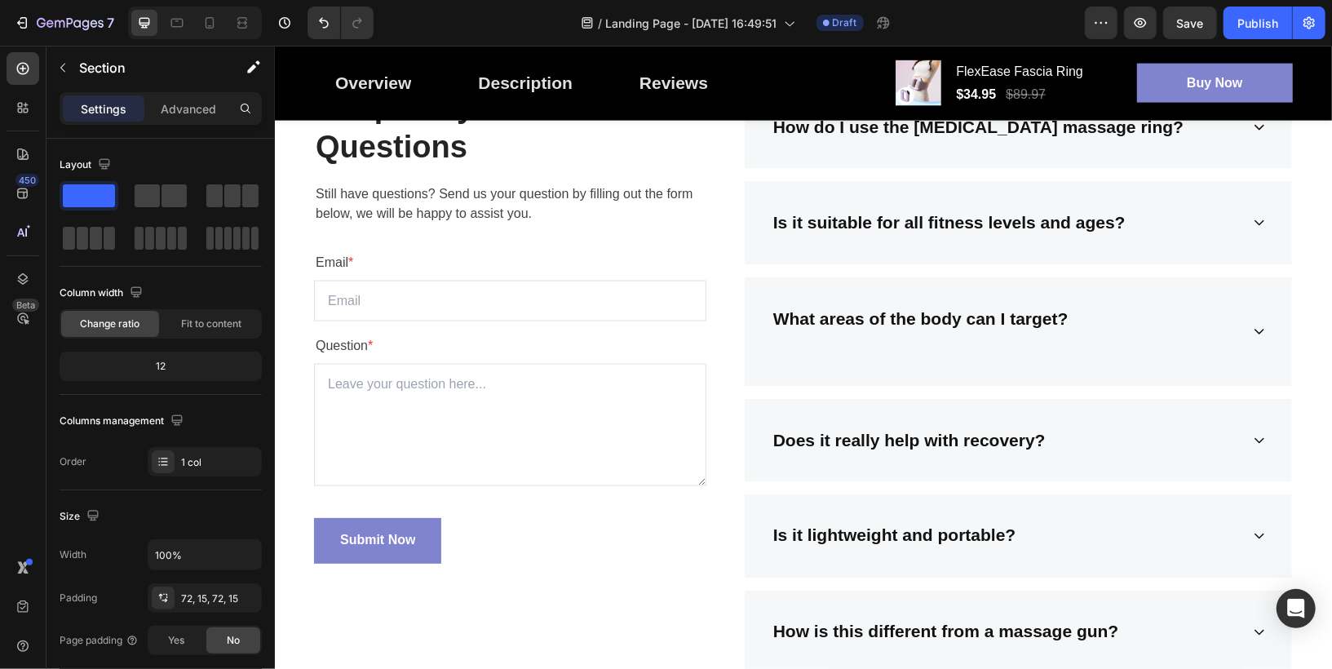
scroll to position [5433, 0]
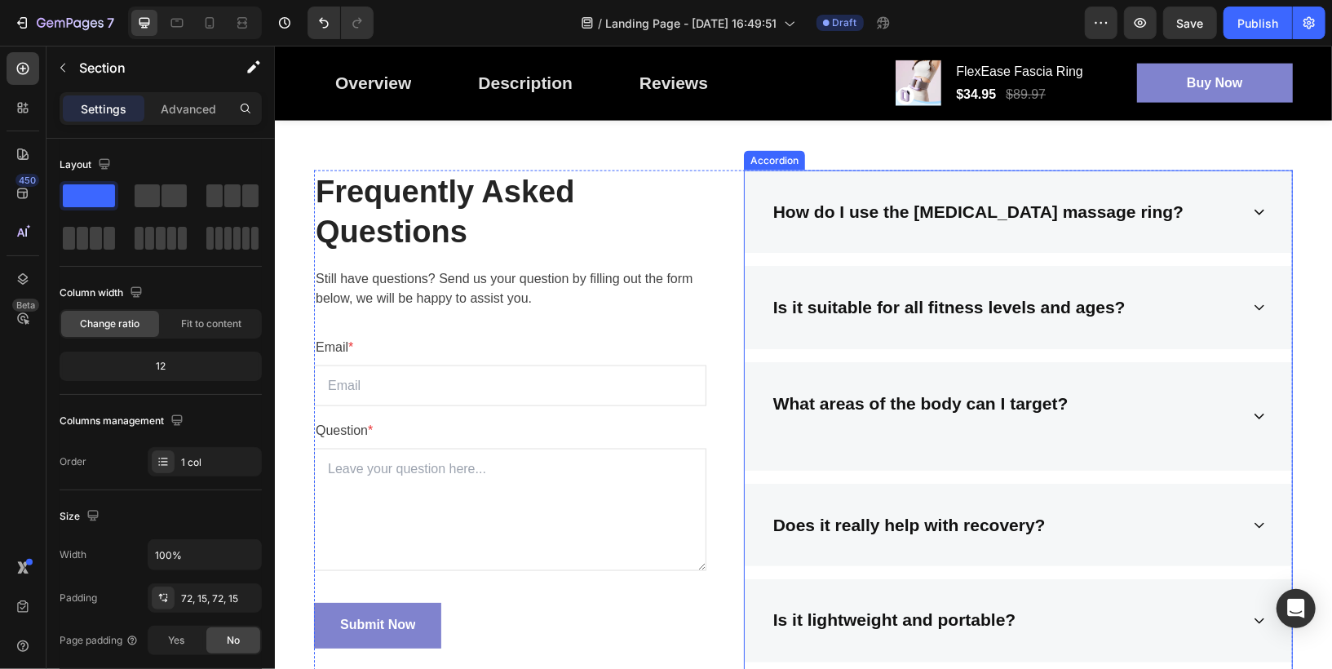
click at [1217, 317] on div "Is it suitable for all fitness levels and ages?" at bounding box center [1004, 306] width 469 height 31
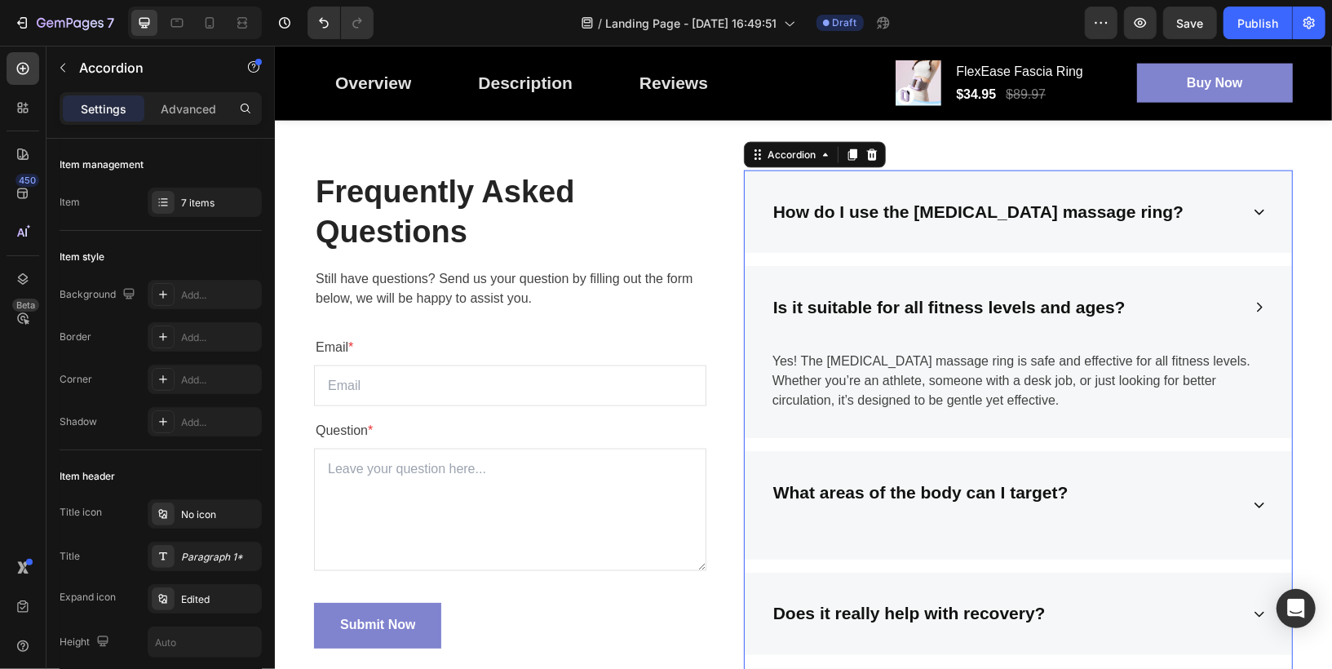
click at [1217, 317] on div "Is it suitable for all fitness levels and ages?" at bounding box center [1004, 306] width 469 height 31
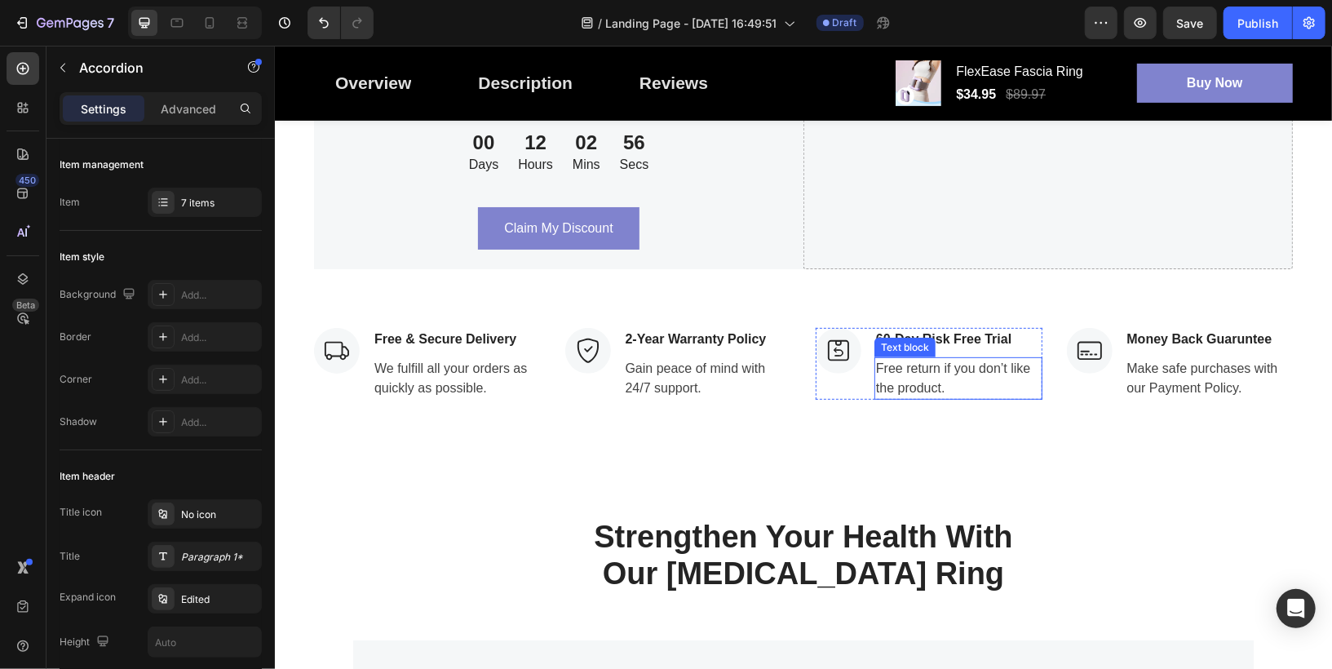
scroll to position [4175, 0]
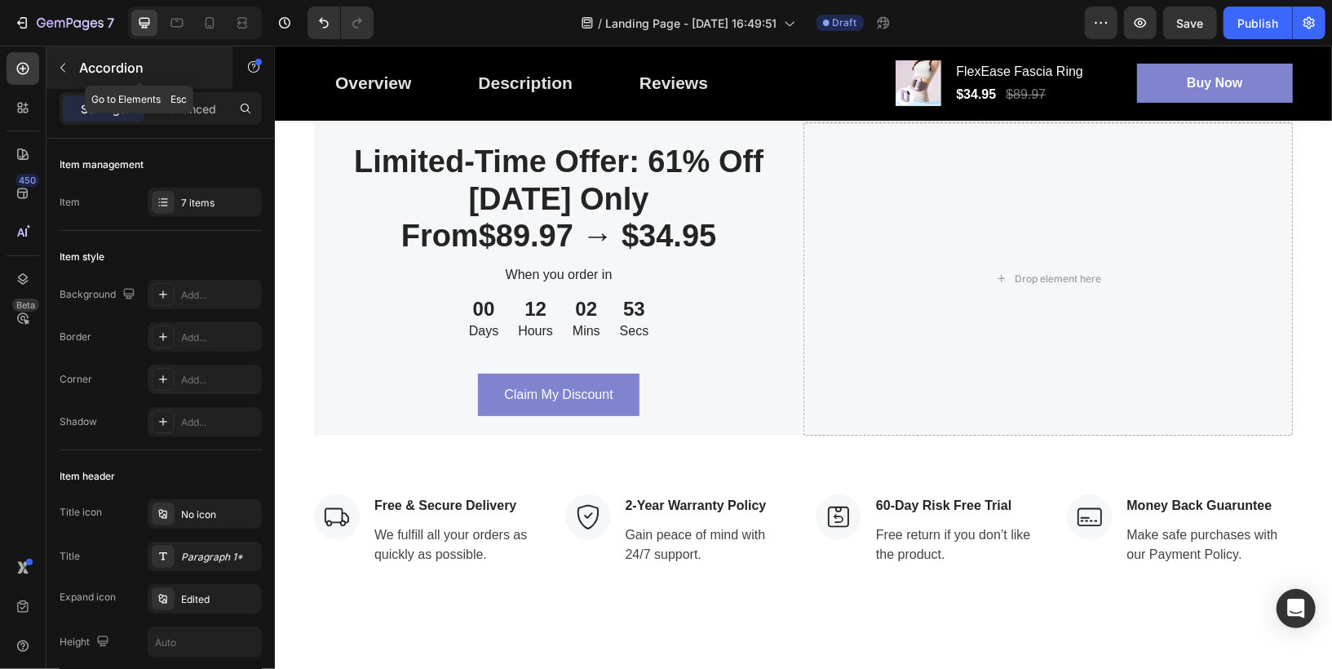
click at [58, 64] on icon "button" at bounding box center [62, 67] width 13 height 13
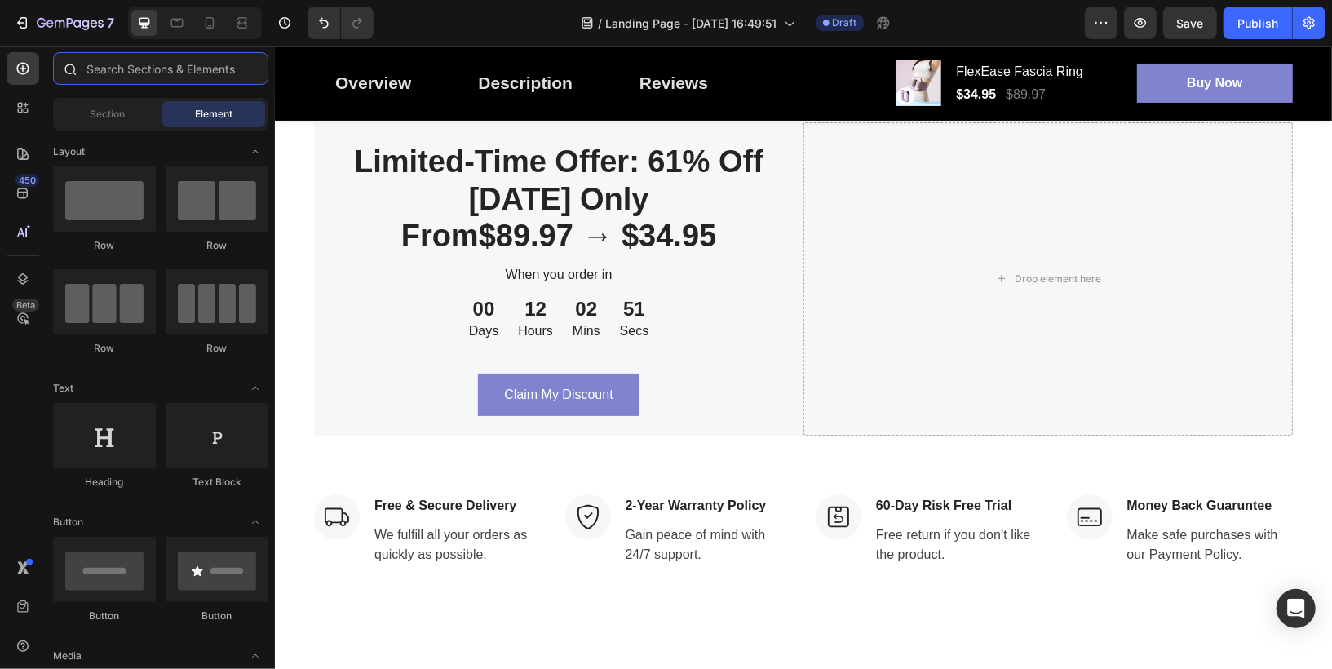
click at [161, 76] on input "text" at bounding box center [160, 68] width 215 height 33
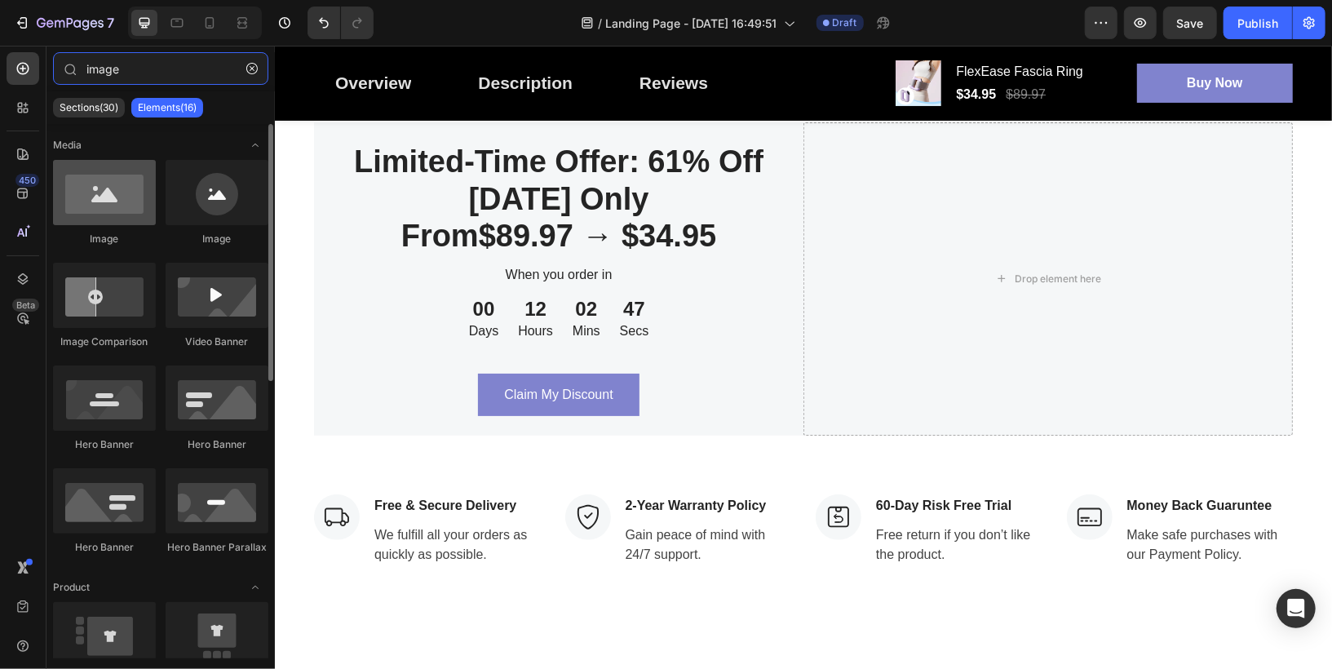
type input "image"
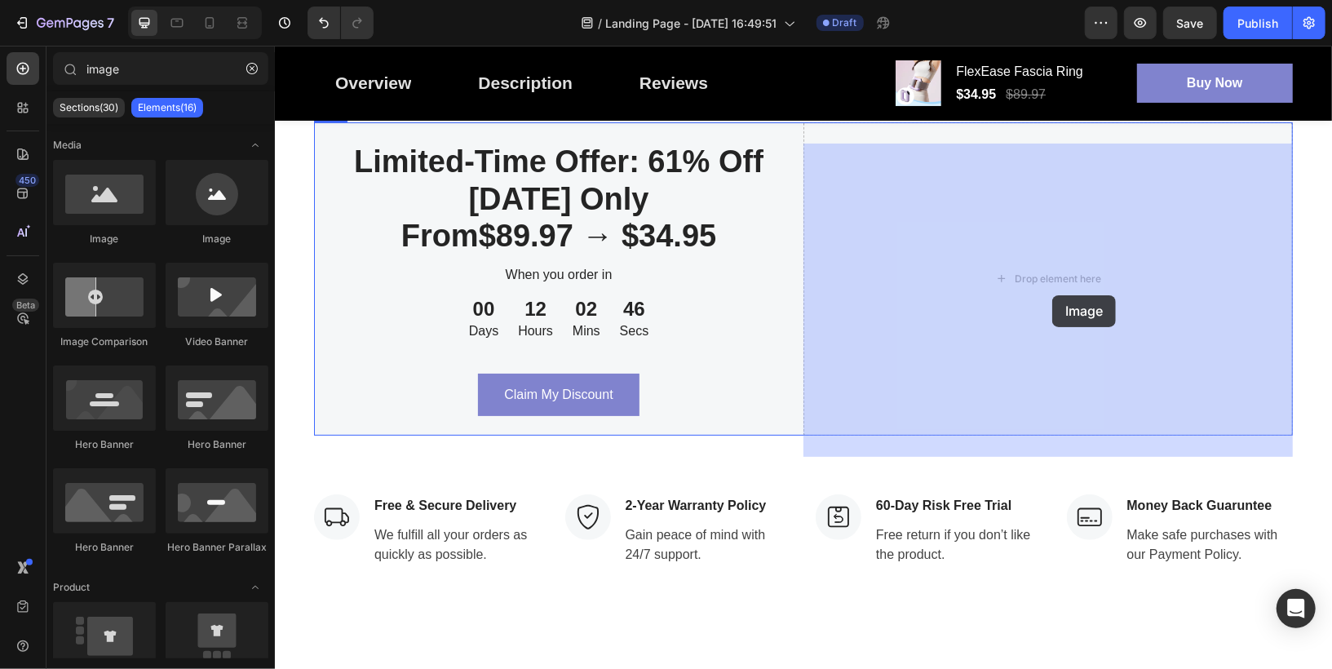
drag, startPoint x: 379, startPoint y: 241, endPoint x: 1051, endPoint y: 294, distance: 674.0
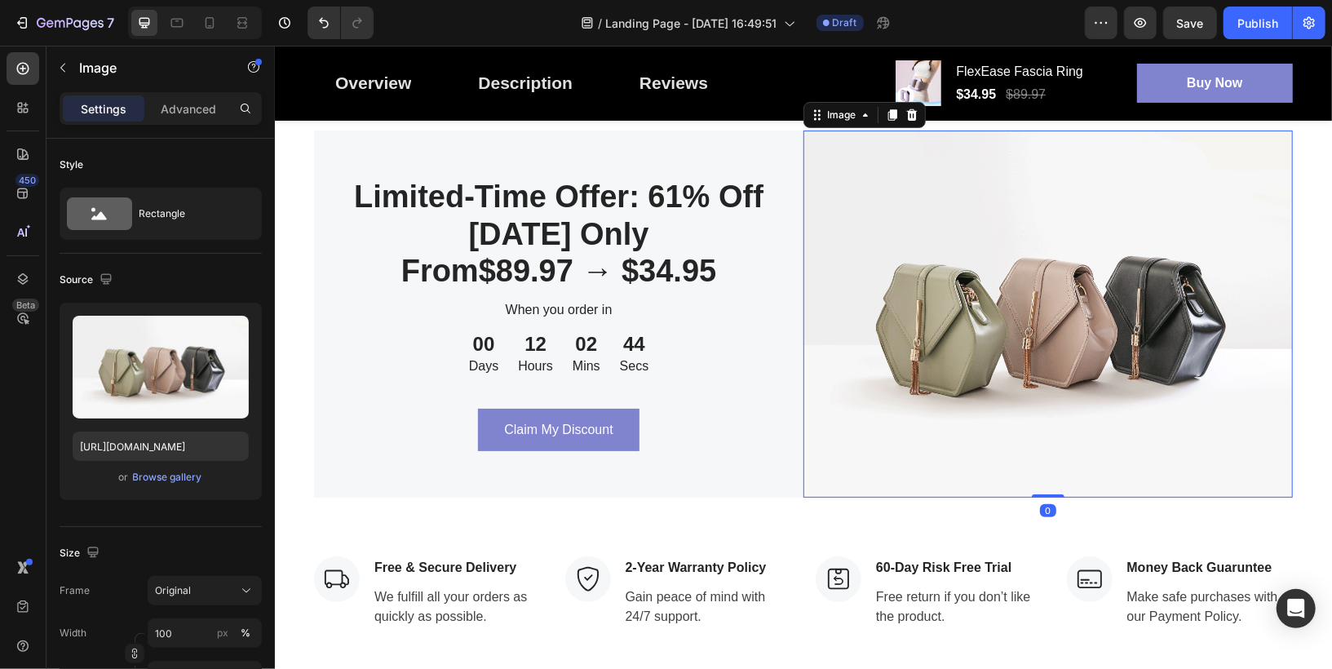
scroll to position [4171, 0]
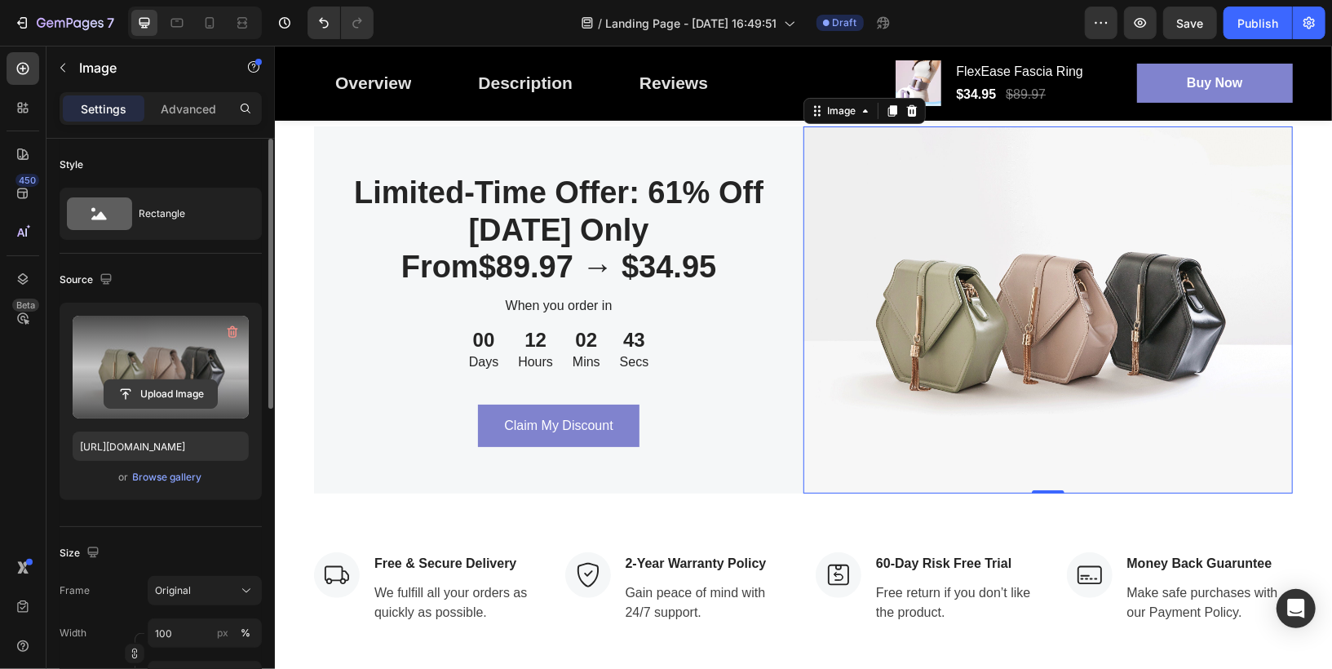
click at [179, 394] on input "file" at bounding box center [160, 394] width 113 height 28
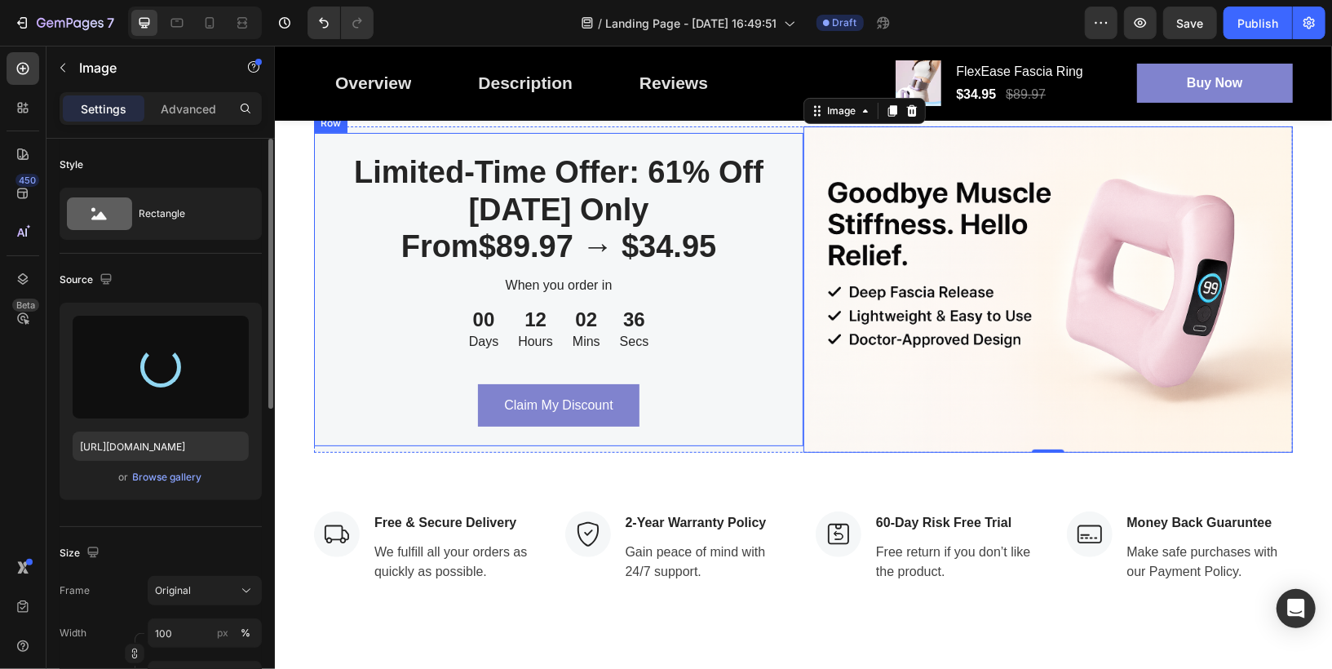
type input "https://cdn.shopify.com/s/files/1/0648/8414/6245/files/gempages_581663795374457…"
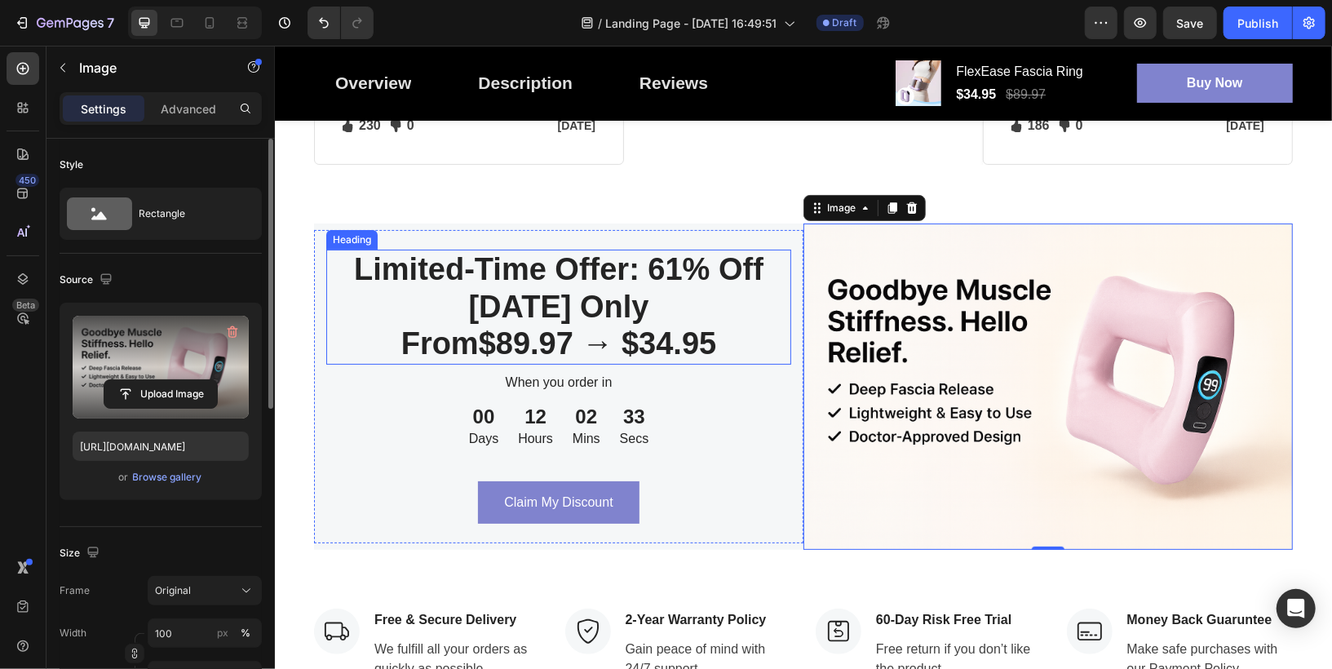
scroll to position [4066, 0]
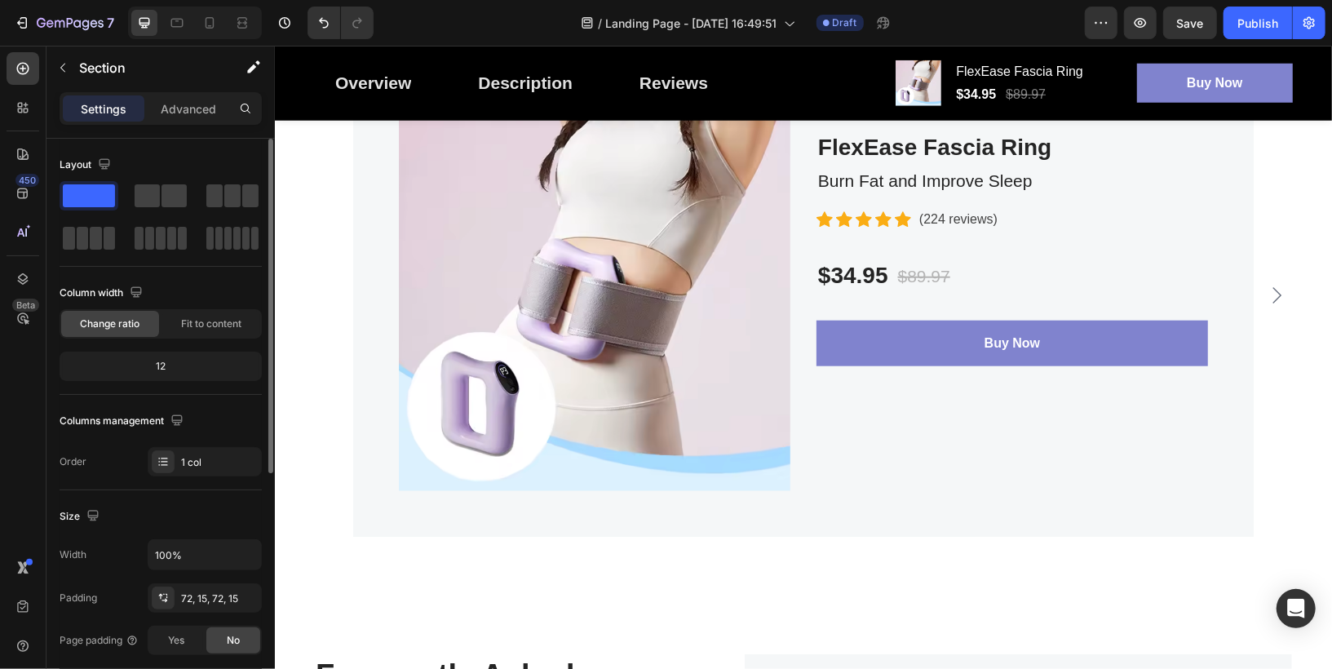
scroll to position [5117, 0]
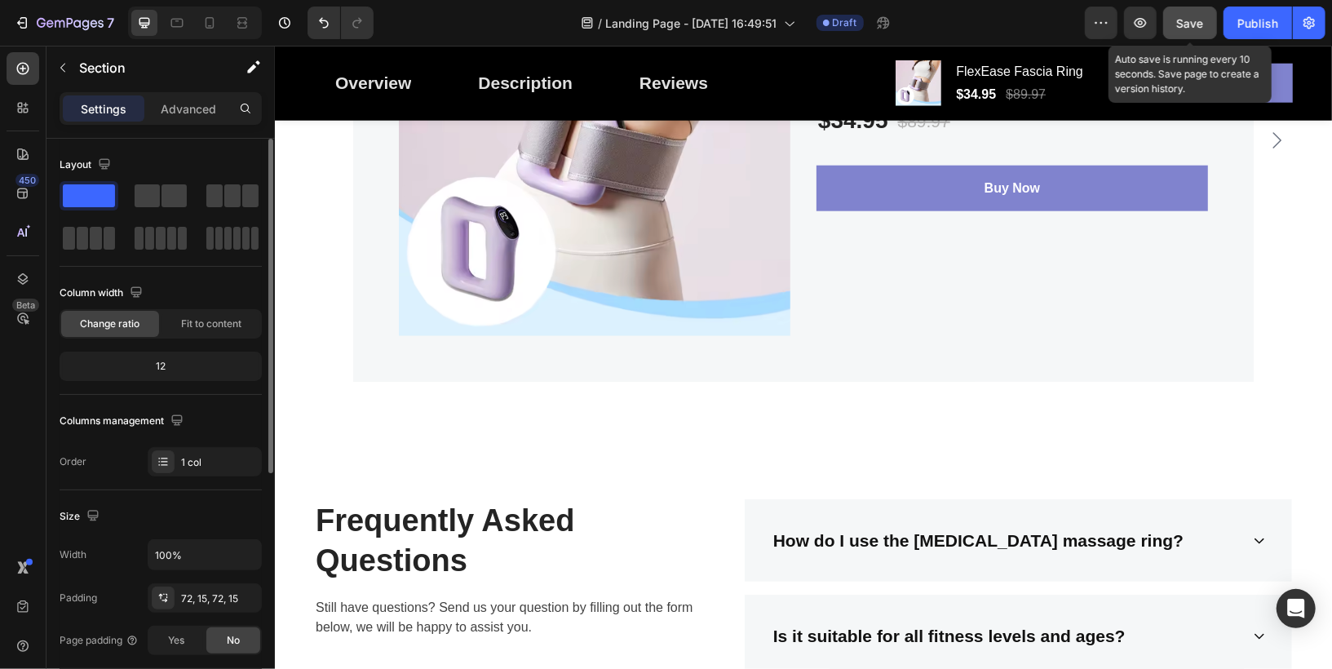
click at [1190, 22] on span "Save" at bounding box center [1190, 23] width 27 height 14
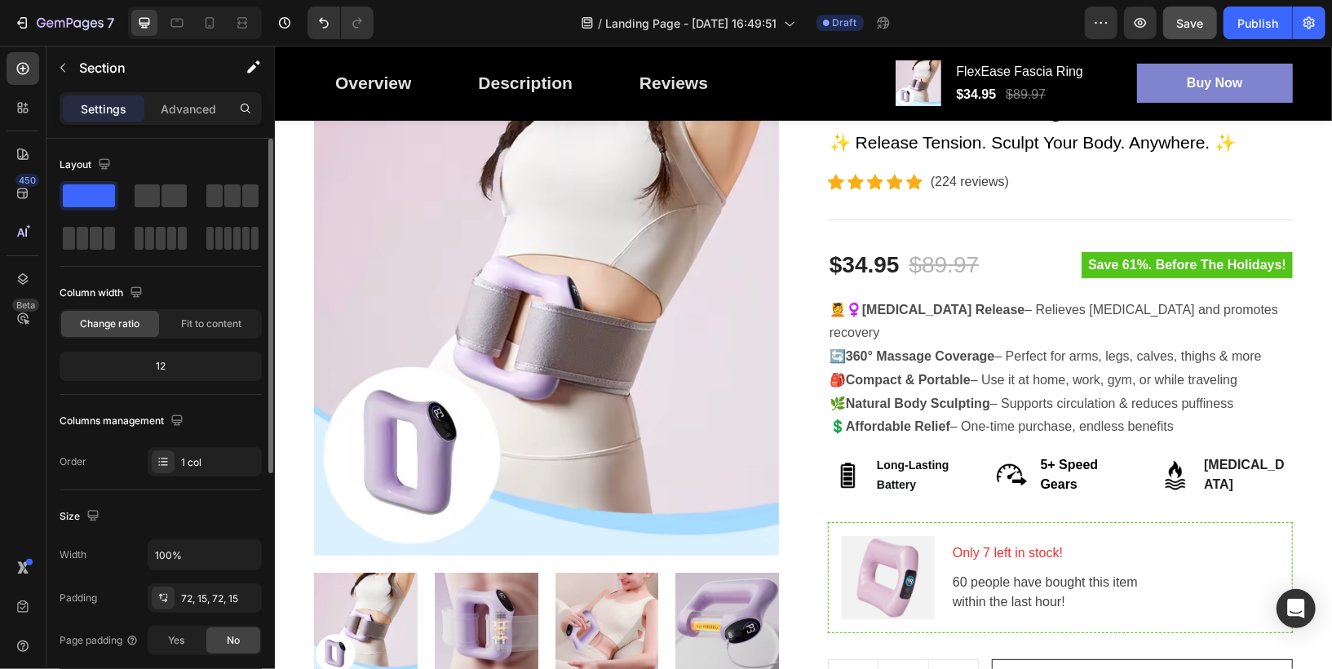
scroll to position [0, 0]
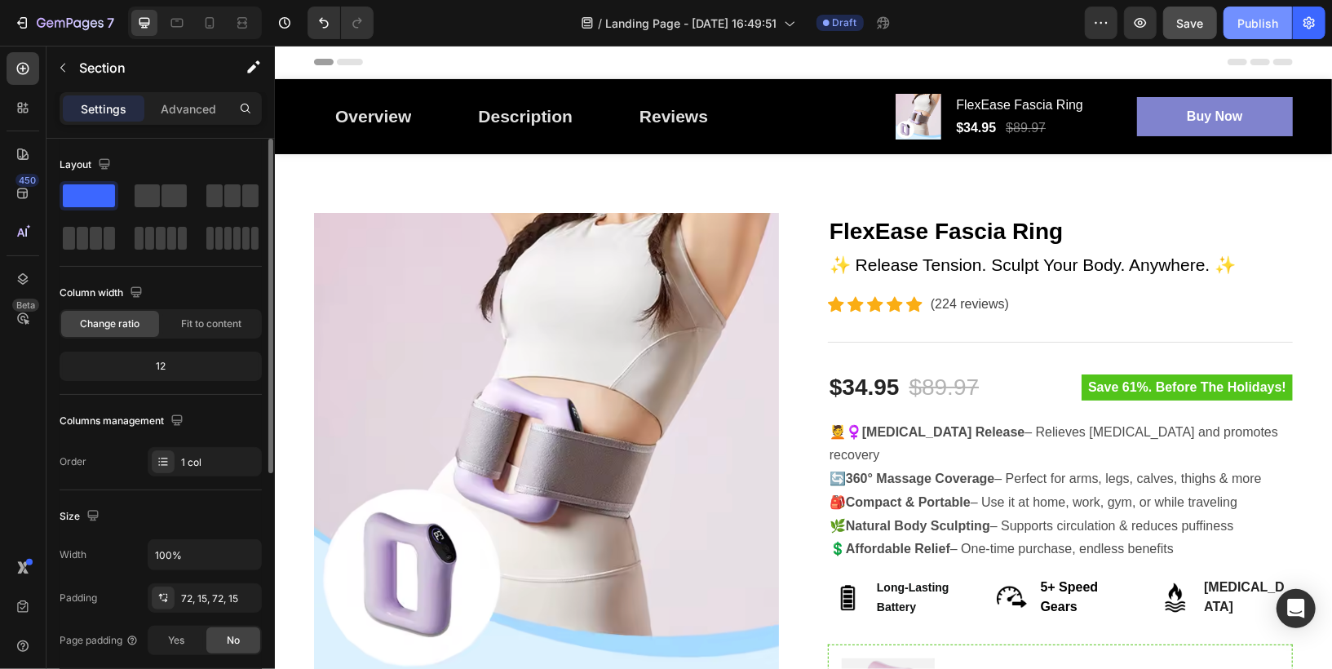
click at [1251, 29] on div "Publish" at bounding box center [1257, 23] width 41 height 17
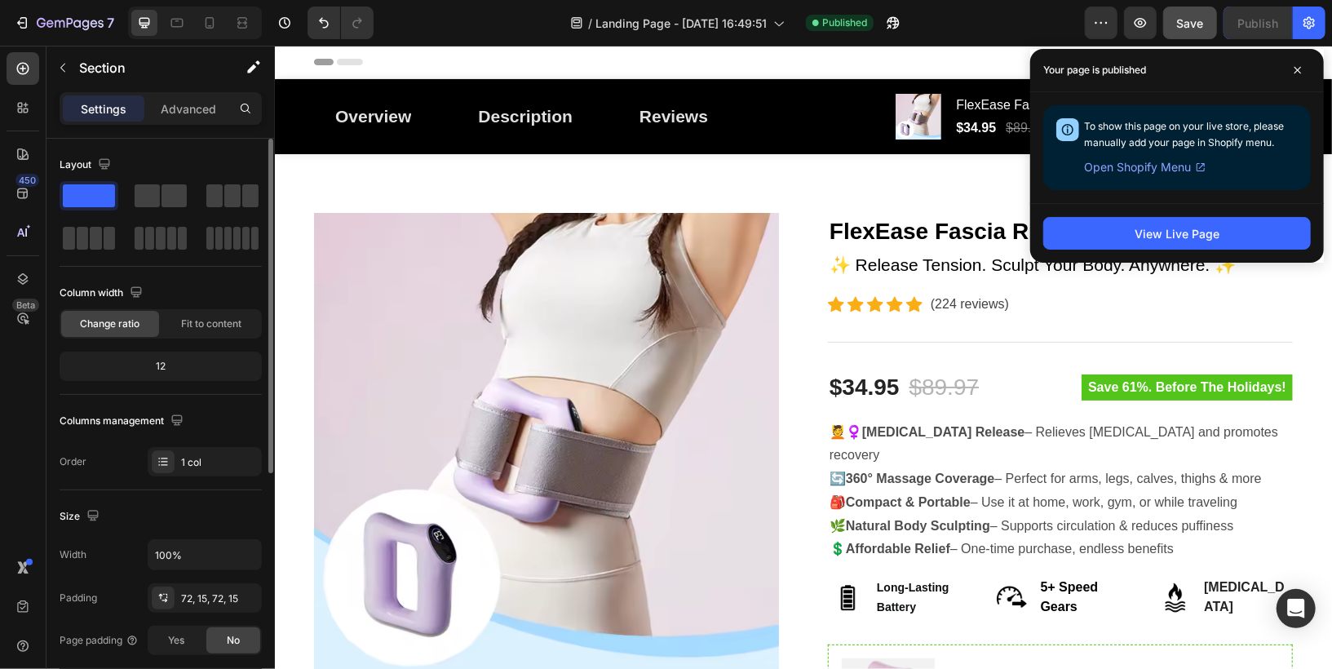
click at [1163, 169] on span "Open Shopify Menu" at bounding box center [1137, 167] width 107 height 20
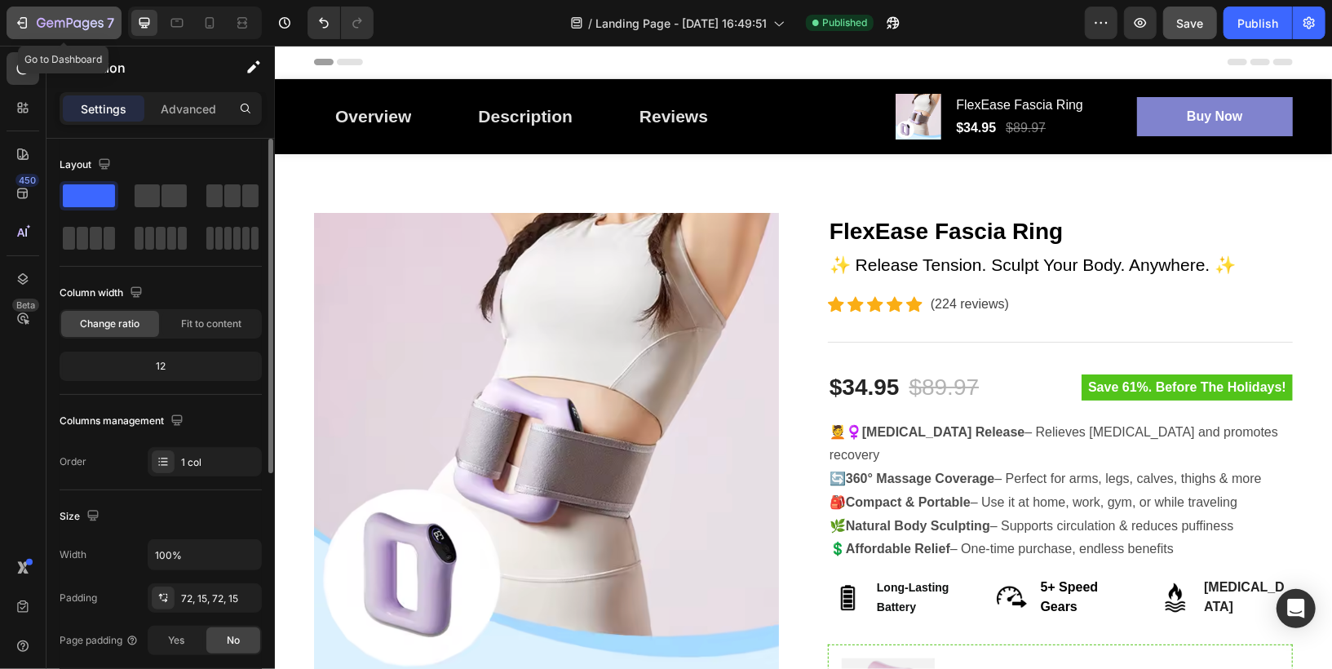
click at [33, 13] on div "7" at bounding box center [64, 23] width 100 height 20
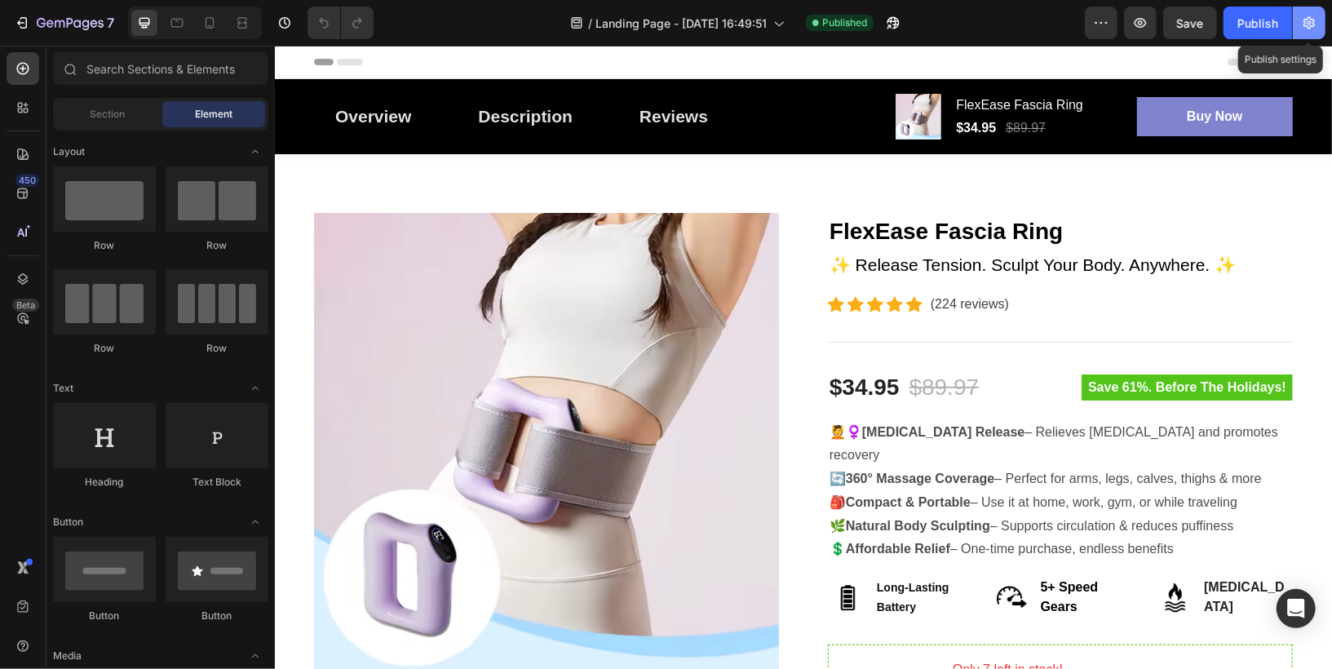
click at [1307, 26] on icon "button" at bounding box center [1308, 23] width 11 height 12
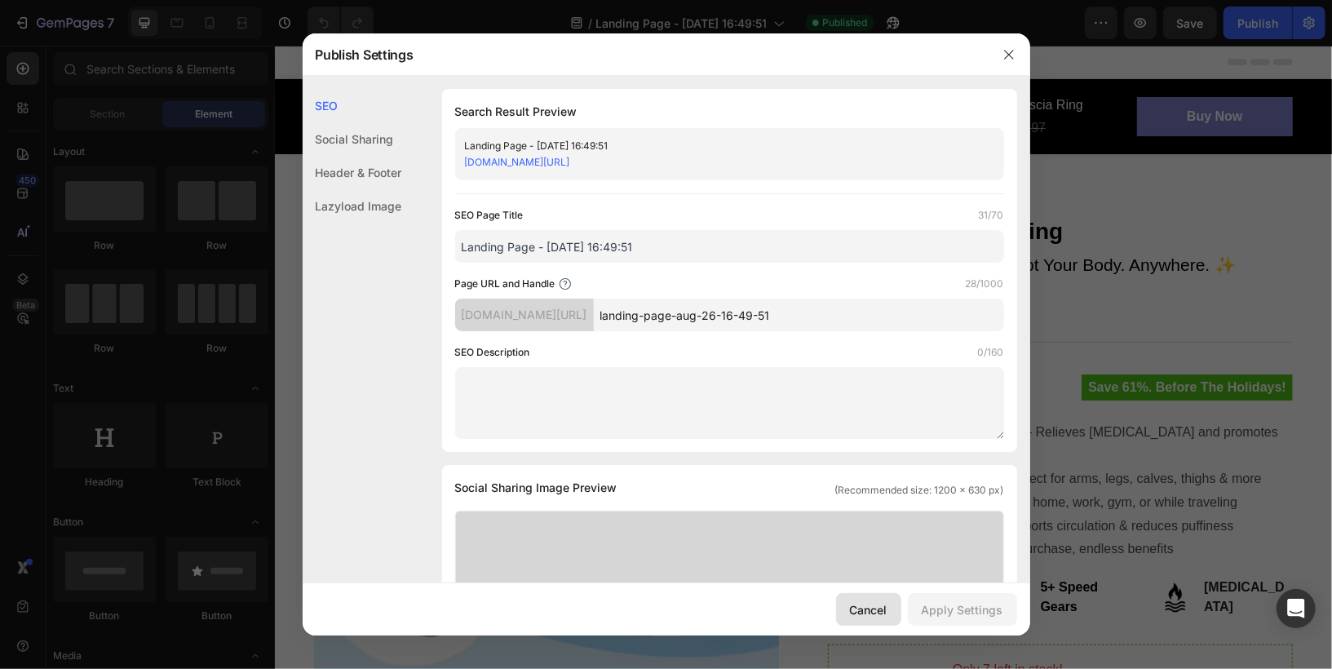
click at [863, 603] on div "Cancel" at bounding box center [869, 609] width 38 height 17
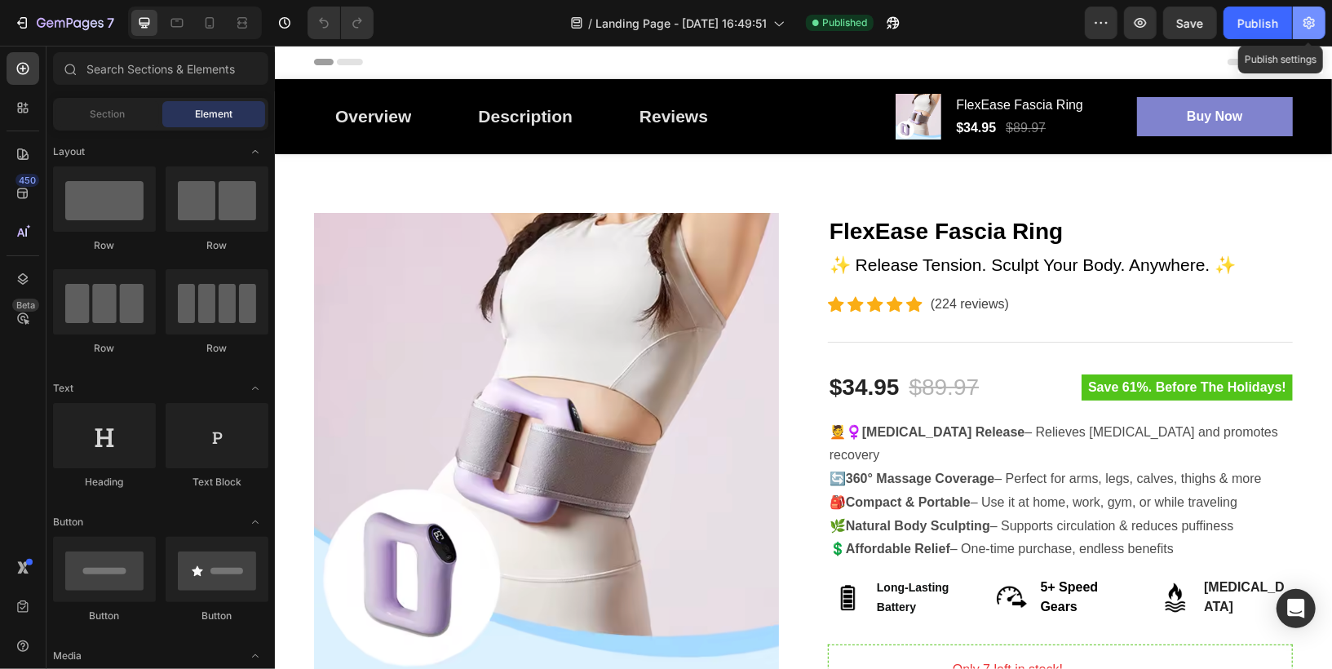
click at [1305, 17] on icon "button" at bounding box center [1309, 23] width 16 height 16
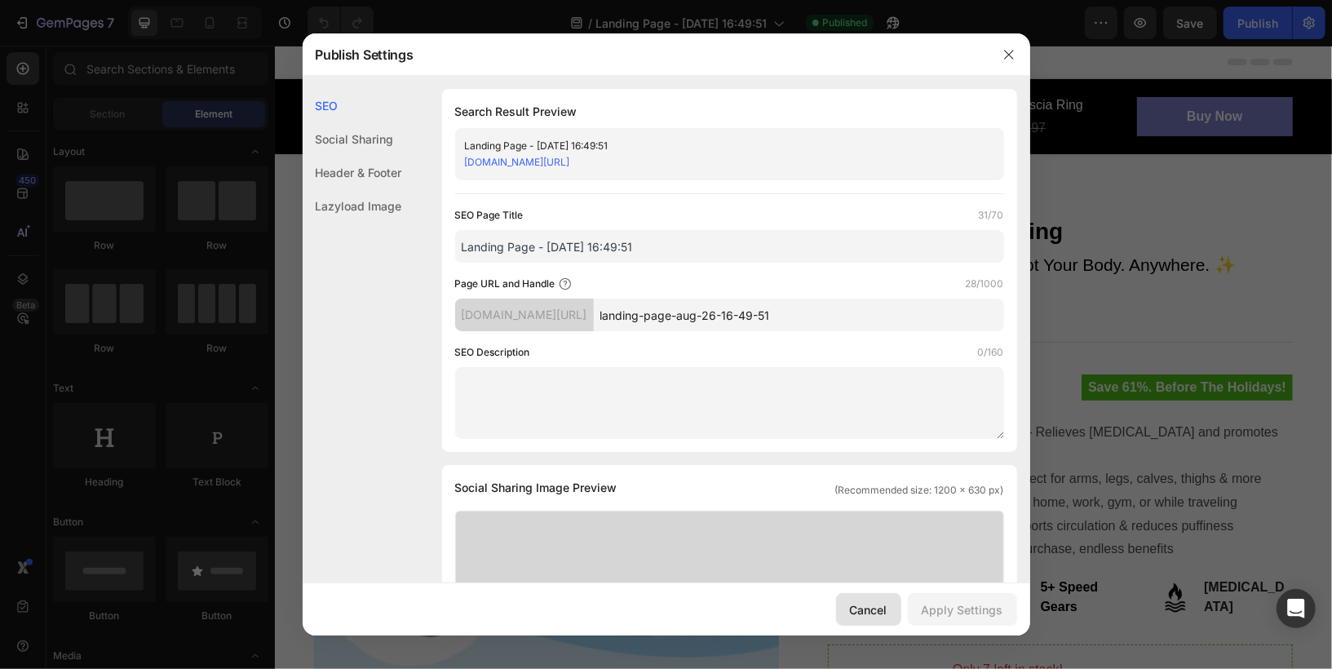
click at [867, 598] on button "Cancel" at bounding box center [868, 609] width 65 height 33
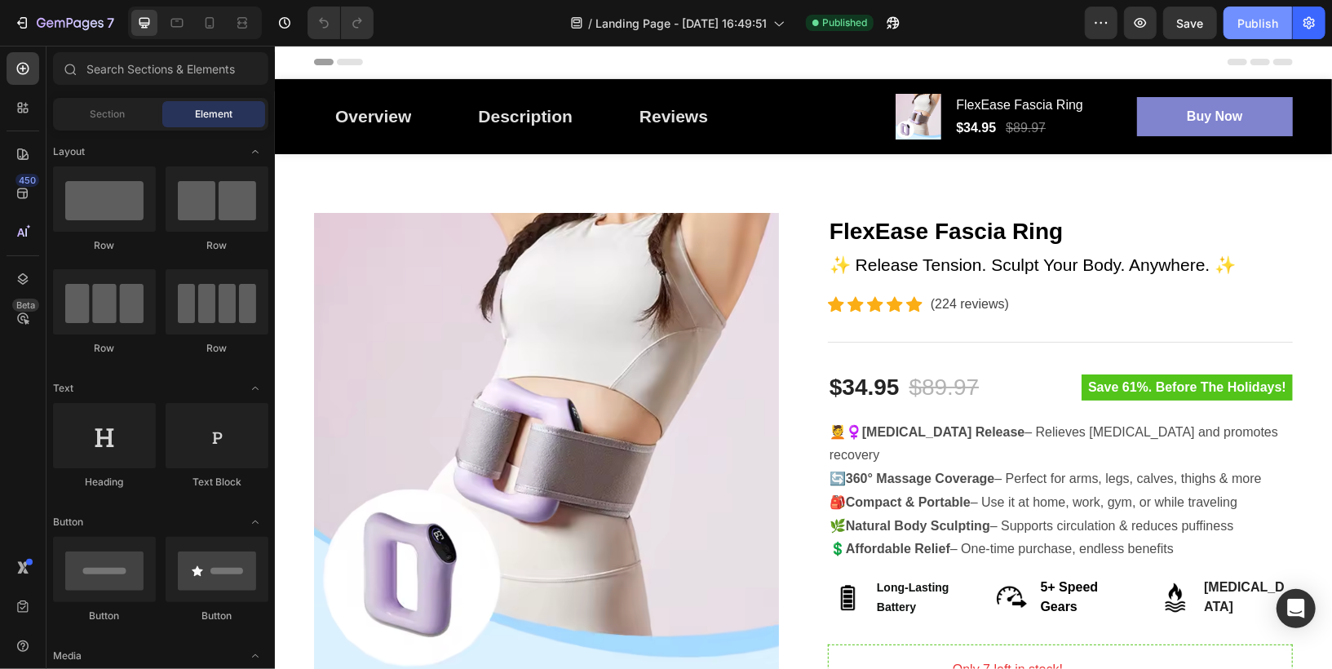
click at [1253, 17] on div "Publish" at bounding box center [1257, 23] width 41 height 17
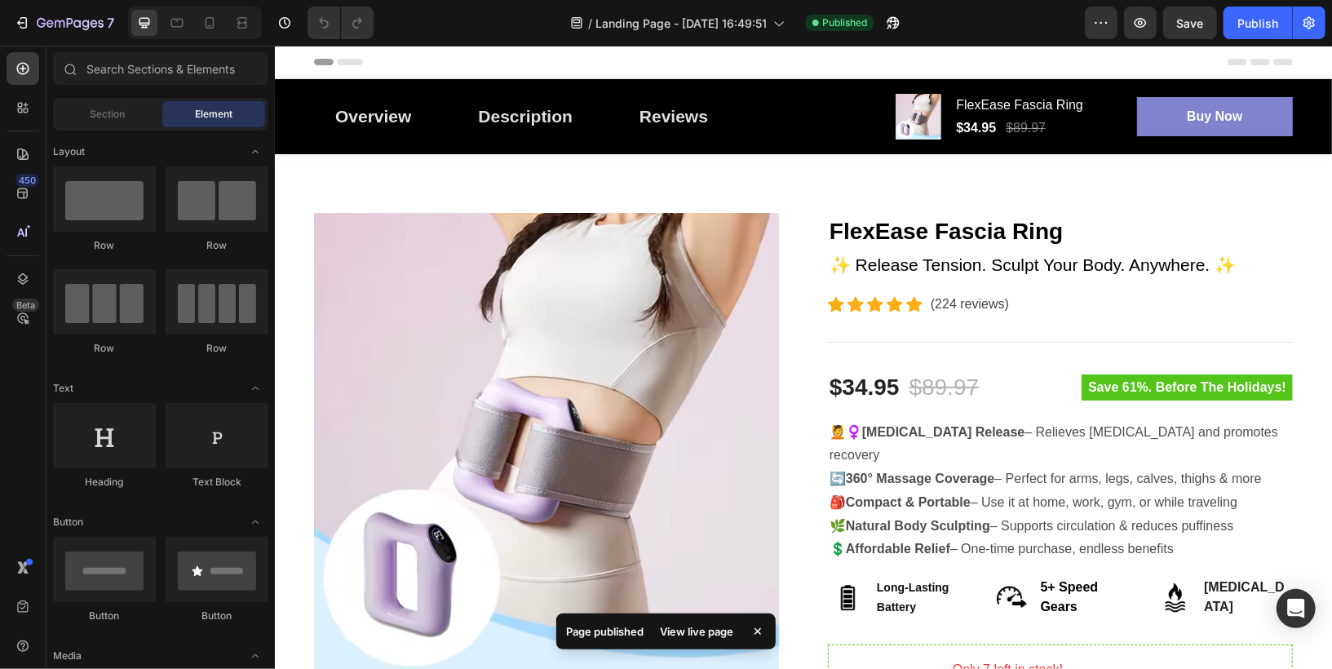
click at [700, 627] on div "View live page" at bounding box center [696, 631] width 93 height 23
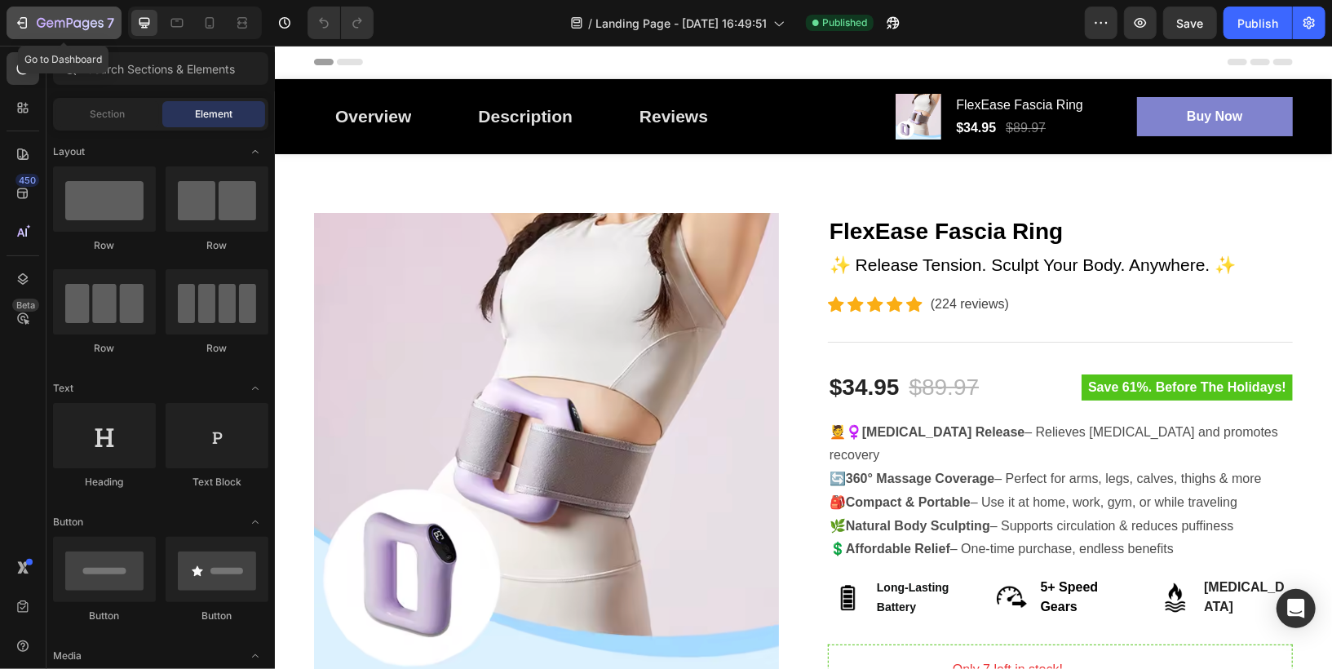
click at [62, 24] on icon "button" at bounding box center [70, 24] width 67 height 14
click at [99, 117] on span "Section" at bounding box center [108, 114] width 35 height 15
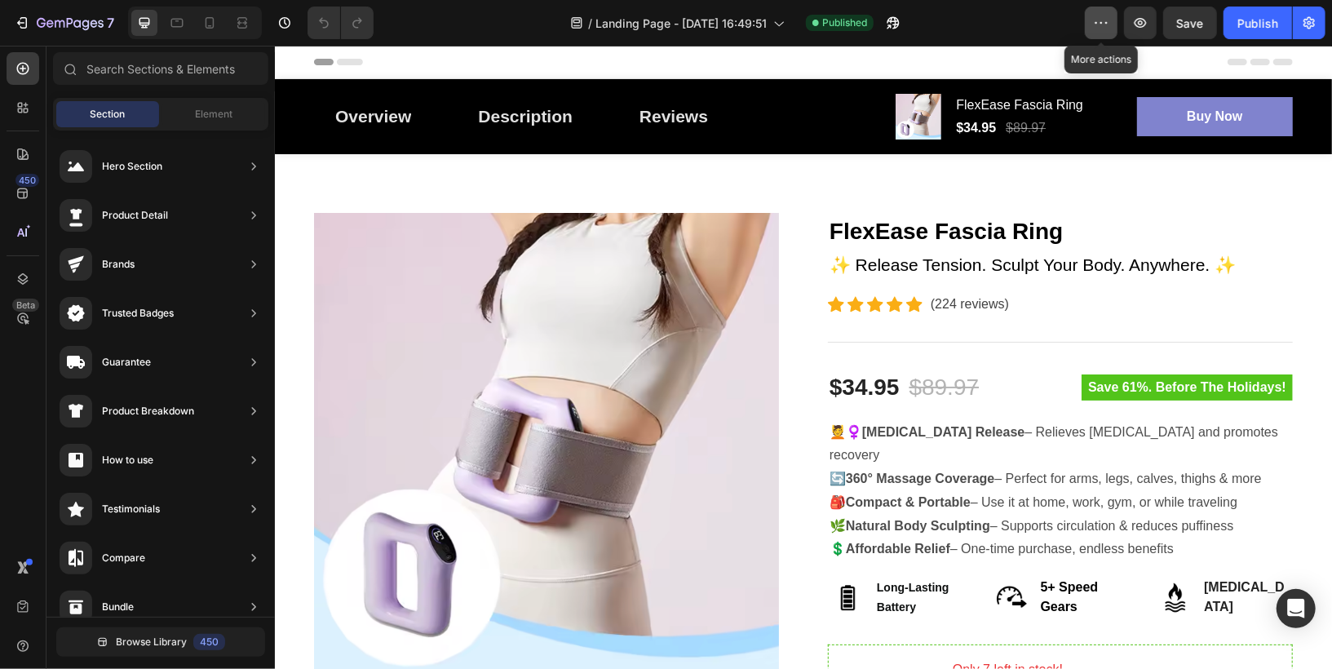
click at [1113, 29] on button "button" at bounding box center [1100, 23] width 33 height 33
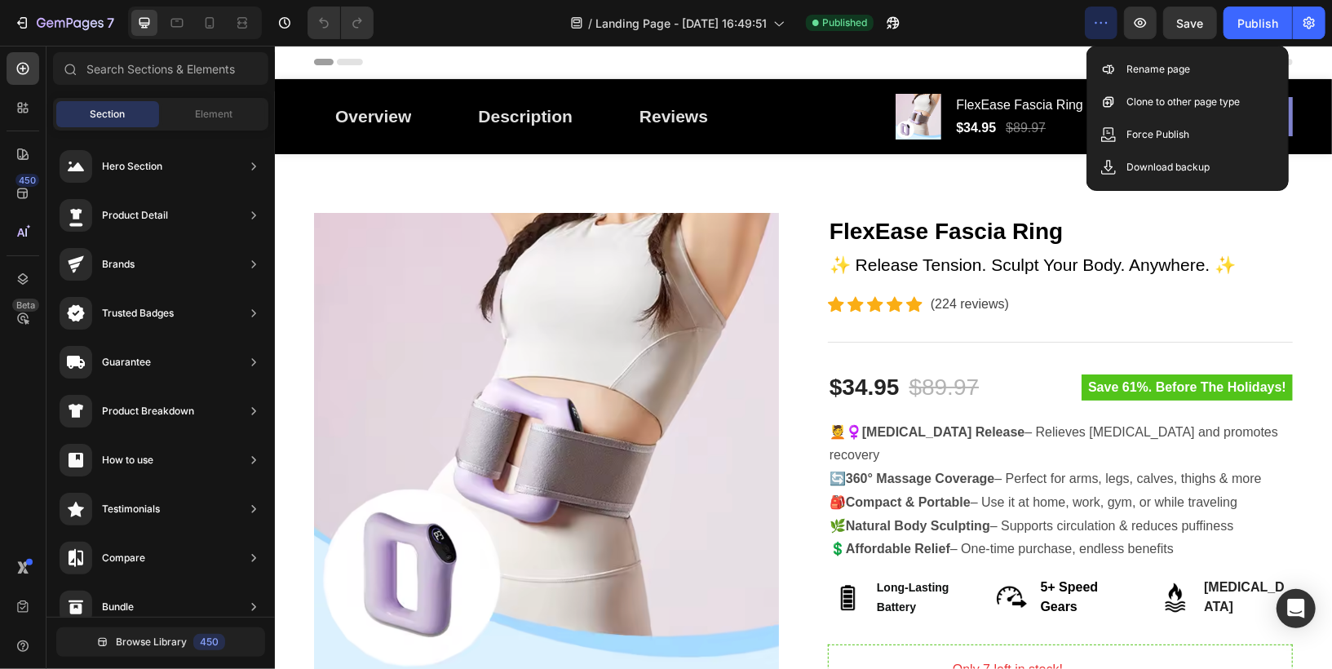
click at [1325, 24] on div "7 Version history / Landing Page - Aug 26, 16:49:51 Published Preview Save Publ…" at bounding box center [666, 23] width 1332 height 46
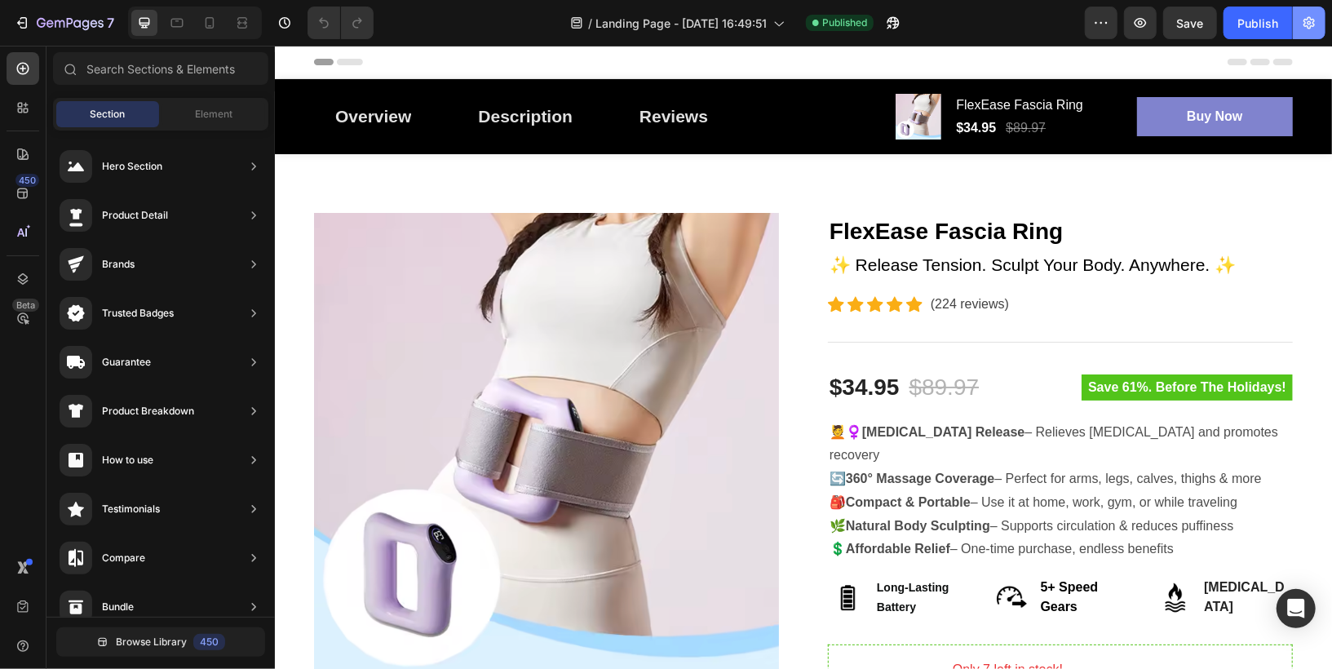
click at [1298, 24] on button "button" at bounding box center [1308, 23] width 33 height 33
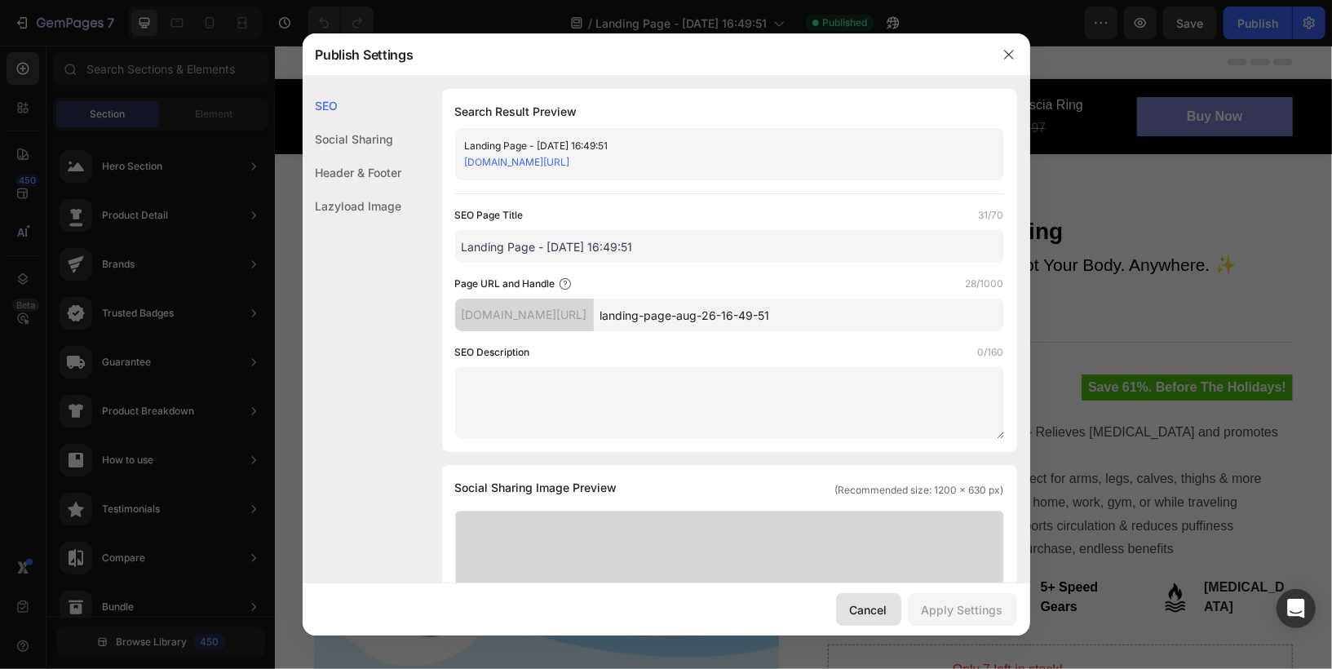
click at [877, 602] on div "Cancel" at bounding box center [869, 609] width 38 height 17
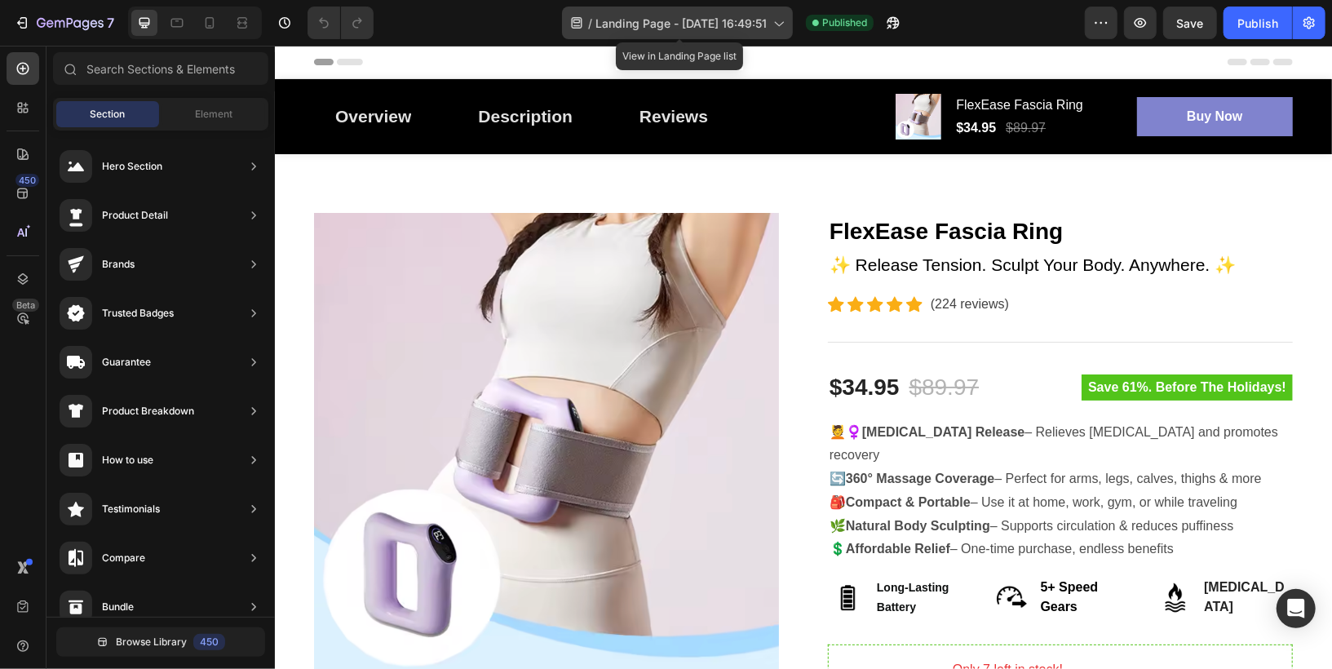
click at [784, 23] on icon at bounding box center [779, 24] width 9 height 5
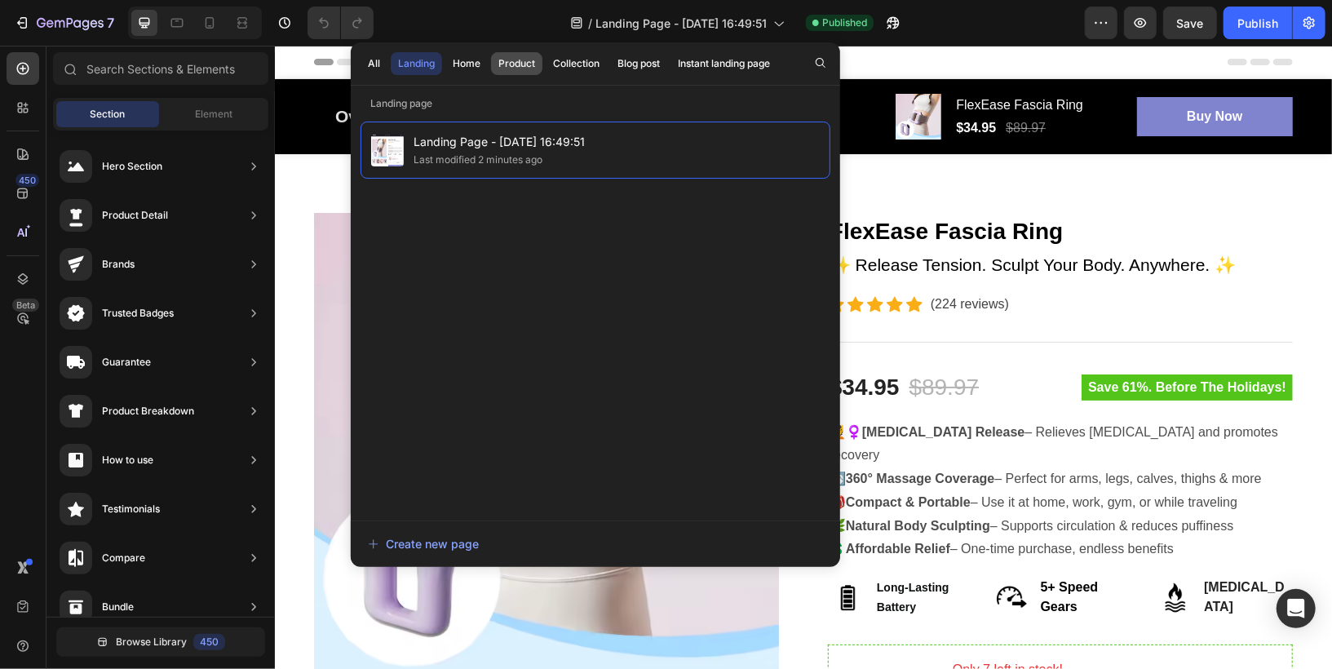
click at [514, 64] on div "Product" at bounding box center [516, 63] width 37 height 15
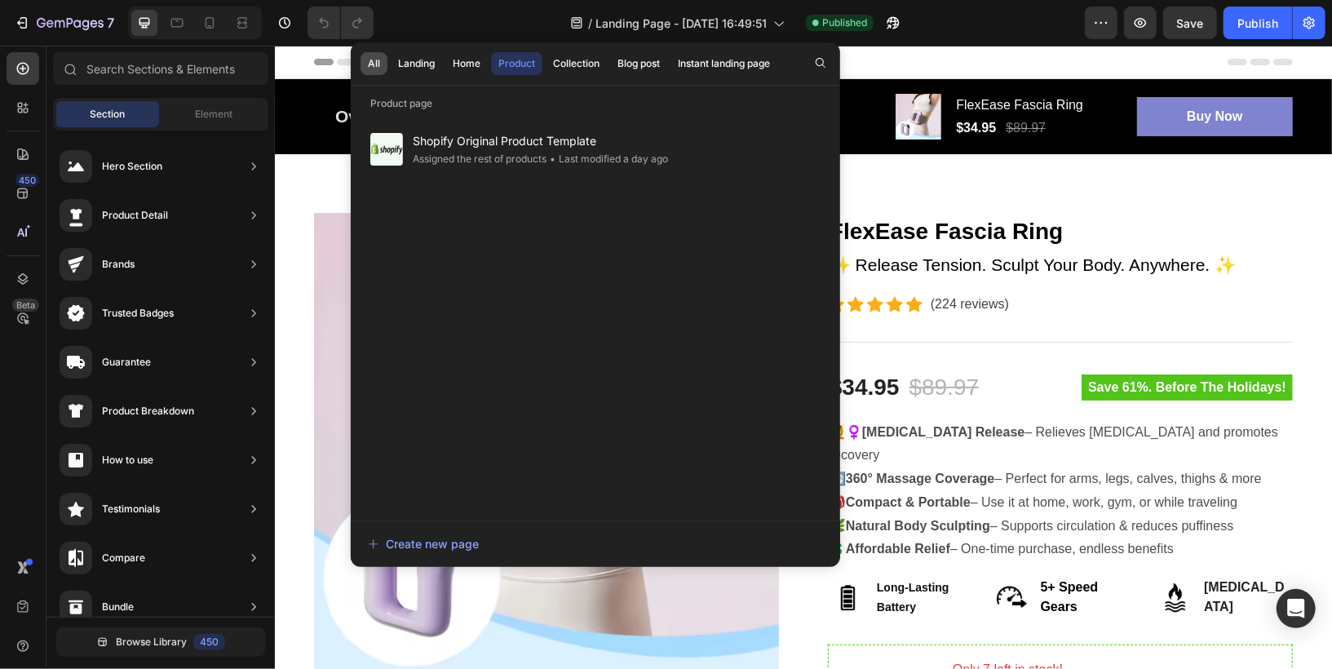
click at [377, 68] on div "All" at bounding box center [374, 63] width 12 height 15
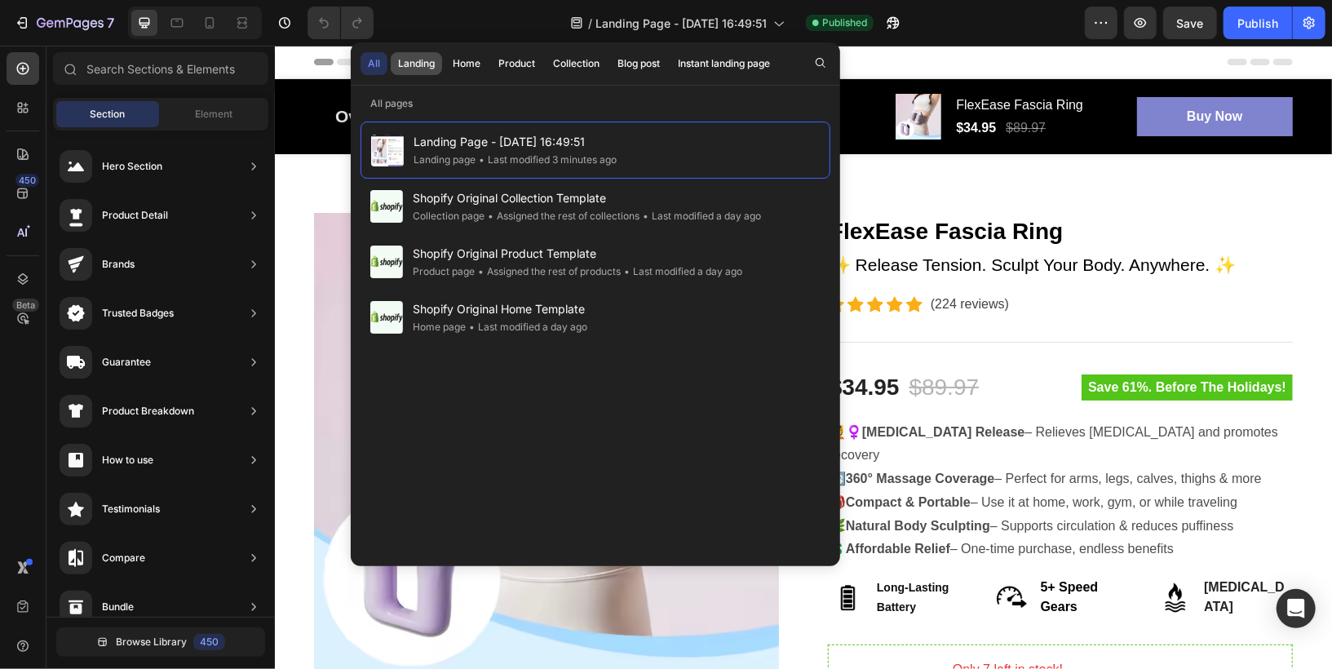
click at [427, 64] on div "Landing" at bounding box center [416, 63] width 37 height 15
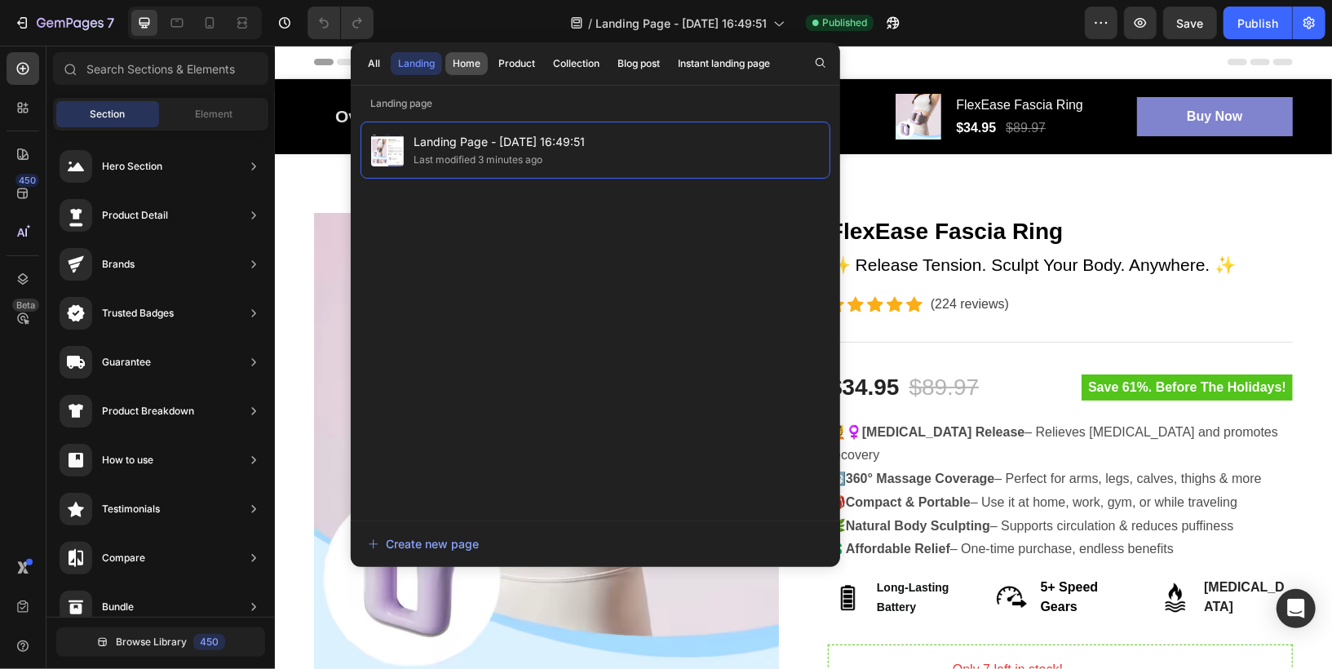
click at [461, 65] on div "Home" at bounding box center [467, 63] width 28 height 15
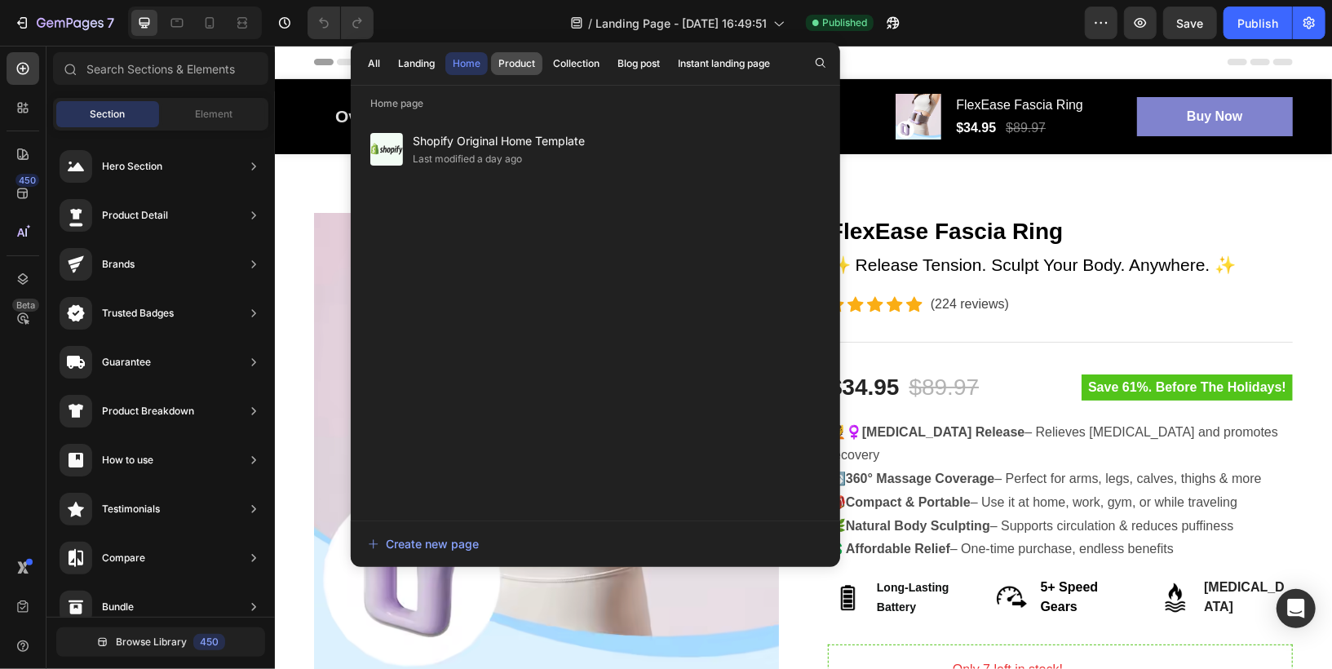
click at [522, 65] on div "Product" at bounding box center [516, 63] width 37 height 15
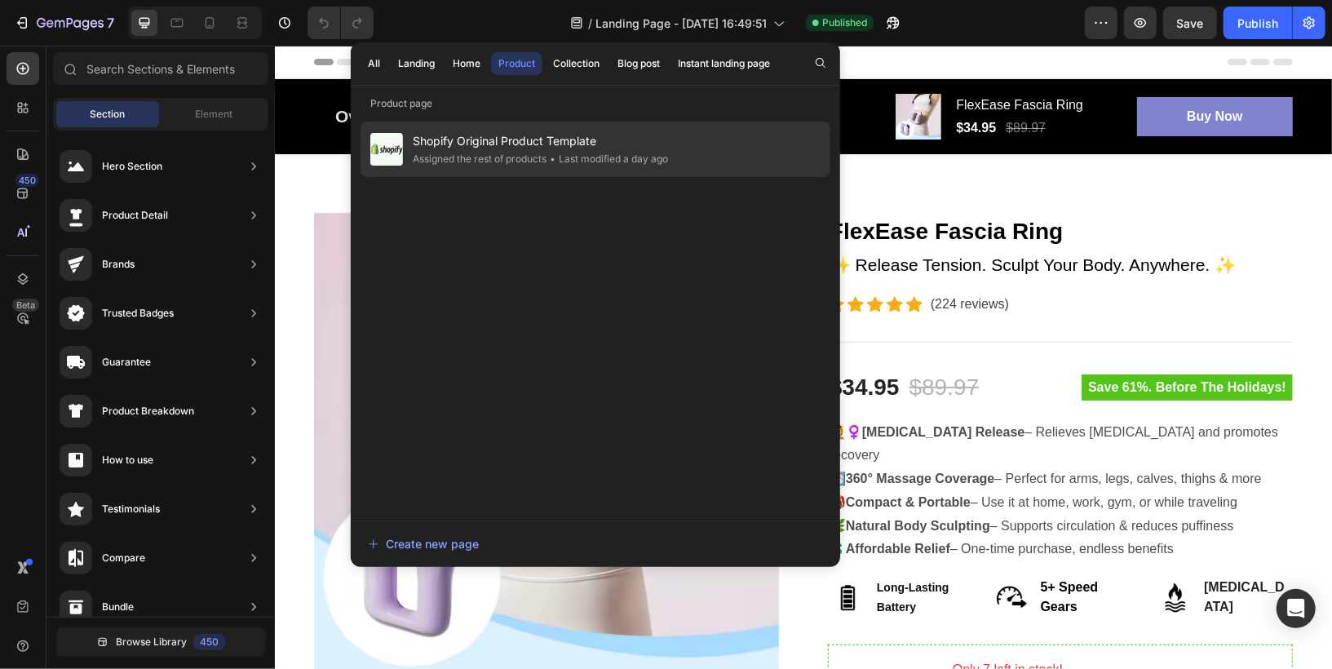
click at [546, 151] on div "Assigned the rest of products" at bounding box center [606, 159] width 121 height 16
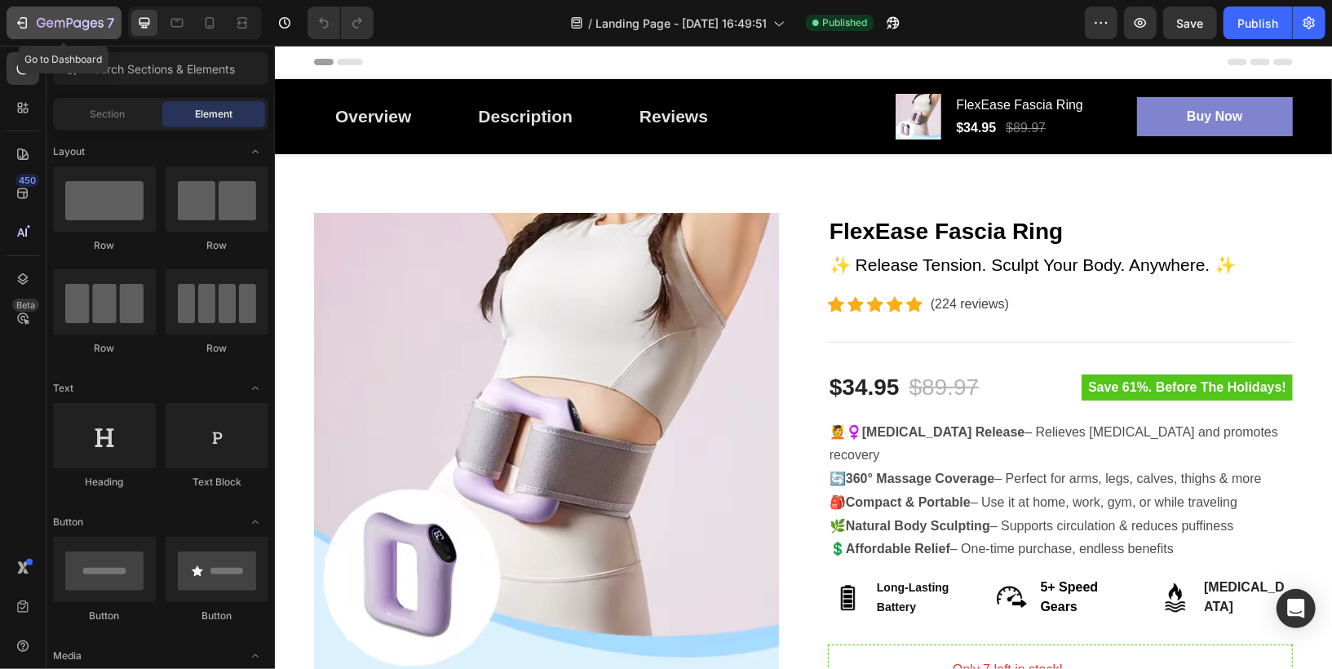
click at [49, 27] on icon "button" at bounding box center [49, 23] width 7 height 7
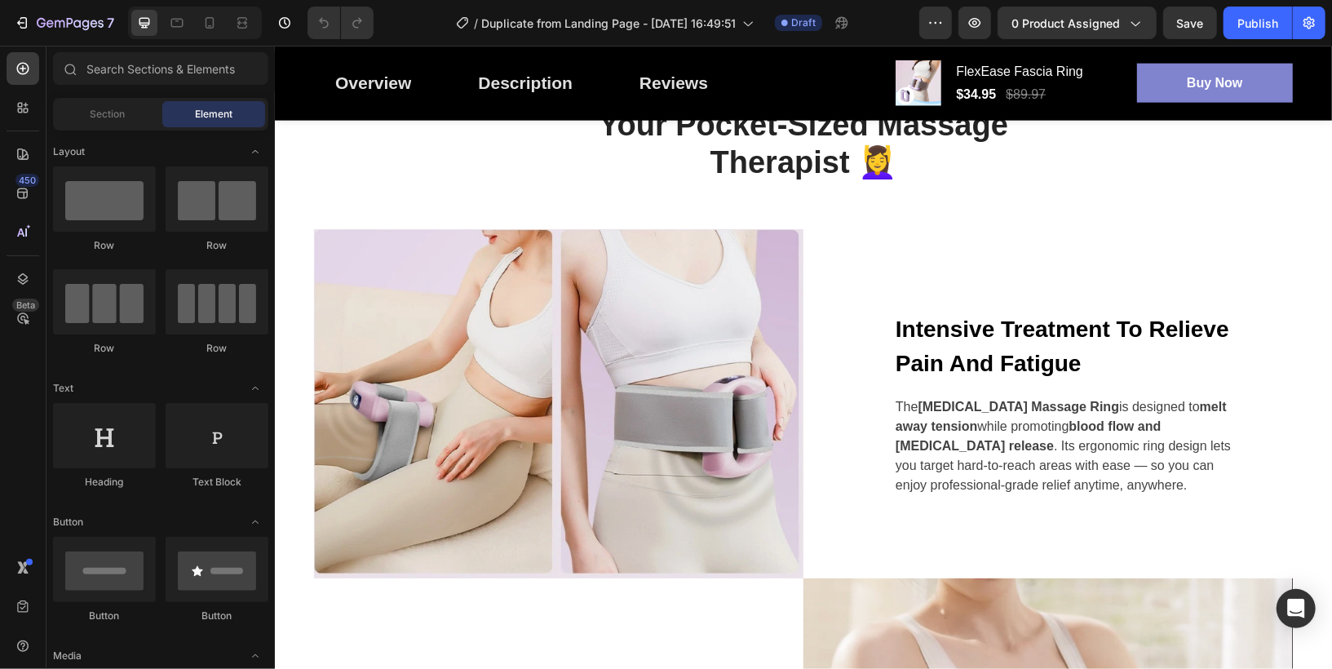
scroll to position [335, 0]
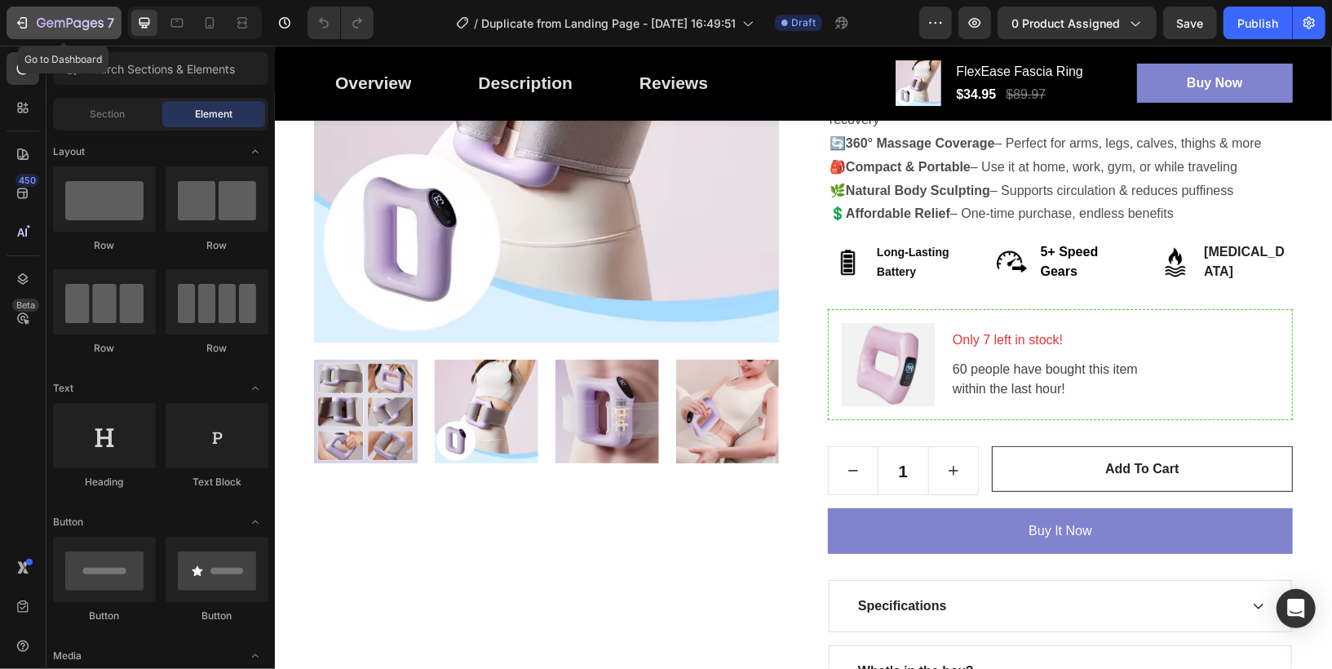
click at [63, 24] on icon "button" at bounding box center [60, 23] width 10 height 7
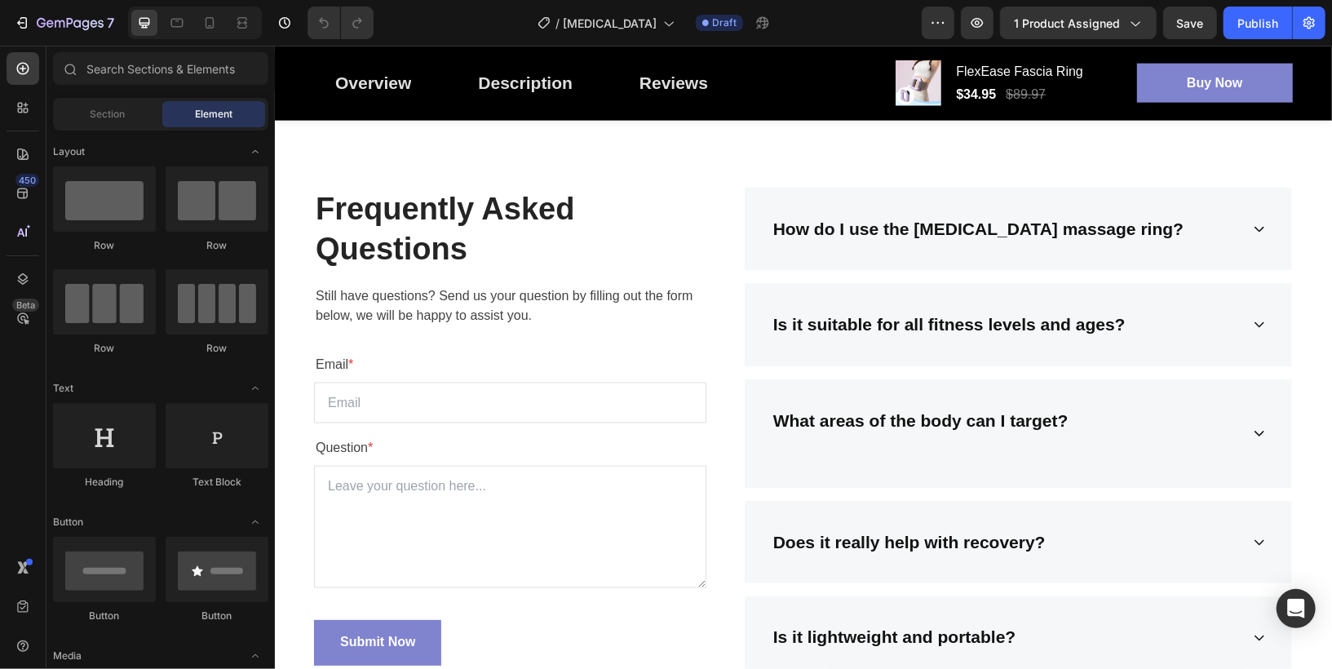
scroll to position [5542, 0]
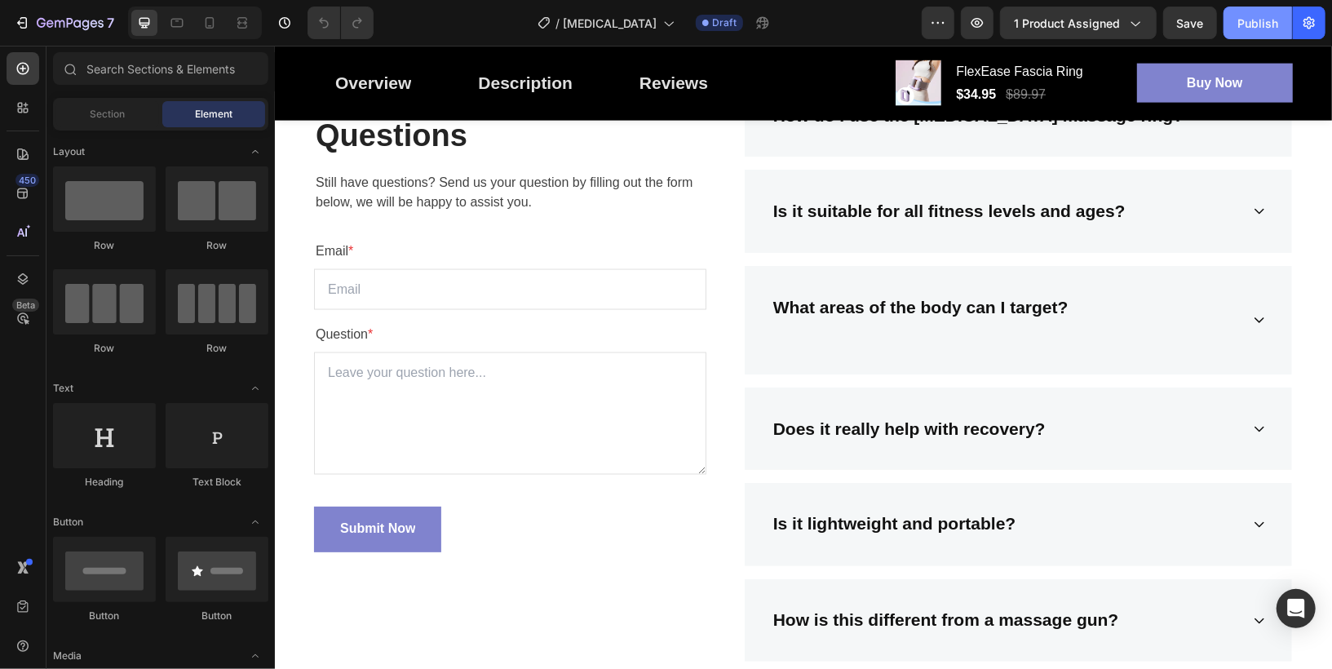
click at [1244, 24] on div "Publish" at bounding box center [1257, 23] width 41 height 17
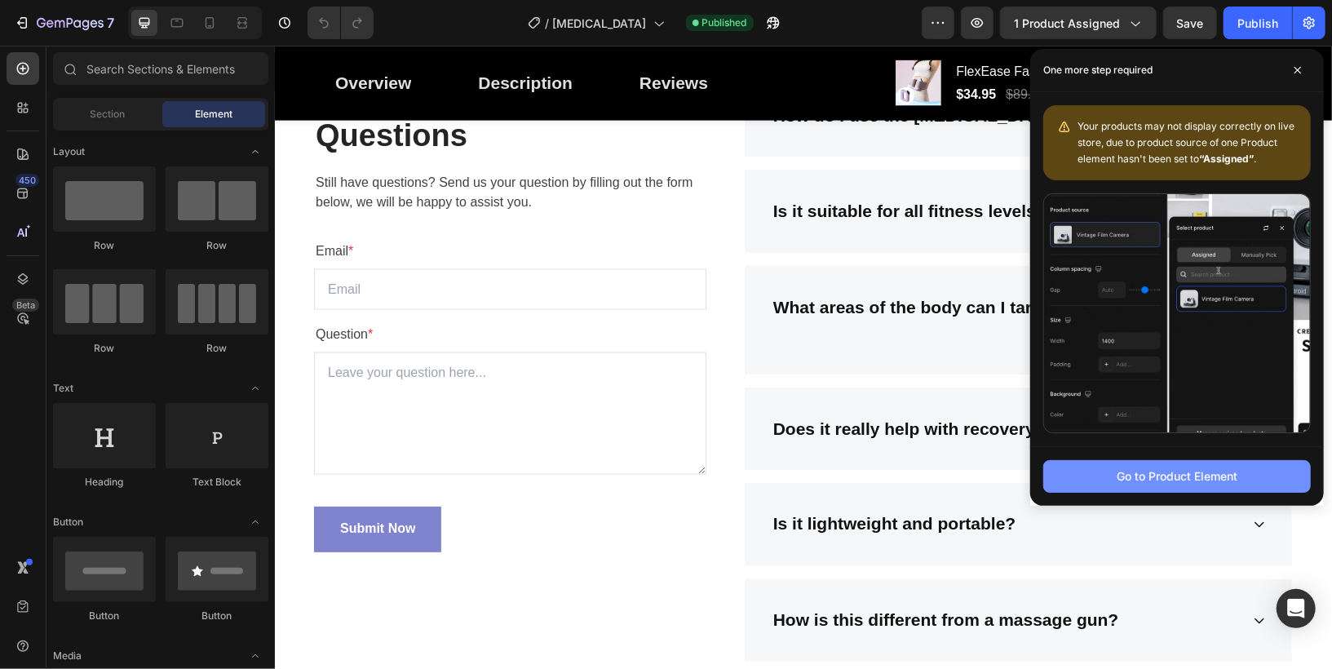
click at [1186, 473] on div "Go to Product Element" at bounding box center [1176, 475] width 121 height 17
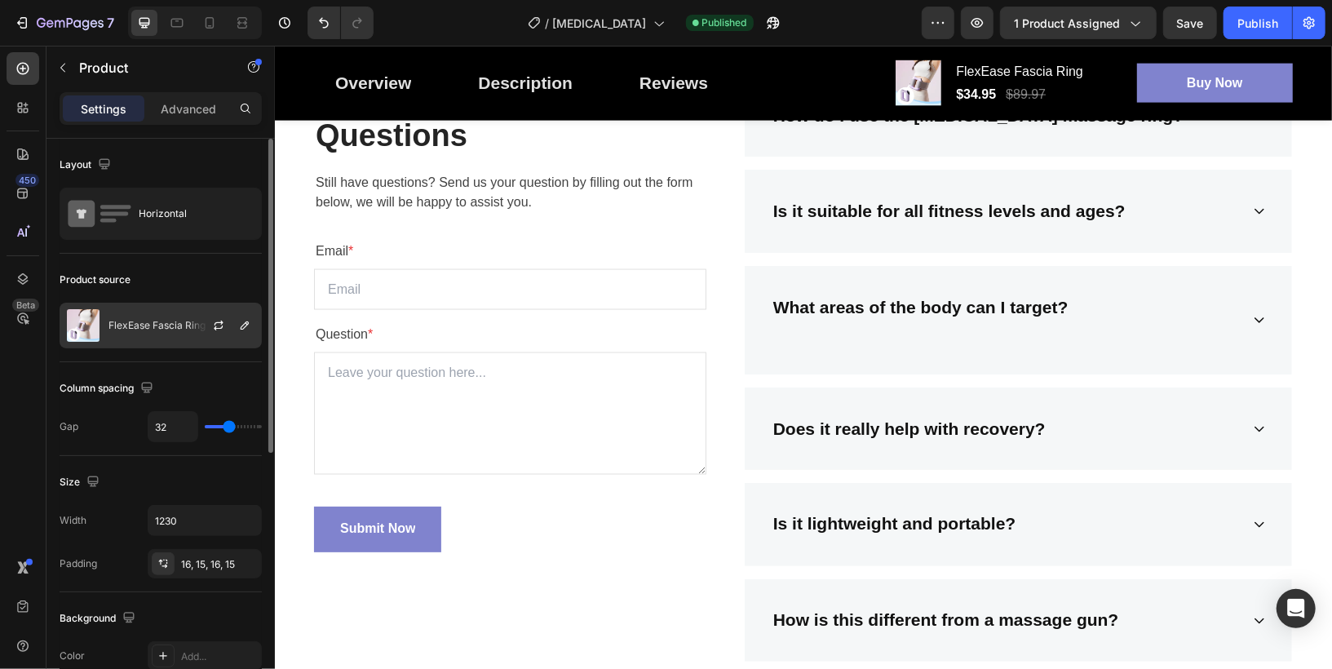
click at [135, 328] on p "FlexEase Fascia Ring" at bounding box center [156, 325] width 97 height 11
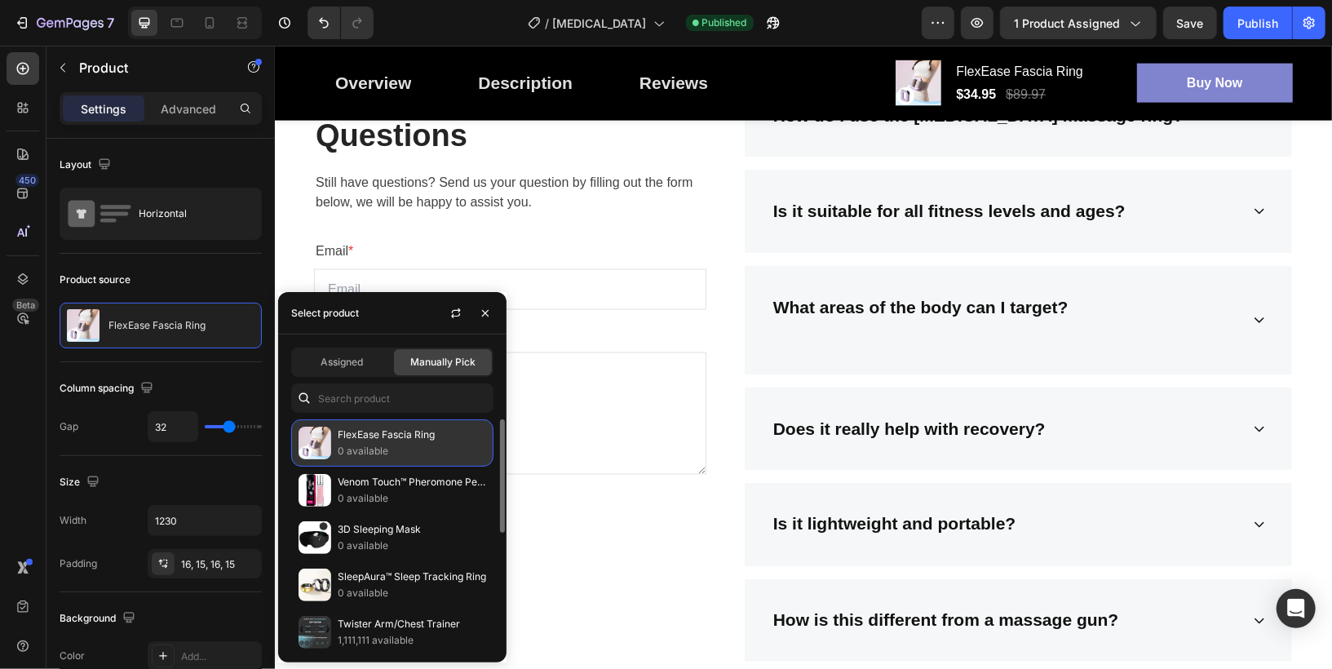
click at [366, 447] on p "0 available" at bounding box center [412, 451] width 148 height 16
click at [346, 446] on p "0 available" at bounding box center [412, 451] width 148 height 16
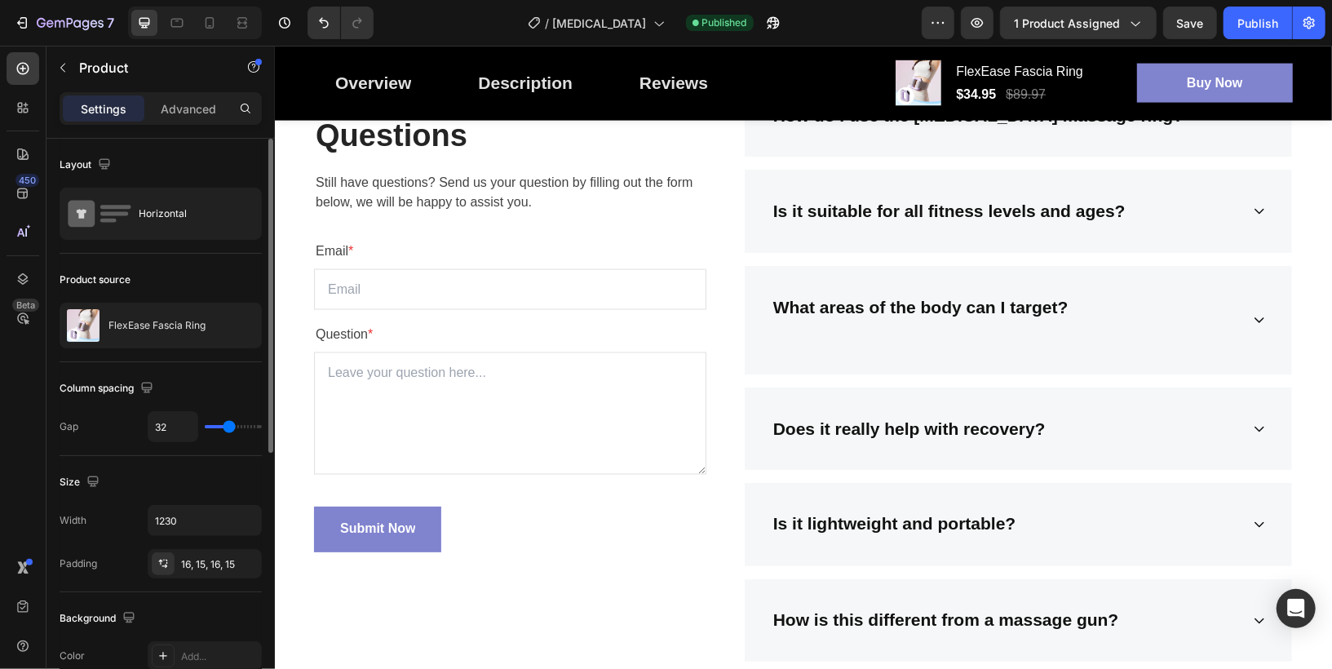
click at [181, 267] on div "Product source" at bounding box center [161, 280] width 202 height 26
click at [1247, 16] on div "Publish" at bounding box center [1257, 23] width 41 height 17
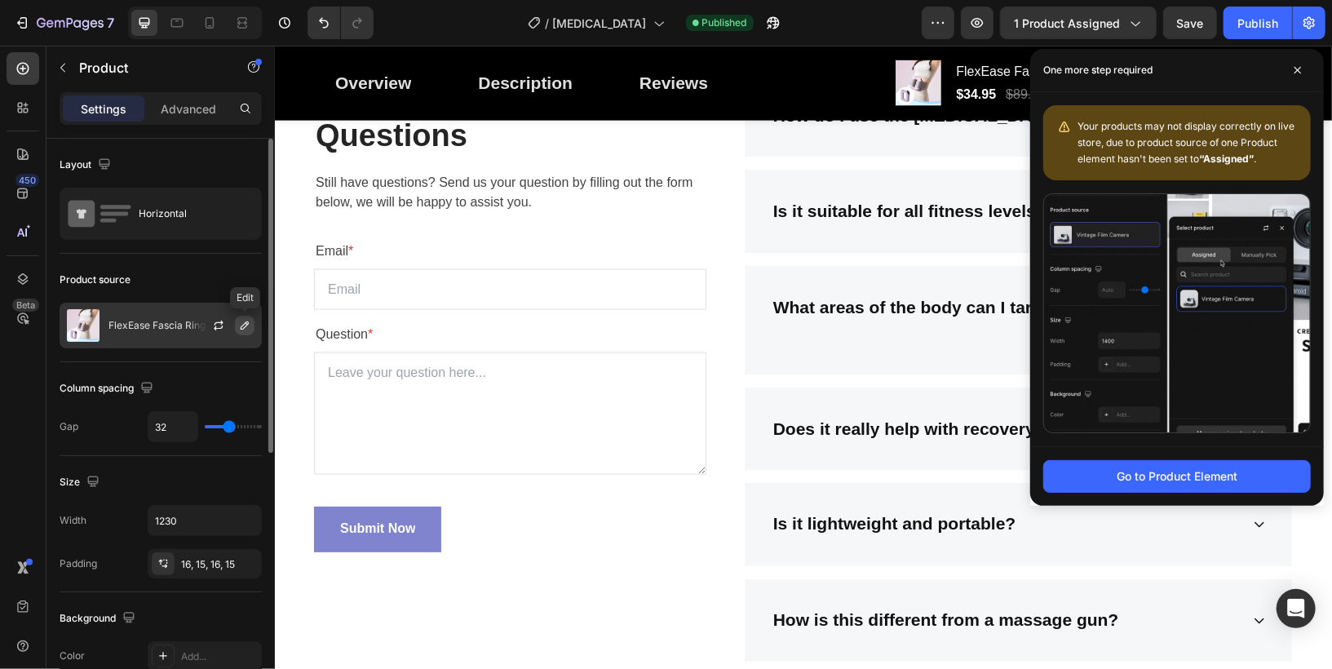
click at [248, 322] on icon "button" at bounding box center [245, 325] width 8 height 8
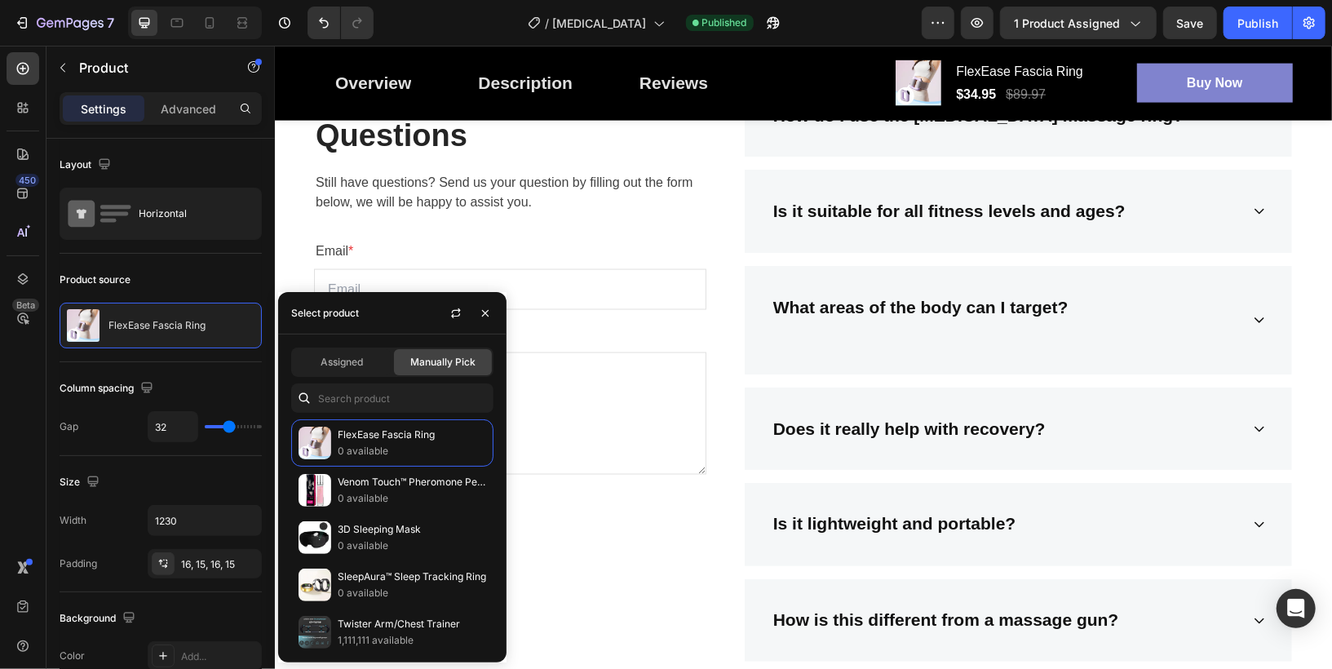
click at [340, 346] on div "Assigned Manually Pick FlexEase [MEDICAL_DATA] Ring 0 available Venom Touch™ Ph…" at bounding box center [392, 498] width 228 height 328
click at [341, 357] on span "Assigned" at bounding box center [341, 362] width 42 height 15
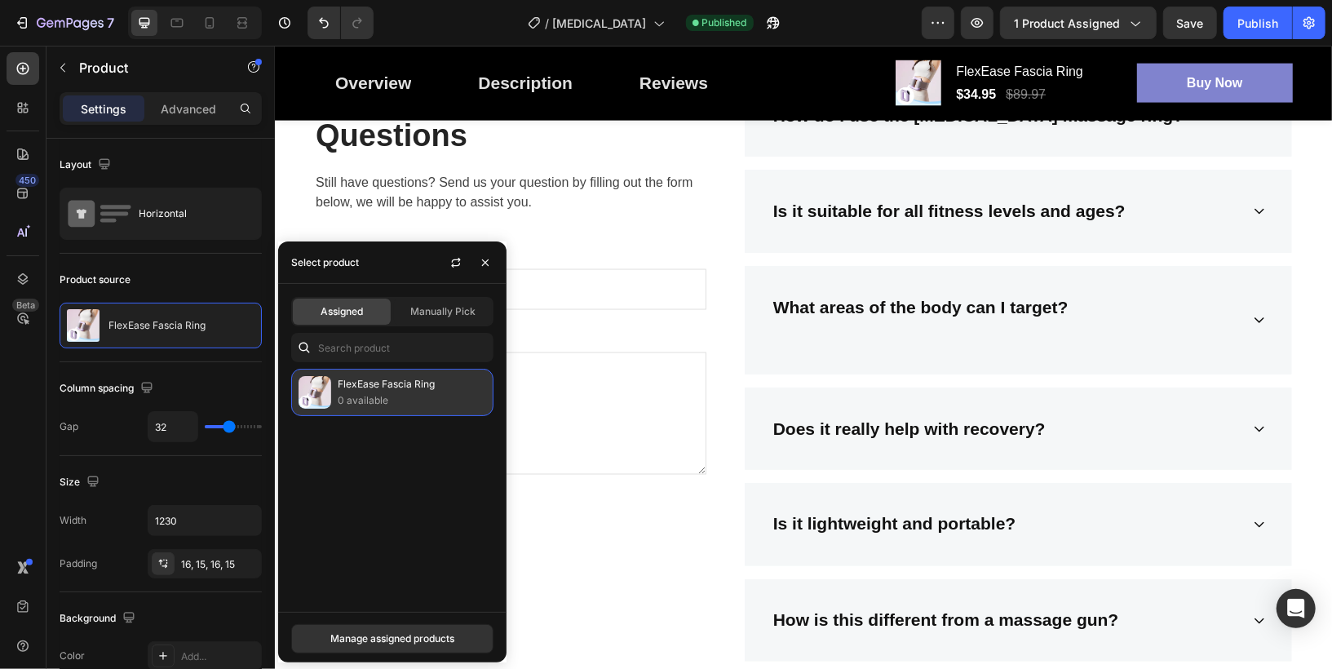
click at [356, 396] on p "0 available" at bounding box center [412, 400] width 148 height 16
click at [338, 399] on p "0 available" at bounding box center [412, 400] width 148 height 16
click at [400, 642] on div "Manage assigned products" at bounding box center [392, 638] width 124 height 15
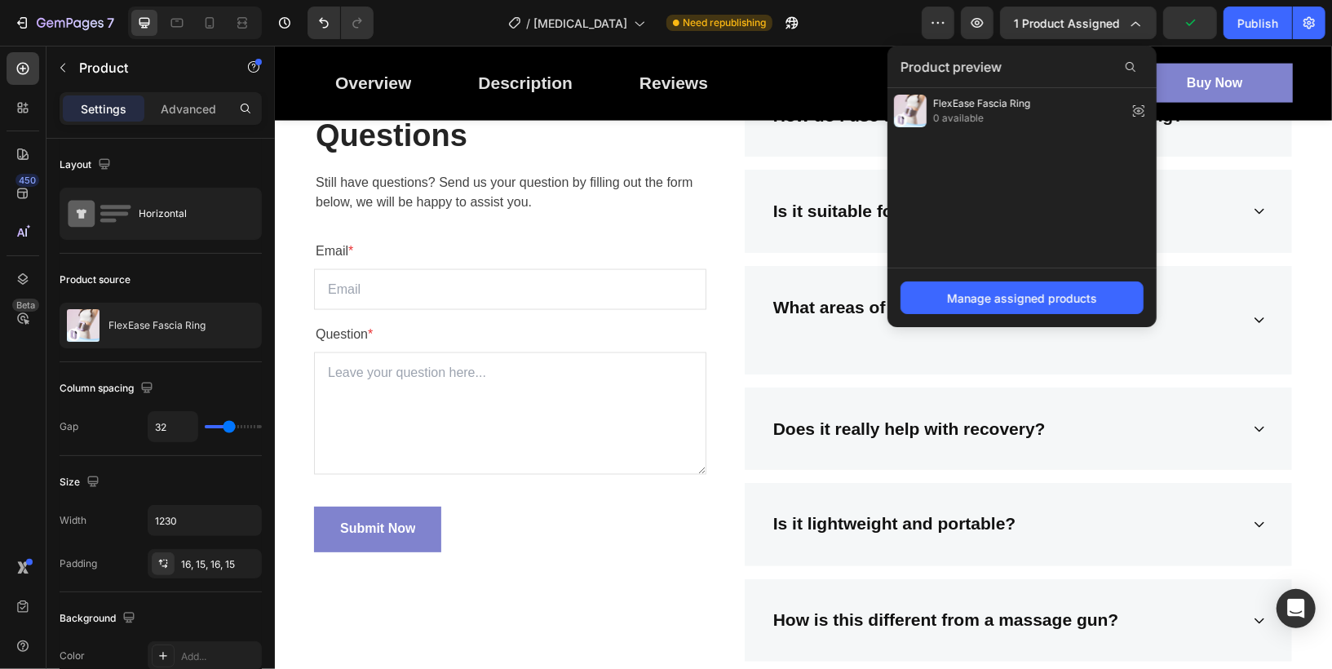
click at [824, 169] on div "Is it suitable for all fitness levels and ages?" at bounding box center [1017, 210] width 547 height 83
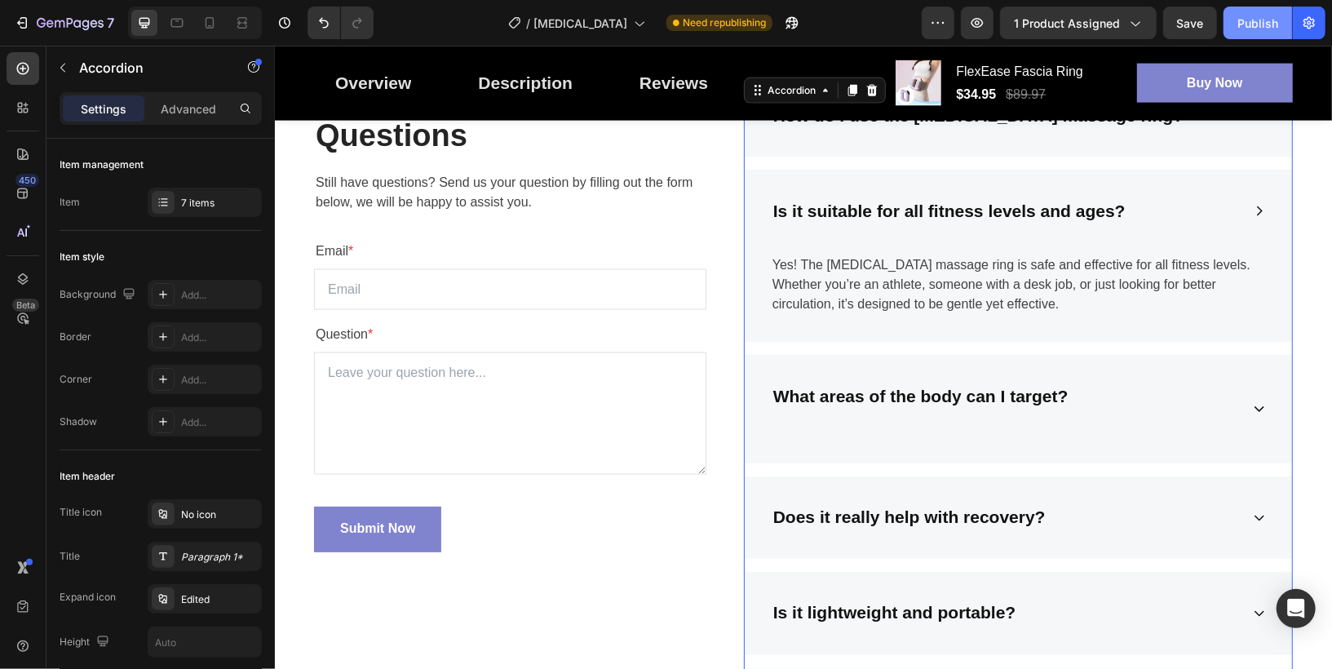
click at [1249, 34] on button "Publish" at bounding box center [1257, 23] width 68 height 33
